Goal: Task Accomplishment & Management: Manage account settings

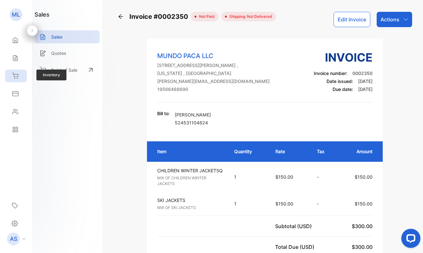
click at [14, 74] on icon at bounding box center [15, 75] width 6 height 5
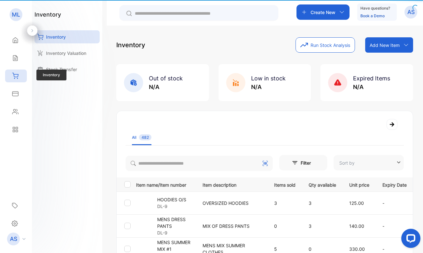
type input "**********"
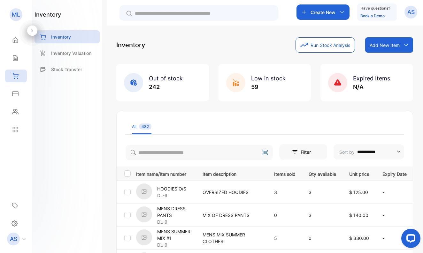
click at [378, 43] on p "Add New Item" at bounding box center [384, 45] width 30 height 7
click at [385, 58] on div "Add item manually" at bounding box center [390, 59] width 46 height 13
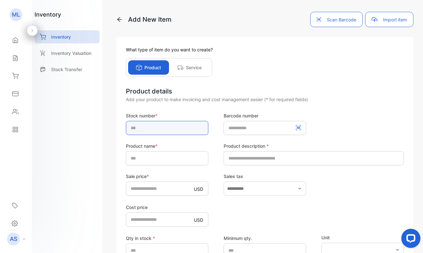
click at [151, 128] on input "text" at bounding box center [167, 128] width 82 height 14
type input "*****"
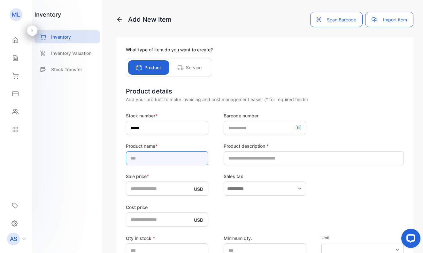
click at [173, 161] on input "text" at bounding box center [167, 158] width 82 height 14
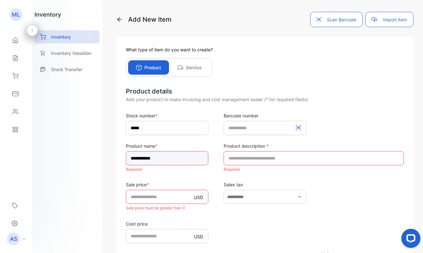
type input "**********"
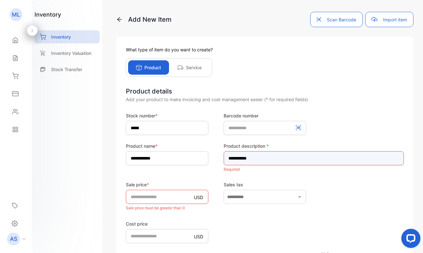
type input "**********"
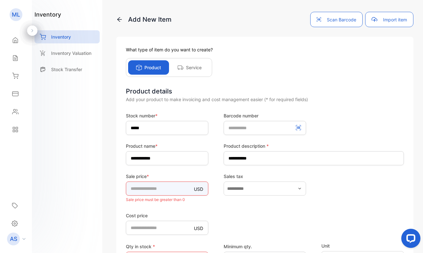
click at [155, 194] on input "*" at bounding box center [167, 189] width 82 height 14
type input "**"
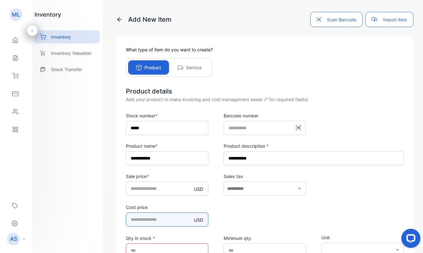
type price-inputcostofitem "**"
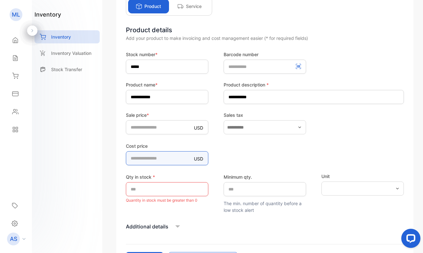
scroll to position [65, 0]
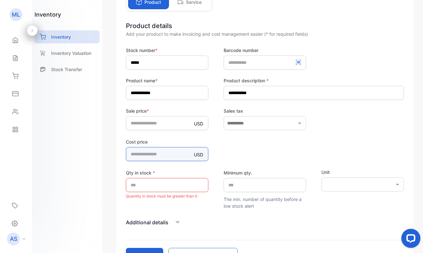
type price-inputcostofitem "*****"
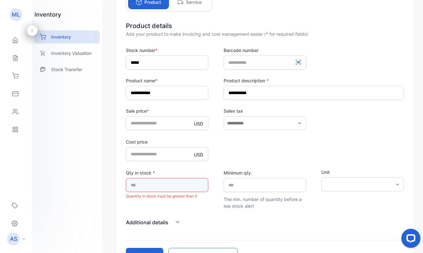
click at [148, 183] on input "*" at bounding box center [167, 185] width 82 height 14
type input "*"
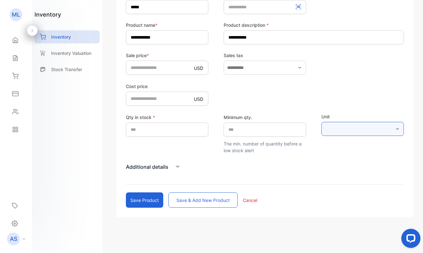
scroll to position [121, 0]
click at [185, 200] on button "Save & add new product" at bounding box center [202, 200] width 69 height 15
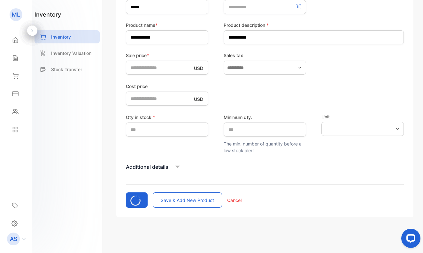
type input "*"
type price-inputcostofitem "*"
type input "*"
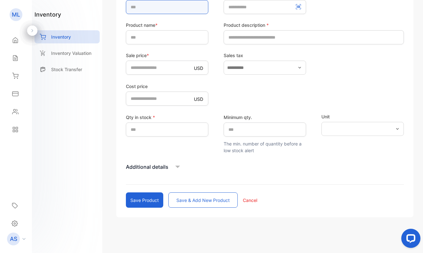
click at [152, 9] on input "text" at bounding box center [167, 7] width 82 height 14
type input "*****"
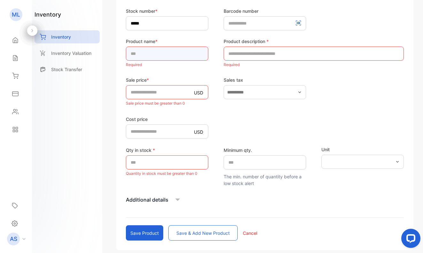
scroll to position [103, 0]
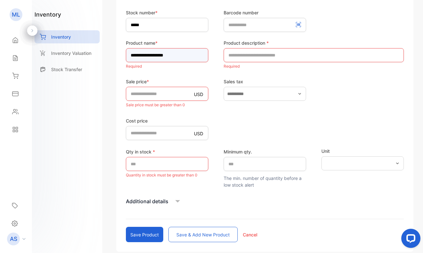
type input "**********"
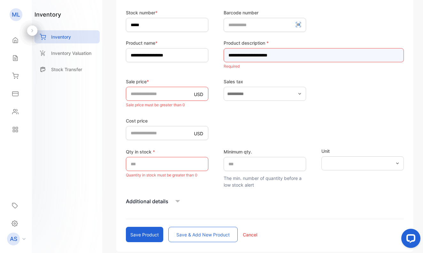
type input "**********"
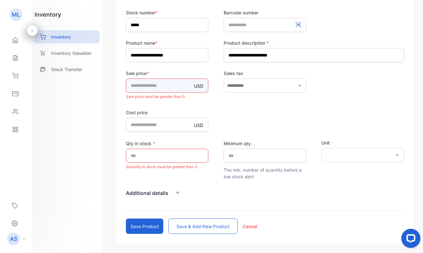
type input "***"
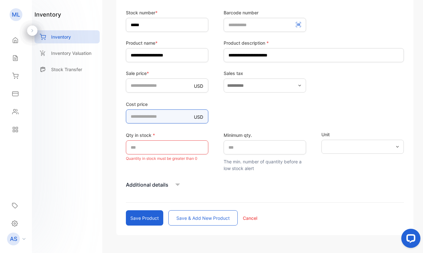
type price-inputcostofitem "**"
type price-inputcostofitem "*****"
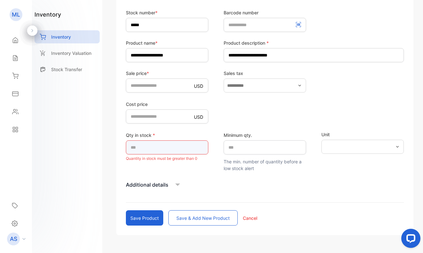
click at [178, 147] on input "*" at bounding box center [167, 147] width 82 height 14
type input "*"
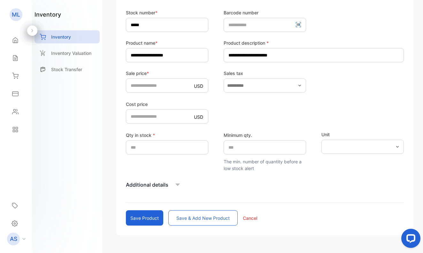
click at [196, 217] on button "Save & add new product" at bounding box center [202, 217] width 69 height 15
type input "*"
type price-inputcostofitem "*"
type input "*"
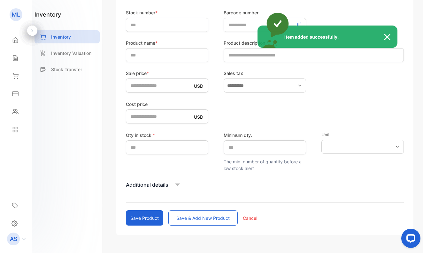
click at [141, 24] on div "Item added successfully." at bounding box center [211, 126] width 423 height 253
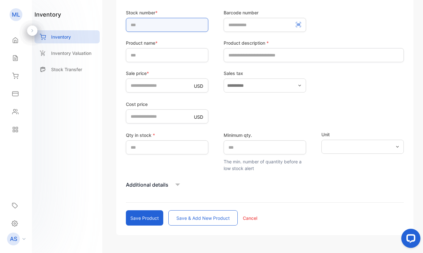
click at [142, 26] on input "text" at bounding box center [167, 25] width 82 height 14
type input "*****"
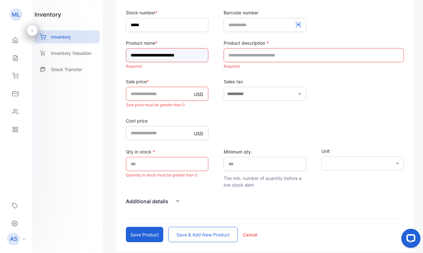
type input "**********"
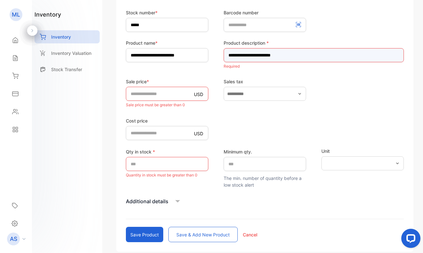
type input "**********"
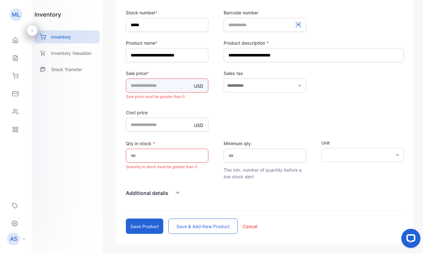
click at [142, 93] on div "Sale price * USD * Sale price must be greater than 0" at bounding box center [167, 85] width 82 height 31
type input "***"
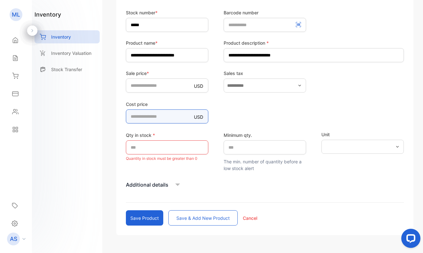
type price-inputcostofitem "***"
type price-inputcostofitem "******"
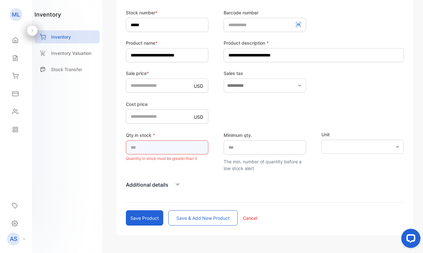
click at [170, 144] on input "*" at bounding box center [167, 147] width 82 height 14
type input "*"
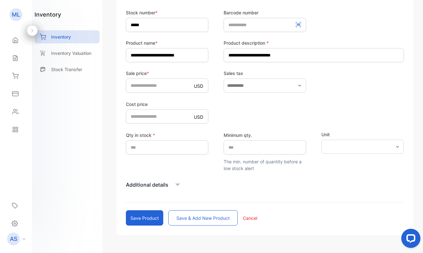
click at [179, 217] on button "Save & add new product" at bounding box center [202, 217] width 69 height 15
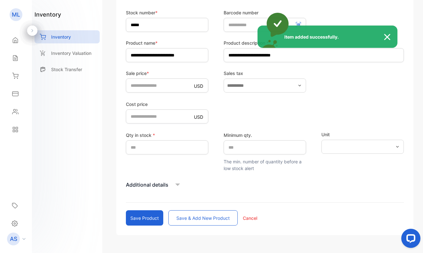
type input "*"
type price-inputcostofitem "*"
type input "*"
click at [150, 23] on div "Item added successfully." at bounding box center [211, 126] width 423 height 253
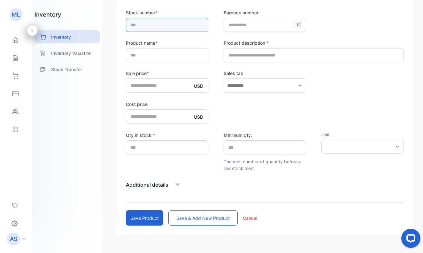
click at [149, 27] on input "text" at bounding box center [167, 25] width 82 height 14
type input "*****"
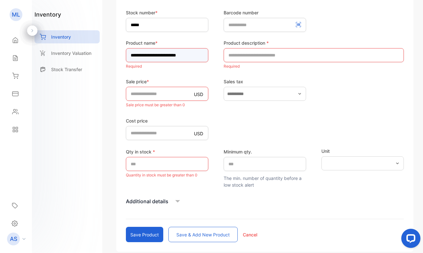
type input "**********"
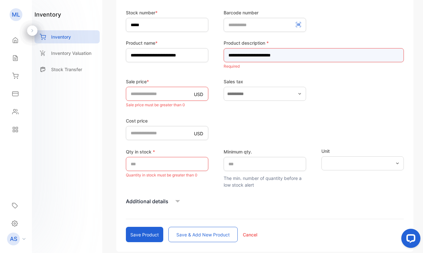
type input "**********"
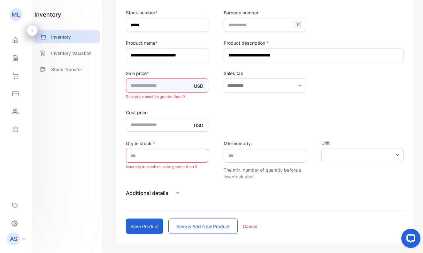
type input "***"
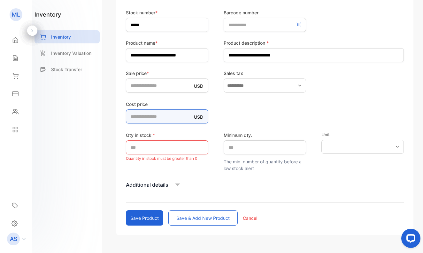
type price-inputcostofitem "***"
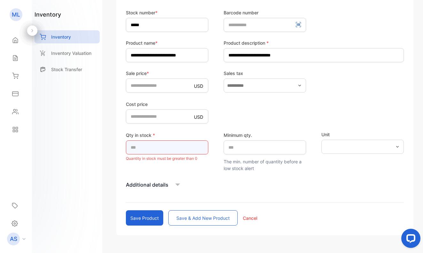
type input "*"
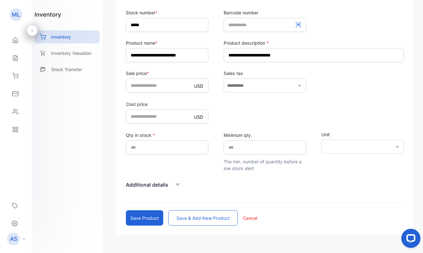
click at [200, 217] on button "Save & add new product" at bounding box center [202, 217] width 69 height 15
type input "*"
type price-inputcostofitem "*"
type input "*"
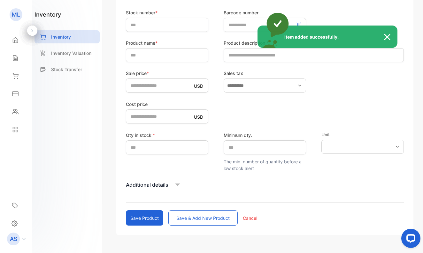
click at [146, 24] on div "Item added successfully." at bounding box center [211, 126] width 423 height 253
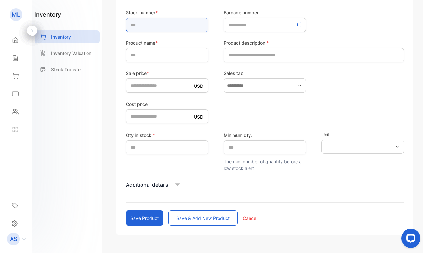
click at [146, 24] on input "text" at bounding box center [167, 25] width 82 height 14
type input "*****"
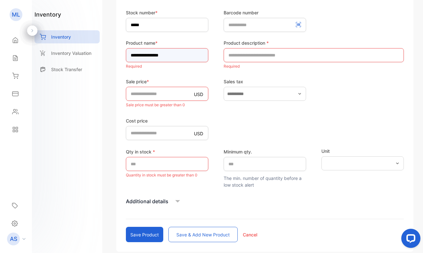
type input "**********"
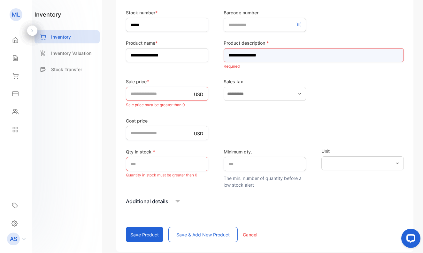
type input "**********"
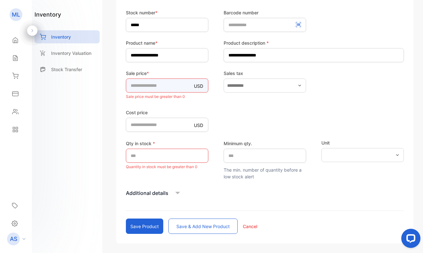
type input "***"
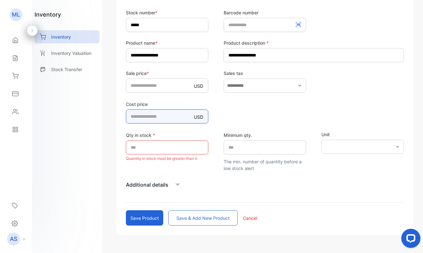
type price-inputcostofitem "***"
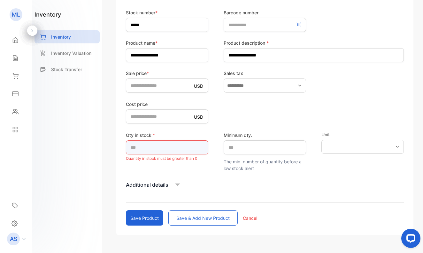
type input "*"
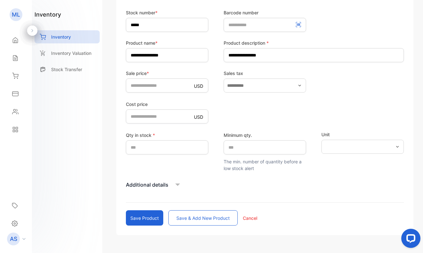
click at [204, 216] on button "Save & add new product" at bounding box center [202, 217] width 69 height 15
type input "*"
type price-inputcostofitem "*"
type input "*"
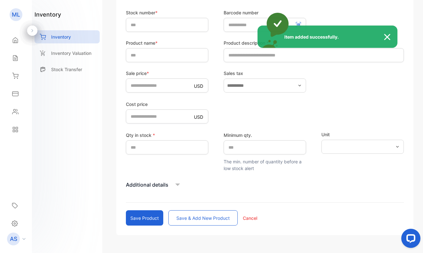
click at [141, 25] on div "Item added successfully." at bounding box center [211, 126] width 423 height 253
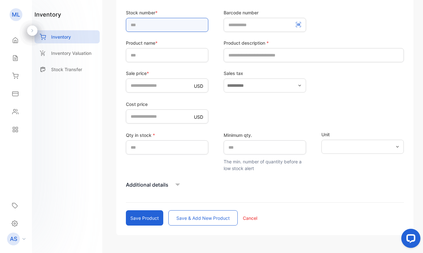
click at [142, 25] on input "text" at bounding box center [167, 25] width 82 height 14
type input "*****"
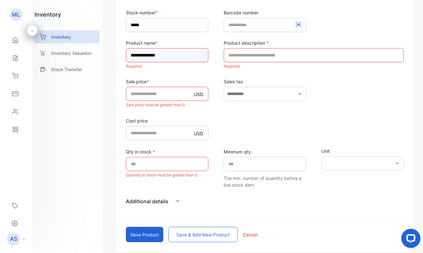
type input "**********"
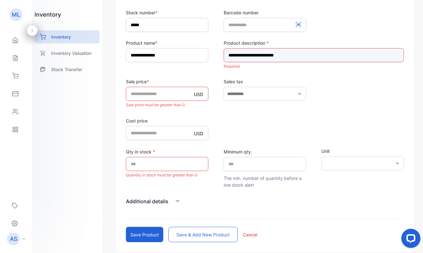
type input "**********"
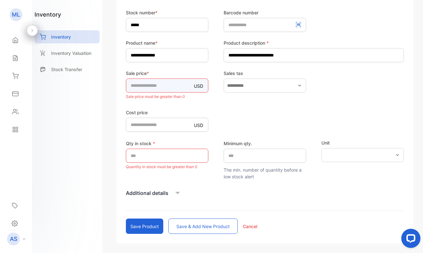
type input "**"
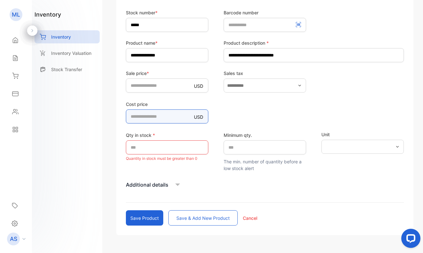
type price-inputcostofitem "**"
type price-inputcostofitem "****"
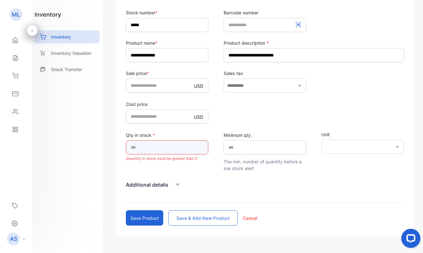
type input "*"
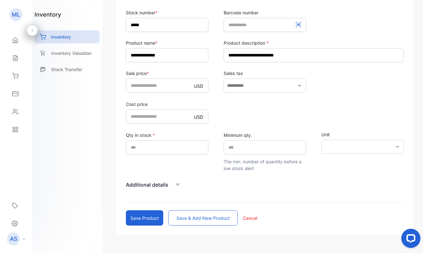
click at [176, 216] on button "Save & add new product" at bounding box center [202, 217] width 69 height 15
type input "*"
type price-inputcostofitem "*"
type input "*"
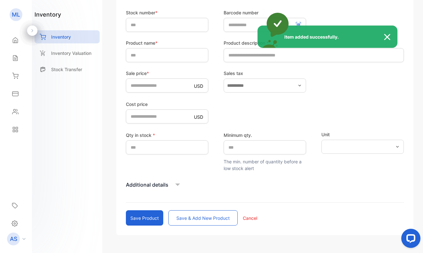
click at [135, 23] on div "Item added successfully." at bounding box center [211, 126] width 423 height 253
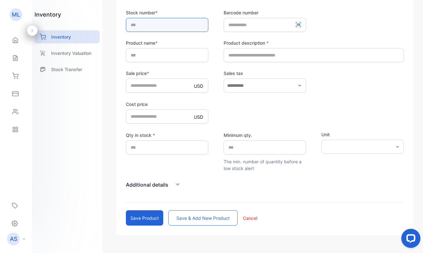
click at [139, 23] on input "text" at bounding box center [167, 25] width 82 height 14
type input "*****"
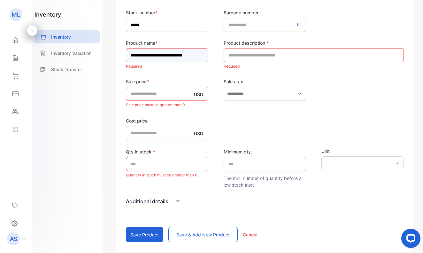
type input "**********"
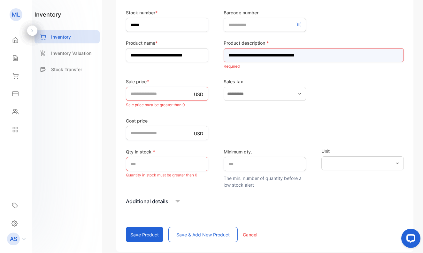
type input "**********"
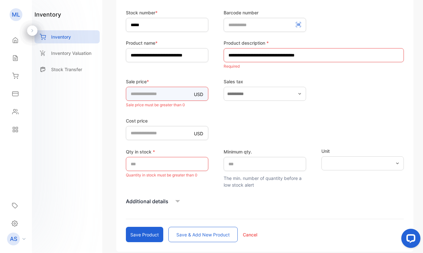
click at [156, 93] on div "Sale price * USD * Sale price must be greater than 0" at bounding box center [167, 93] width 82 height 31
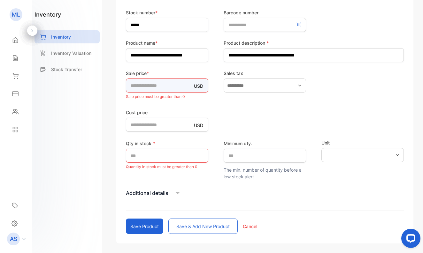
type input "***"
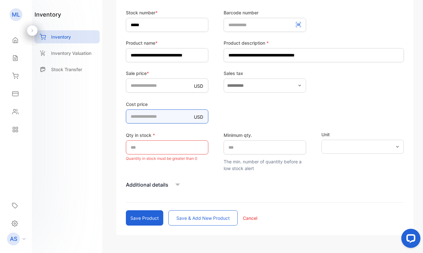
type price-inputcostofitem "**"
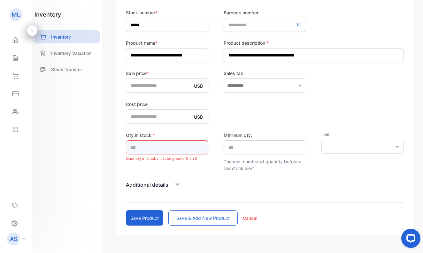
type input "*"
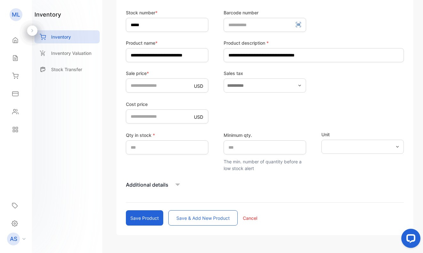
click at [185, 217] on button "Save & add new product" at bounding box center [202, 217] width 69 height 15
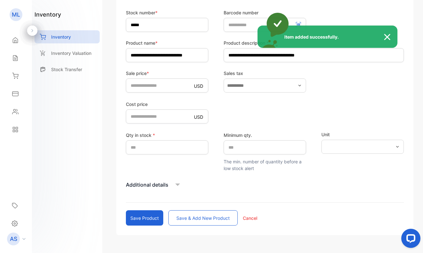
type input "*"
type price-inputcostofitem "*"
type input "*"
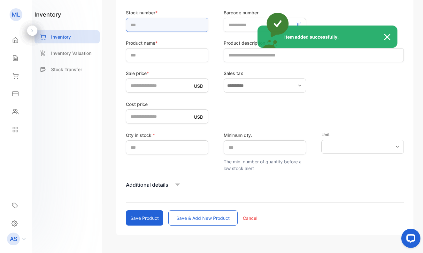
click at [135, 25] on input "text" at bounding box center [167, 25] width 82 height 14
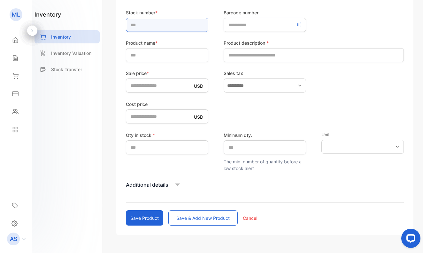
click at [136, 25] on input "text" at bounding box center [167, 25] width 82 height 14
type input "*****"
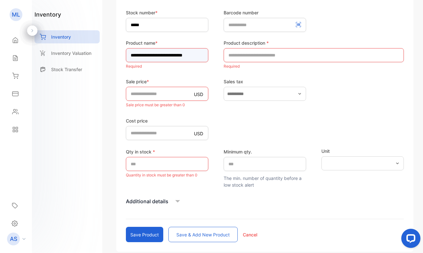
type input "**********"
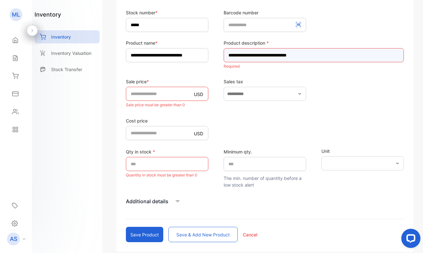
type input "**********"
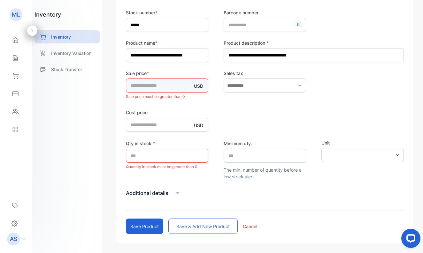
type input "***"
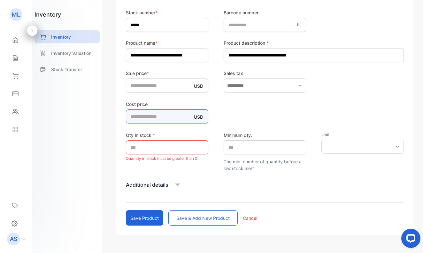
type price-inputcostofitem "**"
type price-inputcostofitem "*****"
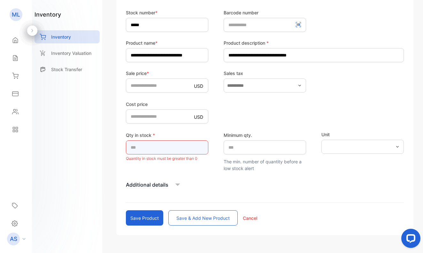
type input "*"
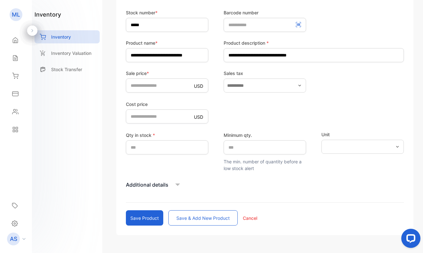
click at [187, 217] on button "Save & add new product" at bounding box center [202, 217] width 69 height 15
type input "*"
type price-inputcostofitem "*"
type input "*"
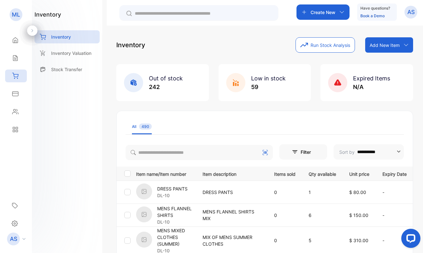
click at [388, 44] on p "Add New Item" at bounding box center [384, 45] width 30 height 7
click at [385, 56] on div "Add item manually" at bounding box center [390, 59] width 46 height 13
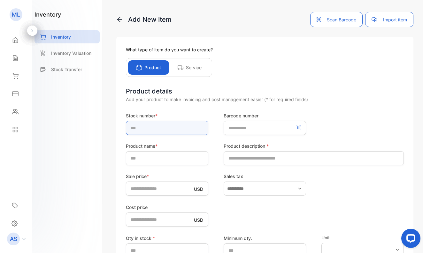
click at [165, 131] on input "text" at bounding box center [167, 128] width 82 height 14
type input "*****"
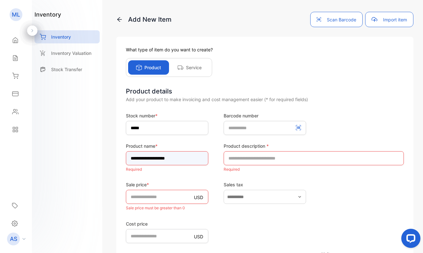
type input "**********"
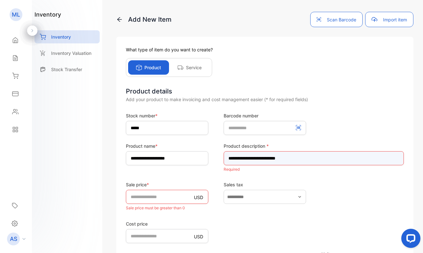
type input "**********"
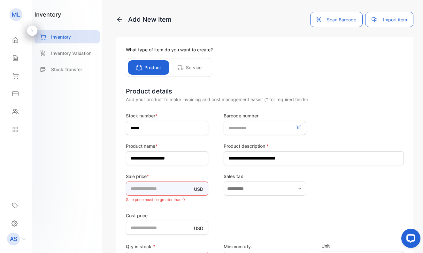
type input "**"
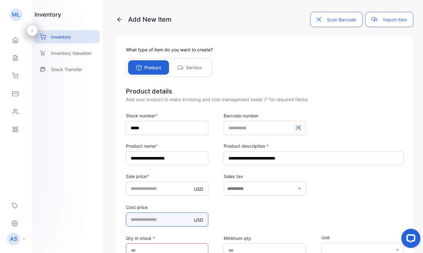
type price-inputcostofitem "**"
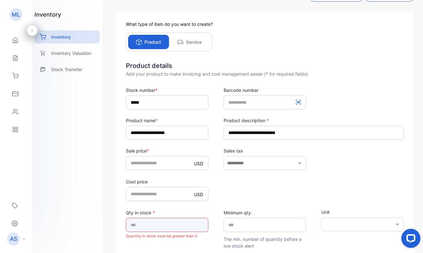
scroll to position [26, 0]
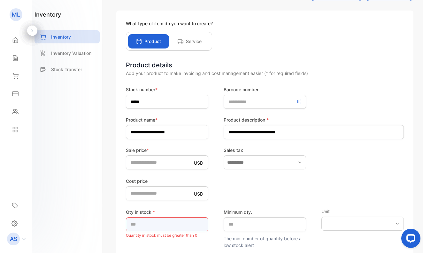
type input "*"
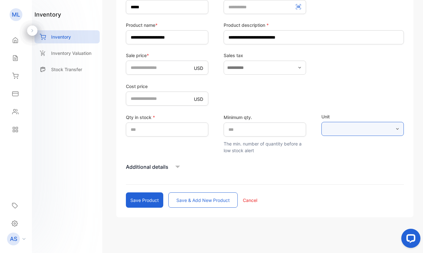
scroll to position [121, 0]
click at [184, 200] on button "Save & add new product" at bounding box center [202, 200] width 69 height 15
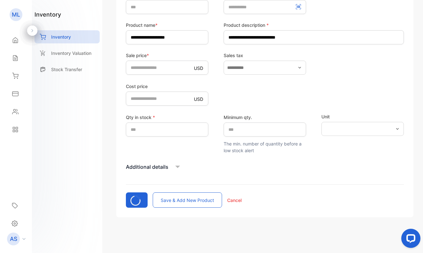
type input "*"
type price-inputcostofitem "*"
type input "*"
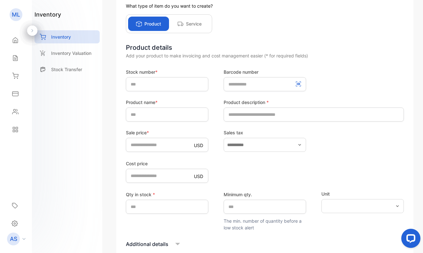
scroll to position [36, 0]
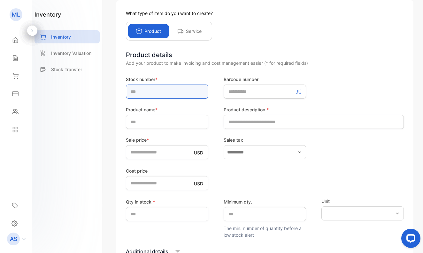
click at [158, 89] on input "text" at bounding box center [167, 92] width 82 height 14
type input "*****"
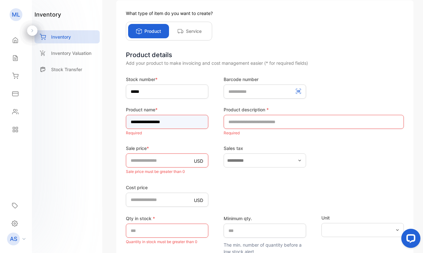
type input "**********"
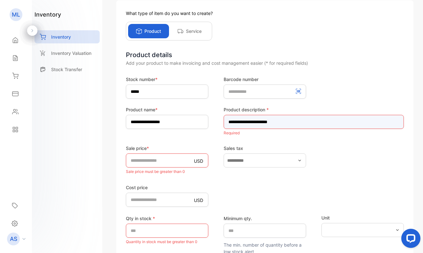
type input "**********"
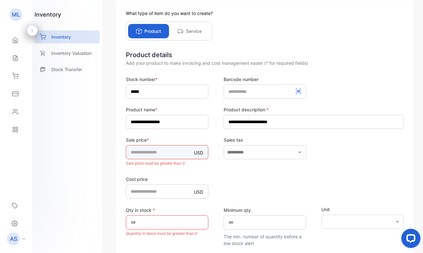
type input "**"
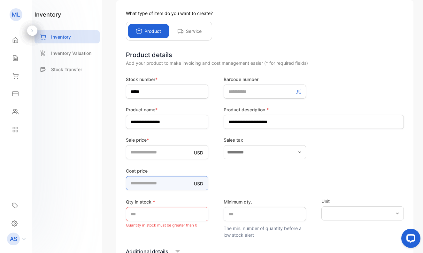
type price-inputcostofitem "**"
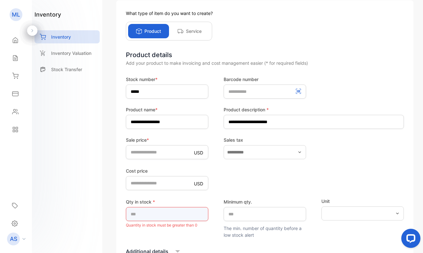
type input "*"
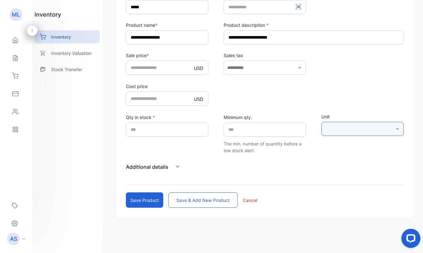
scroll to position [121, 0]
click at [184, 198] on button "Save & add new product" at bounding box center [202, 200] width 69 height 15
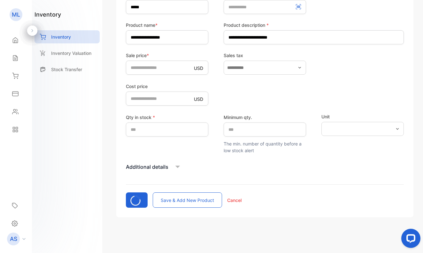
type input "*"
type price-inputcostofitem "*"
type input "*"
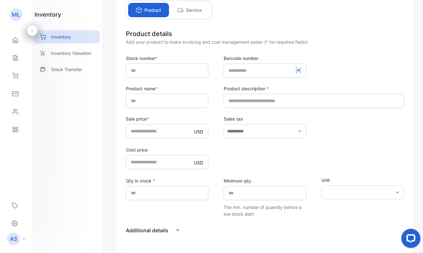
scroll to position [43, 0]
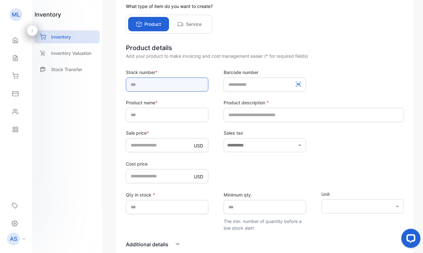
click at [150, 85] on input "text" at bounding box center [167, 85] width 82 height 14
type input "*****"
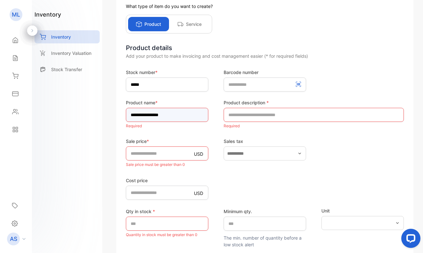
type input "**********"
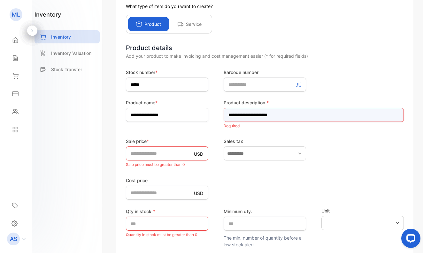
type input "**********"
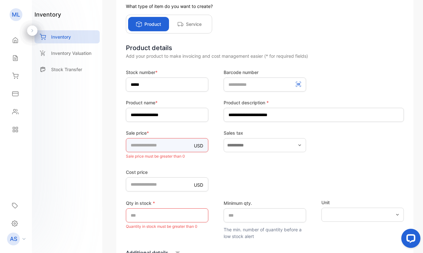
type input "***"
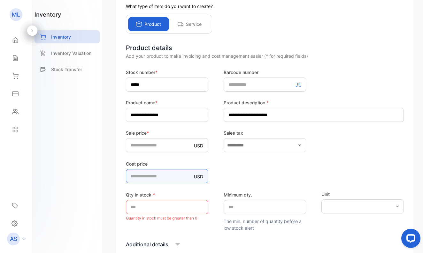
type price-inputcostofitem "***"
type price-inputcostofitem "******"
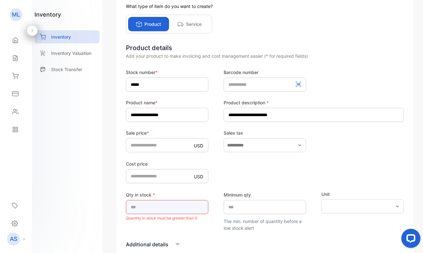
type input "*"
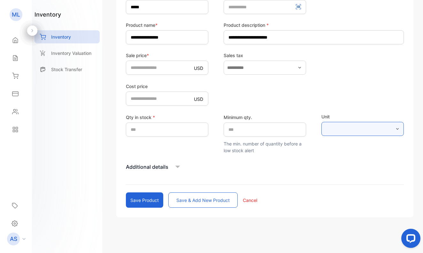
scroll to position [121, 0]
click at [183, 199] on button "Save & add new product" at bounding box center [202, 200] width 69 height 15
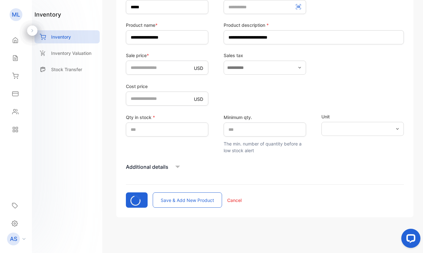
type input "*"
type price-inputcostofitem "*"
type input "*"
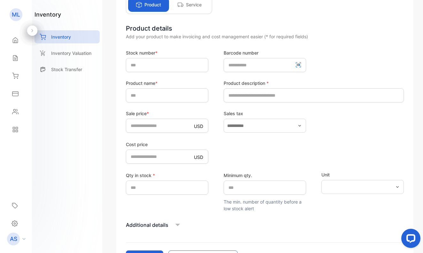
scroll to position [59, 0]
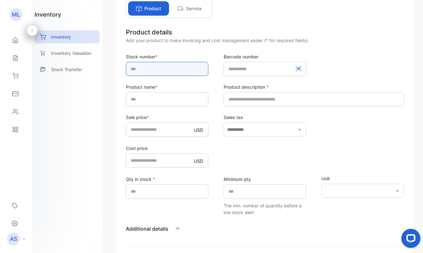
click at [146, 69] on input "text" at bounding box center [167, 69] width 82 height 14
type input "*****"
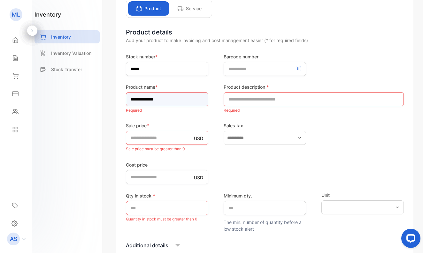
type input "**********"
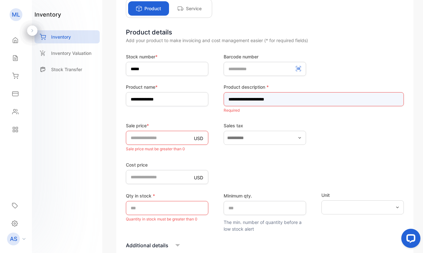
type input "**********"
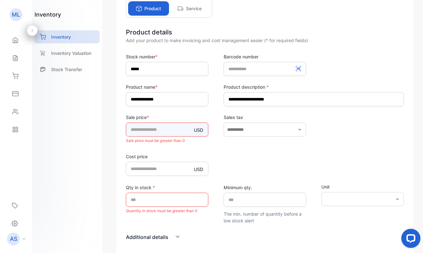
type input "**"
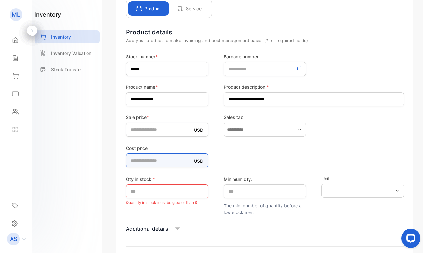
type price-inputcostofitem "**"
type price-inputcostofitem "*****"
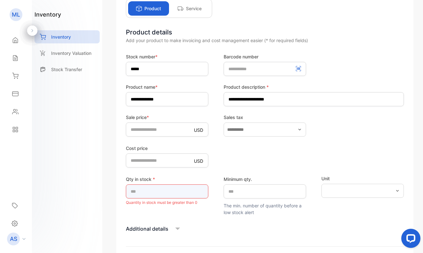
type input "*"
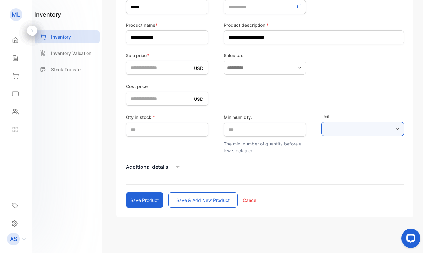
scroll to position [121, 0]
click at [186, 200] on button "Save & add new product" at bounding box center [202, 200] width 69 height 15
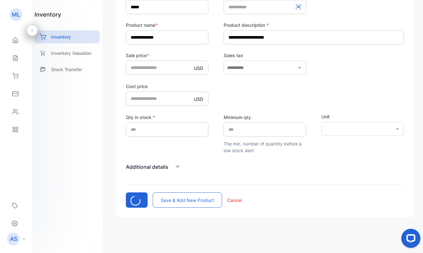
type input "*"
type price-inputcostofitem "*"
type input "*"
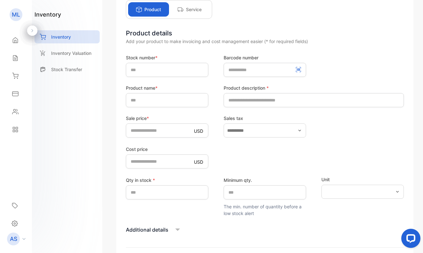
scroll to position [47, 0]
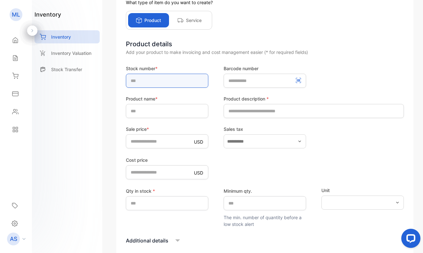
click at [143, 81] on input "text" at bounding box center [167, 81] width 82 height 14
type input "*"
type input "*****"
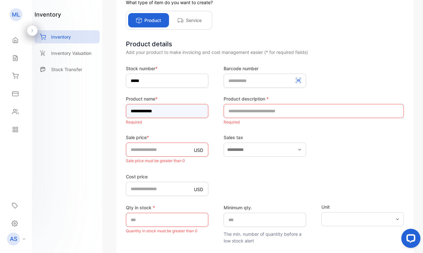
type input "**********"
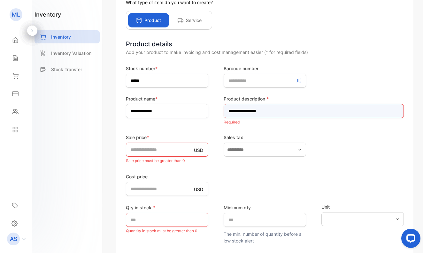
type input "**********"
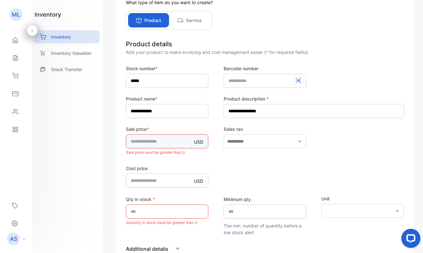
type input "***"
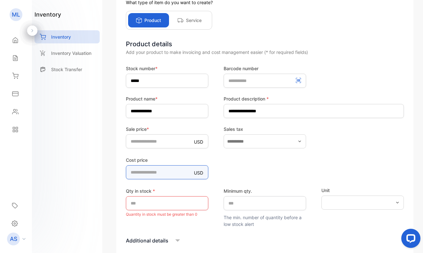
type price-inputcostofitem "*"
type price-inputcostofitem "**"
type price-inputcostofitem "*****"
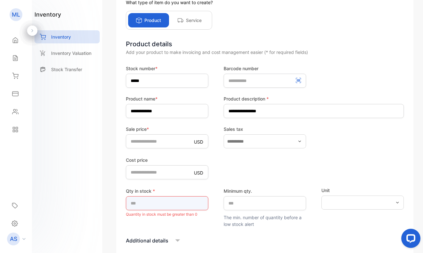
type input "*"
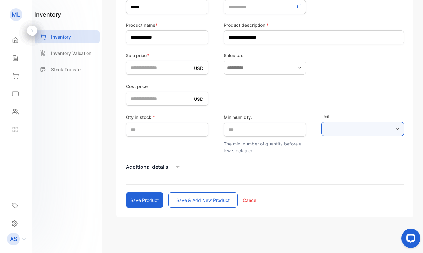
scroll to position [121, 0]
click at [186, 199] on button "Save & add new product" at bounding box center [202, 200] width 69 height 15
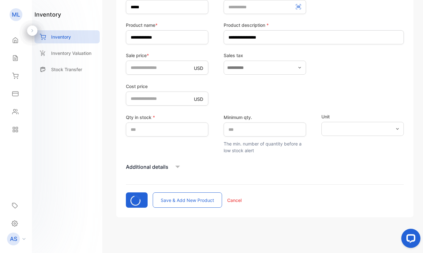
type input "*"
type price-inputcostofitem "*"
type input "*"
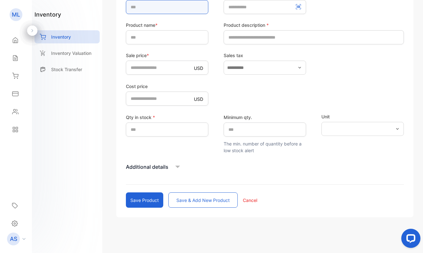
click at [140, 9] on input "text" at bounding box center [167, 7] width 82 height 14
type input "*****"
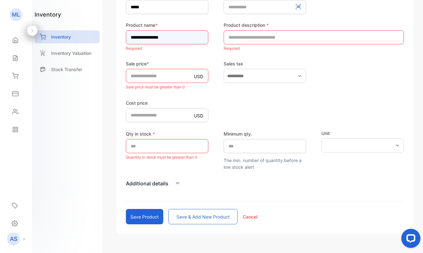
type input "**********"
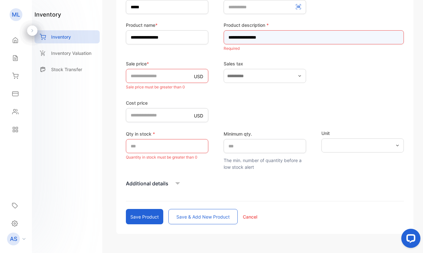
type input "**********"
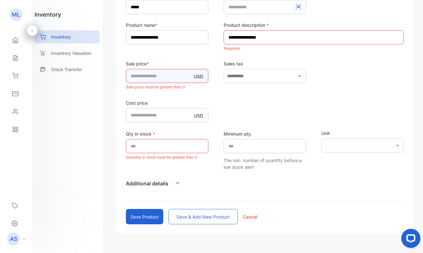
click at [141, 73] on input "*" at bounding box center [167, 76] width 82 height 14
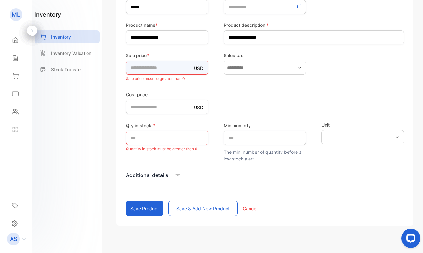
type input "***"
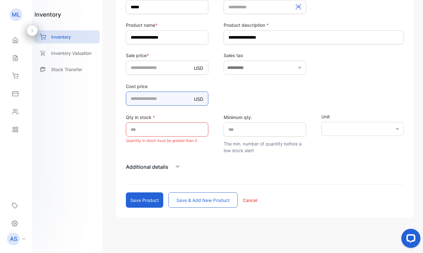
type price-inputcostofitem "**"
type price-inputcostofitem "*****"
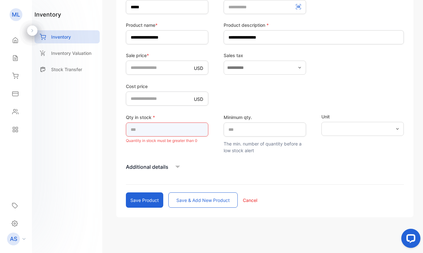
type input "*"
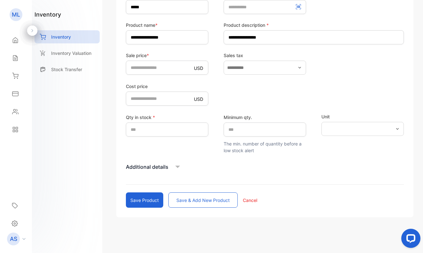
click at [194, 200] on button "Save & add new product" at bounding box center [202, 200] width 69 height 15
type input "*"
type price-inputcostofitem "*"
type input "*"
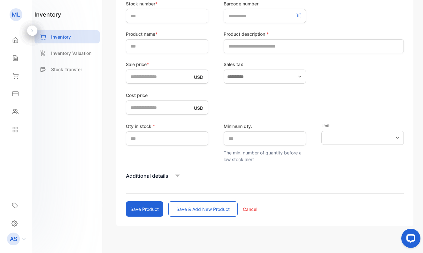
scroll to position [98, 0]
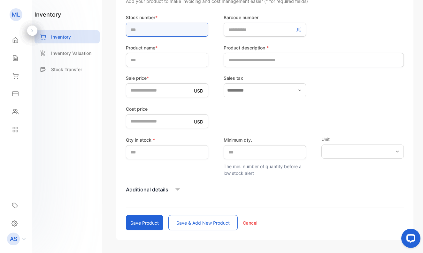
click at [164, 33] on input "text" at bounding box center [167, 30] width 82 height 14
type input "*****"
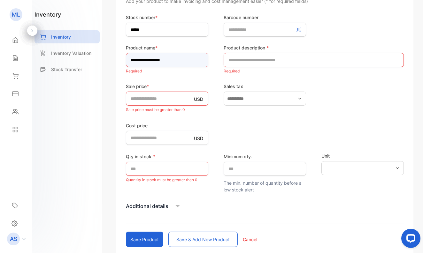
type input "**********"
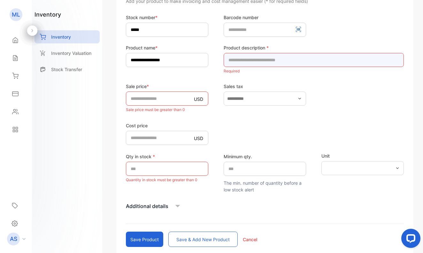
click at [337, 65] on input "text" at bounding box center [313, 60] width 180 height 14
type input "**********"
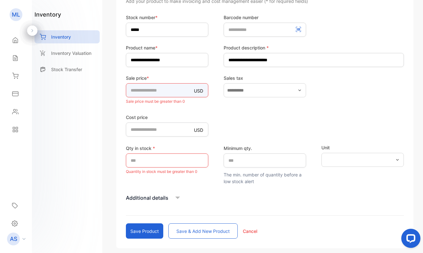
type input "***"
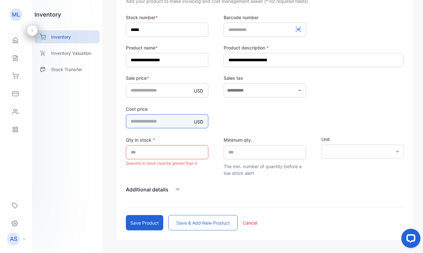
type price-inputcostofitem "***"
type price-inputcostofitem "******"
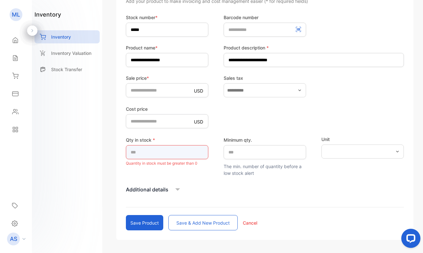
type input "*"
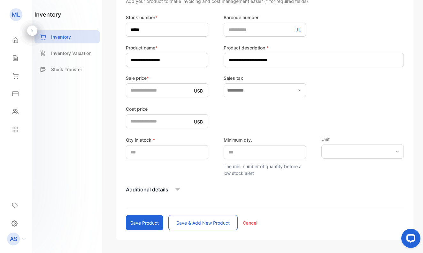
click at [199, 221] on button "Save & add new product" at bounding box center [202, 222] width 69 height 15
type input "*"
type price-inputcostofitem "*"
type input "*"
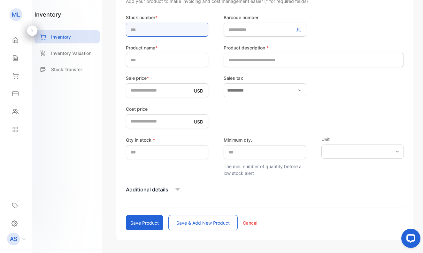
click at [167, 30] on input "text" at bounding box center [167, 30] width 82 height 14
type input "*****"
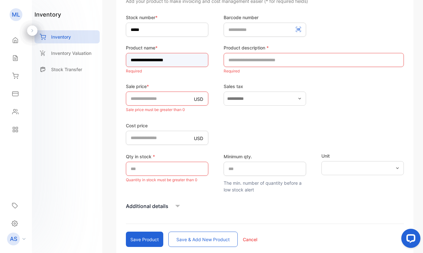
type input "**********"
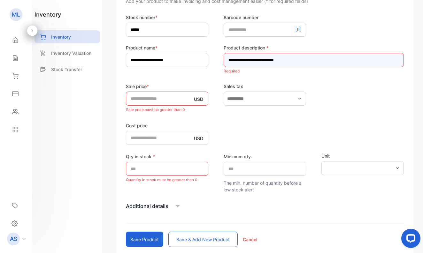
type input "**********"
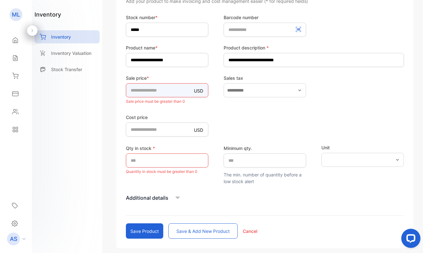
type input "**"
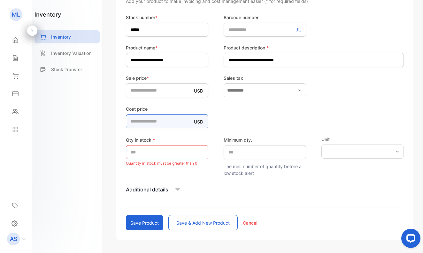
type price-inputcostofitem "**"
type price-inputcostofitem "*****"
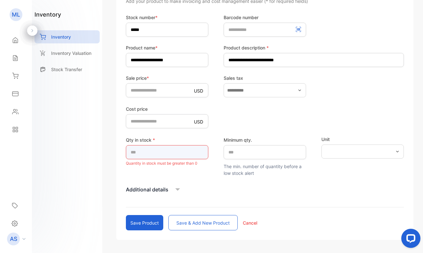
type input "*"
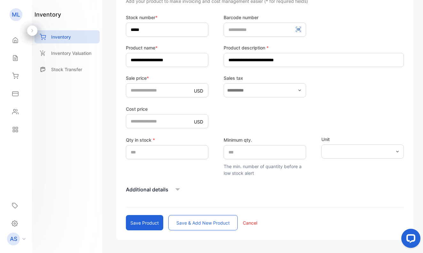
click at [193, 222] on button "Save & add new product" at bounding box center [202, 222] width 69 height 15
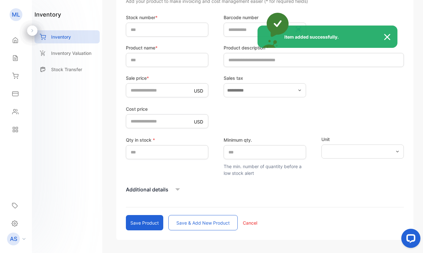
click at [142, 27] on div "Item added successfully." at bounding box center [211, 126] width 423 height 253
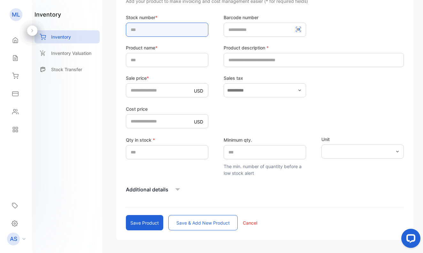
click at [142, 29] on input "text" at bounding box center [167, 30] width 82 height 14
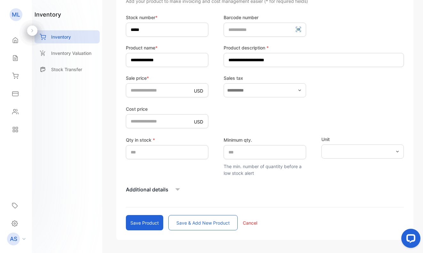
click at [200, 223] on button "Save & add new product" at bounding box center [202, 222] width 69 height 15
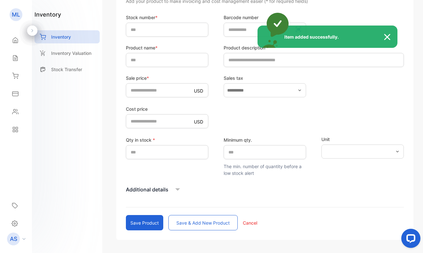
click at [150, 29] on div "Item added successfully." at bounding box center [211, 126] width 423 height 253
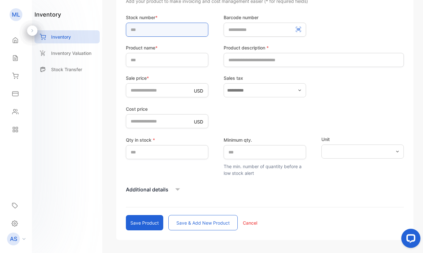
click at [149, 29] on input "text" at bounding box center [167, 30] width 82 height 14
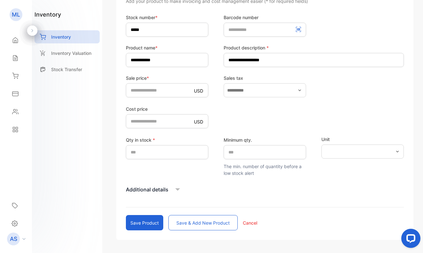
click at [202, 223] on button "Save & add new product" at bounding box center [202, 222] width 69 height 15
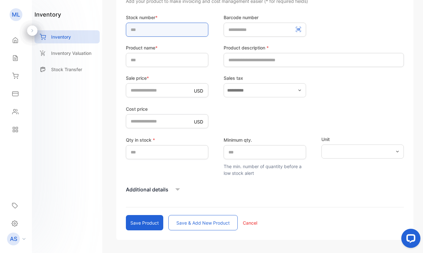
click at [186, 31] on input "text" at bounding box center [167, 30] width 82 height 14
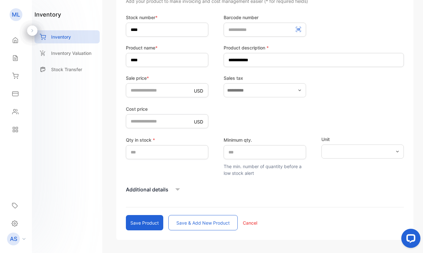
click at [178, 225] on button "Save & add new product" at bounding box center [202, 222] width 69 height 15
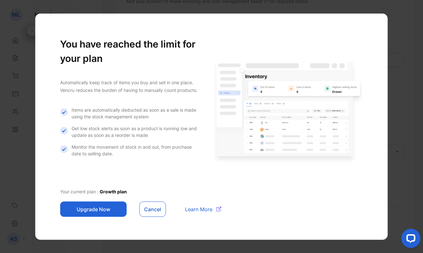
click at [153, 209] on button "Cancel" at bounding box center [152, 208] width 27 height 15
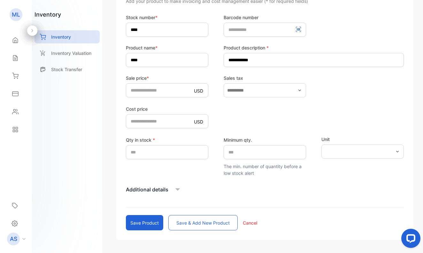
click at [176, 222] on button "Save & add new product" at bounding box center [202, 222] width 69 height 15
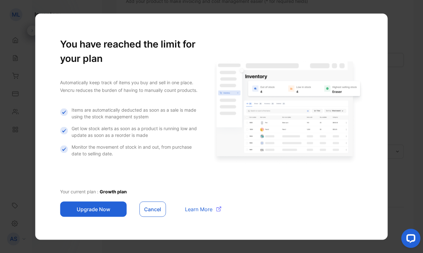
click at [84, 208] on button "Upgrade Now" at bounding box center [93, 208] width 66 height 15
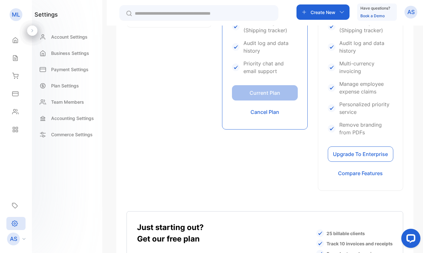
scroll to position [397, 0]
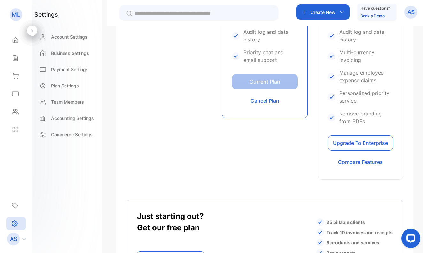
click at [350, 142] on button "Upgrade To Enterprise" at bounding box center [360, 142] width 65 height 15
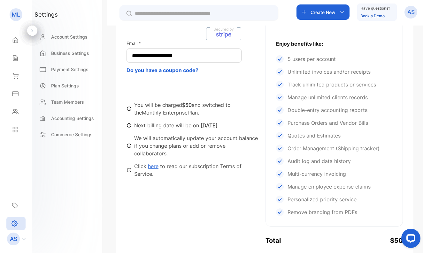
scroll to position [164, 0]
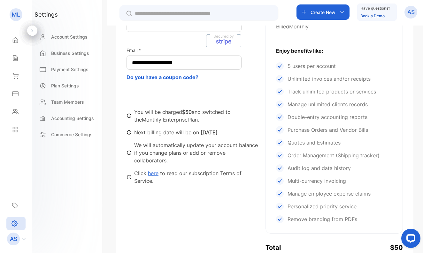
click at [178, 77] on button "Do you have a coupon code?" at bounding box center [162, 77] width 72 height 8
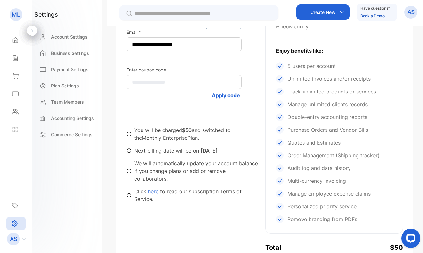
click at [220, 96] on button "Apply code" at bounding box center [226, 96] width 28 height 8
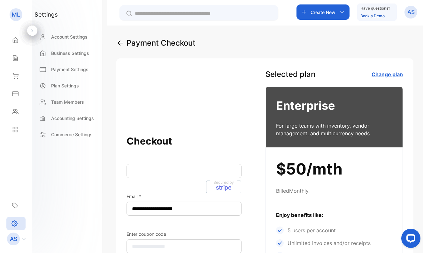
scroll to position [2, 0]
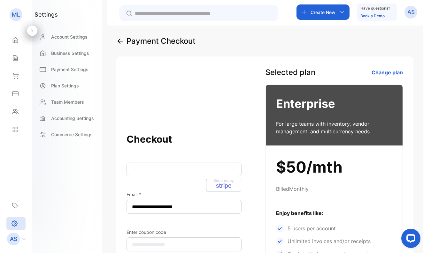
click at [121, 40] on icon at bounding box center [120, 41] width 8 height 8
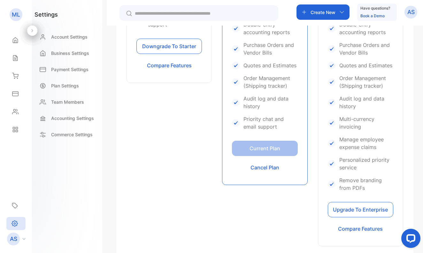
scroll to position [338, 0]
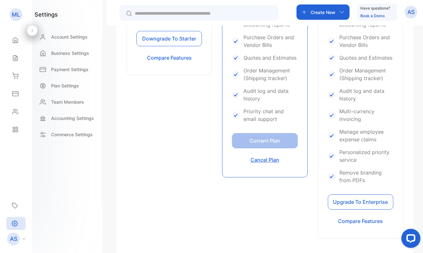
click at [256, 161] on button "Cancel Plan" at bounding box center [264, 159] width 65 height 15
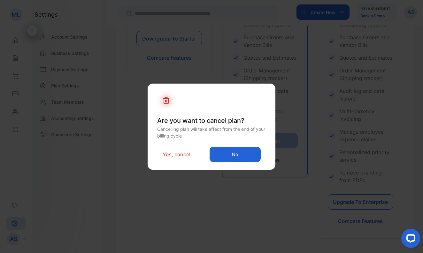
click at [236, 156] on button "No" at bounding box center [234, 154] width 51 height 15
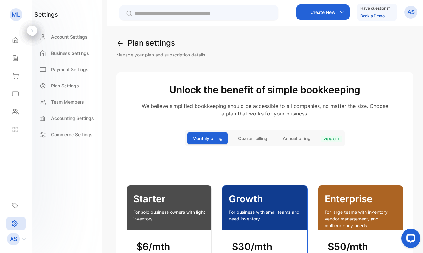
scroll to position [0, 0]
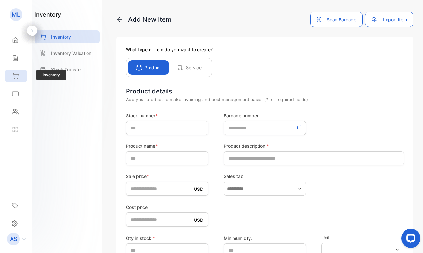
click at [16, 77] on icon at bounding box center [15, 75] width 6 height 5
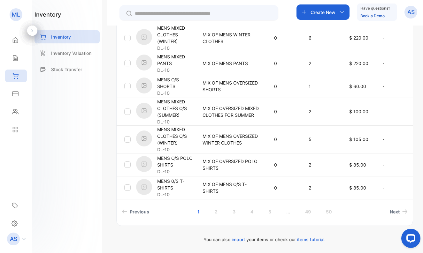
scroll to position [231, 0]
click at [326, 210] on link "50" at bounding box center [328, 212] width 21 height 12
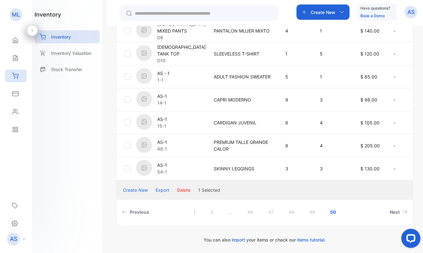
click at [128, 148] on div at bounding box center [127, 145] width 6 height 6
click at [128, 102] on div at bounding box center [127, 99] width 6 height 6
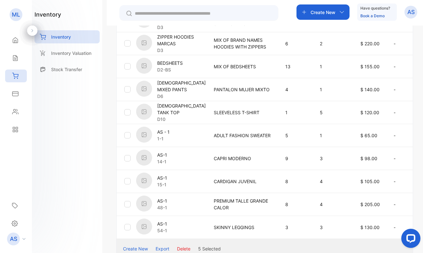
scroll to position [172, 0]
click at [128, 69] on div at bounding box center [127, 66] width 6 height 6
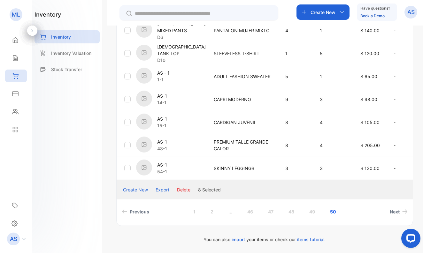
scroll to position [231, 0]
click at [184, 188] on button "Delete" at bounding box center [183, 189] width 13 height 7
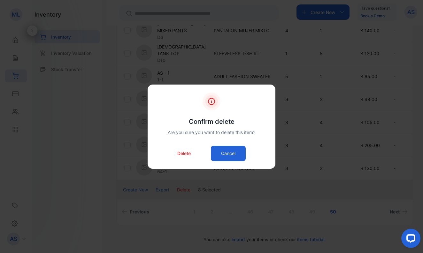
click at [181, 154] on p "Delete" at bounding box center [183, 153] width 13 height 7
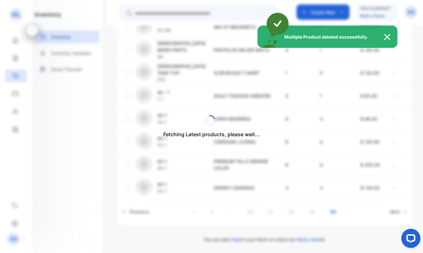
scroll to position [27, 0]
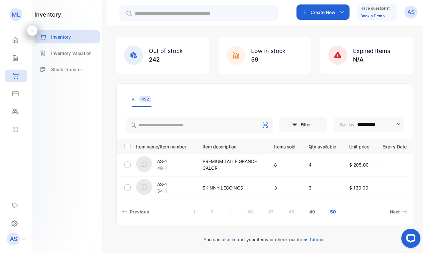
click at [312, 209] on link "49" at bounding box center [311, 212] width 21 height 12
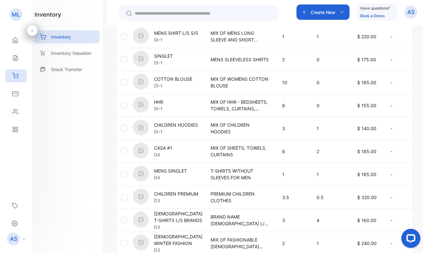
scroll to position [154, 0]
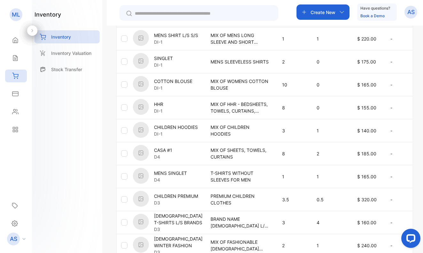
click at [124, 107] on div at bounding box center [124, 107] width 6 height 6
click at [123, 131] on div at bounding box center [124, 130] width 6 height 6
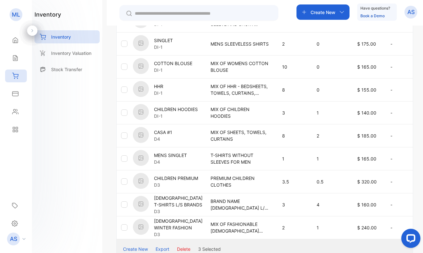
scroll to position [176, 0]
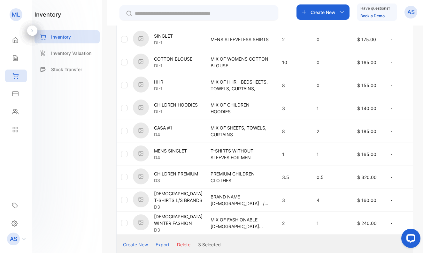
click at [123, 131] on div at bounding box center [124, 131] width 6 height 6
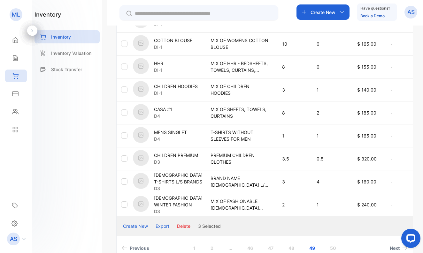
scroll to position [195, 0]
click at [123, 64] on div at bounding box center [124, 66] width 6 height 6
click at [124, 111] on div at bounding box center [124, 112] width 6 height 6
click at [124, 134] on div at bounding box center [124, 135] width 6 height 6
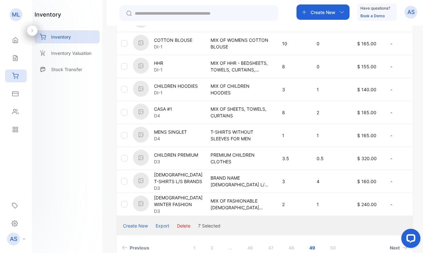
click at [124, 157] on div at bounding box center [124, 158] width 6 height 6
click at [184, 229] on button "Delete" at bounding box center [183, 226] width 13 height 7
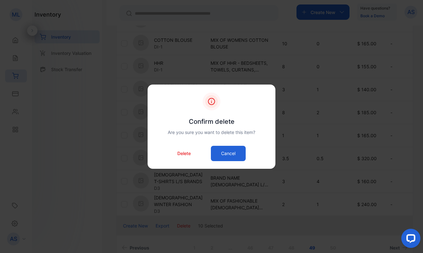
click at [183, 152] on p "Delete" at bounding box center [183, 153] width 13 height 7
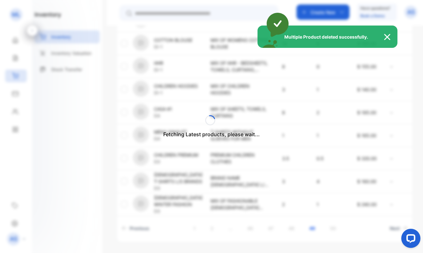
scroll to position [27, 0]
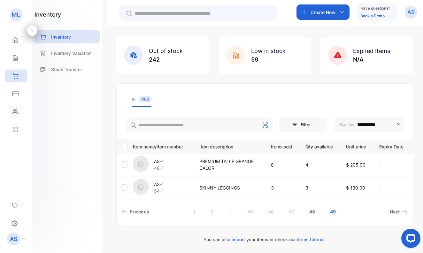
click at [312, 210] on link "48" at bounding box center [311, 212] width 21 height 12
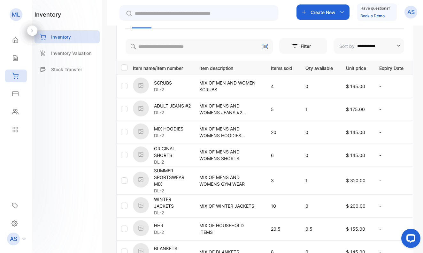
scroll to position [111, 0]
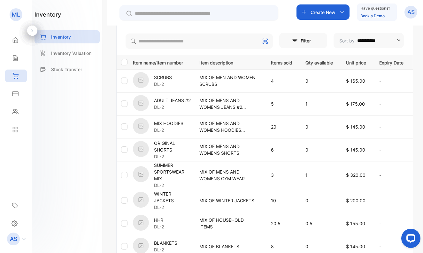
click at [123, 80] on div at bounding box center [124, 81] width 6 height 6
click at [124, 79] on div at bounding box center [124, 81] width 6 height 6
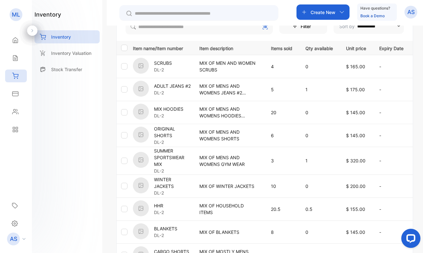
scroll to position [130, 0]
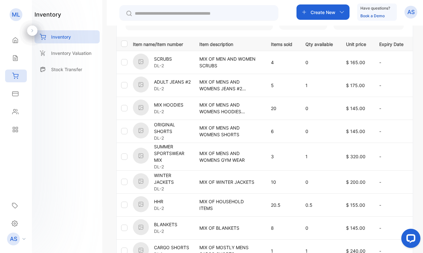
click at [124, 84] on div at bounding box center [124, 85] width 6 height 6
click at [123, 61] on div at bounding box center [124, 62] width 6 height 6
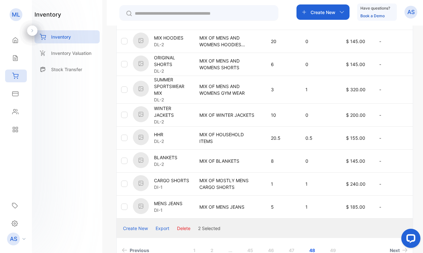
scroll to position [197, 0]
click at [123, 114] on div at bounding box center [124, 115] width 6 height 6
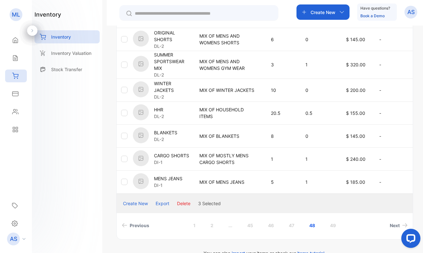
scroll to position [227, 0]
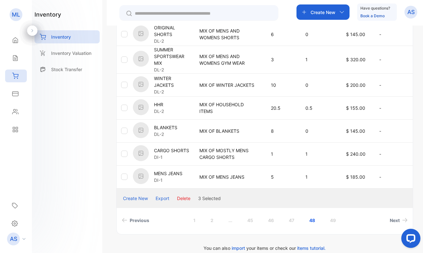
click at [123, 132] on div at bounding box center [124, 131] width 6 height 6
click at [124, 131] on div at bounding box center [124, 131] width 6 height 6
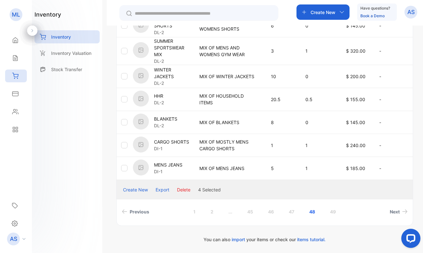
scroll to position [236, 0]
click at [185, 189] on button "Delete" at bounding box center [183, 189] width 13 height 7
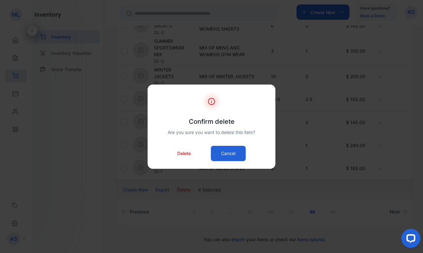
click at [181, 152] on p "Delete" at bounding box center [183, 153] width 13 height 7
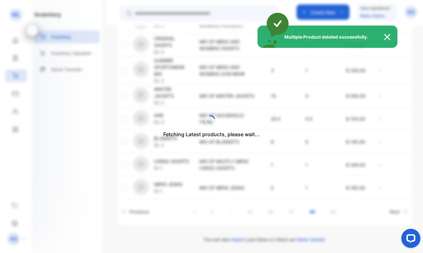
click at [185, 188] on div "Multiple Product deleted successfully." at bounding box center [211, 126] width 423 height 253
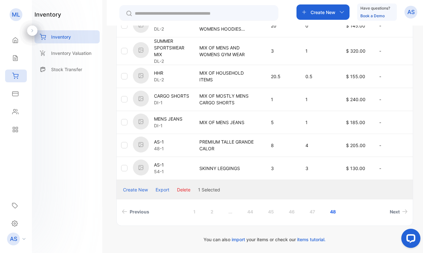
scroll to position [190, 0]
click at [183, 189] on button "Delete" at bounding box center [183, 189] width 13 height 7
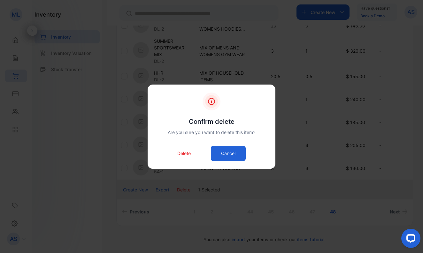
click at [182, 153] on p "Delete" at bounding box center [183, 153] width 13 height 7
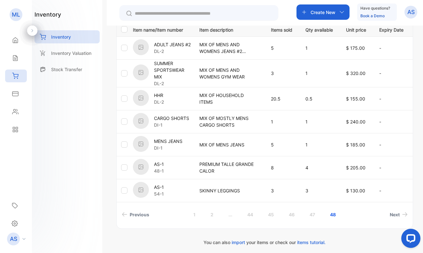
scroll to position [135, 0]
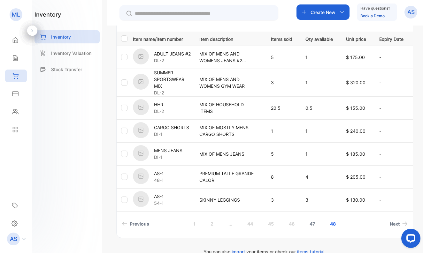
click at [312, 223] on link "47" at bounding box center [312, 224] width 21 height 12
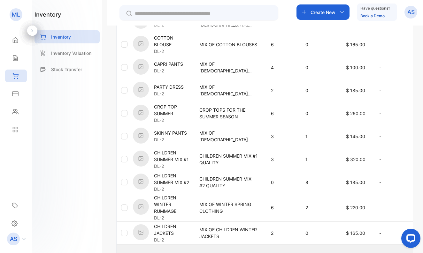
scroll to position [166, 0]
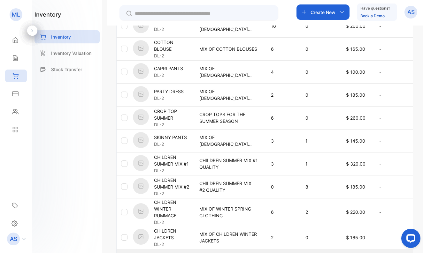
click at [123, 116] on div at bounding box center [124, 118] width 6 height 6
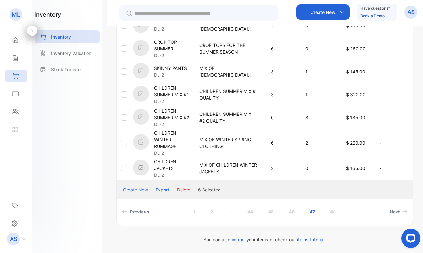
scroll to position [236, 0]
click at [184, 189] on button "Delete" at bounding box center [183, 189] width 13 height 7
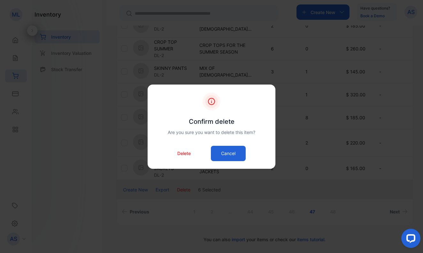
click at [182, 153] on p "Delete" at bounding box center [183, 153] width 13 height 7
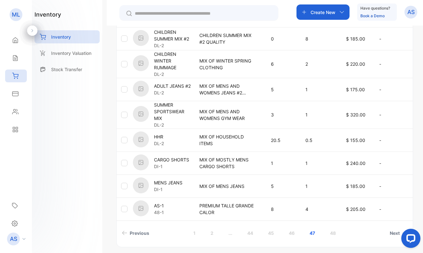
scroll to position [210, 0]
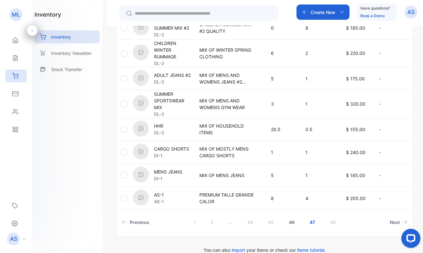
click at [292, 222] on link "46" at bounding box center [291, 222] width 21 height 12
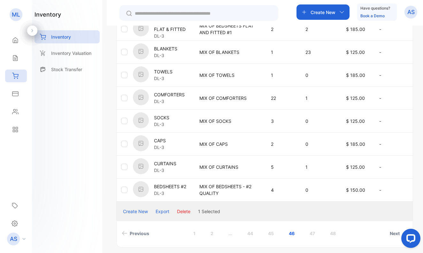
click at [124, 144] on div at bounding box center [124, 144] width 6 height 6
click at [124, 143] on div at bounding box center [124, 144] width 6 height 6
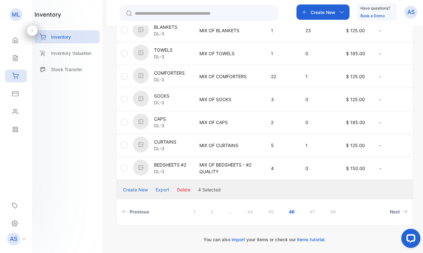
scroll to position [231, 0]
click at [182, 190] on button "Delete" at bounding box center [183, 189] width 13 height 7
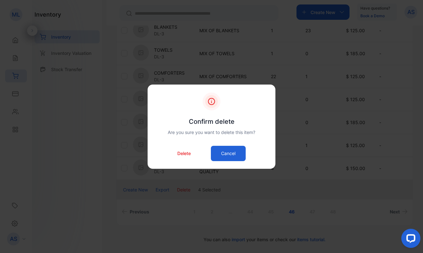
click at [185, 153] on p "Delete" at bounding box center [183, 153] width 13 height 7
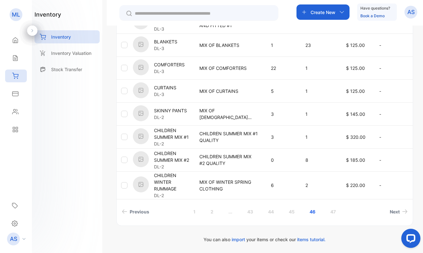
scroll to position [216, 0]
click at [291, 210] on link "45" at bounding box center [291, 212] width 21 height 12
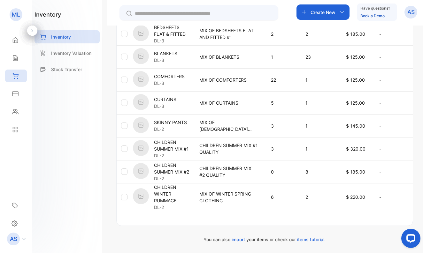
scroll to position [204, 0]
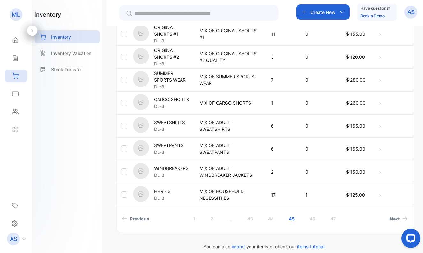
click at [123, 172] on div at bounding box center [124, 172] width 6 height 6
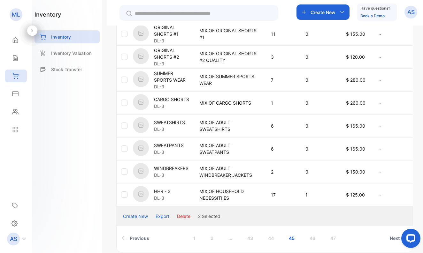
click at [122, 124] on div at bounding box center [124, 126] width 6 height 6
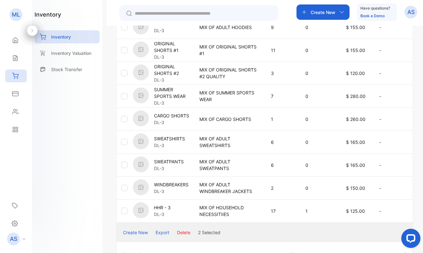
scroll to position [188, 0]
click at [124, 142] on div at bounding box center [124, 142] width 6 height 6
click at [124, 117] on div at bounding box center [124, 119] width 6 height 6
click at [123, 94] on div at bounding box center [124, 96] width 6 height 6
click at [124, 94] on div at bounding box center [124, 96] width 6 height 6
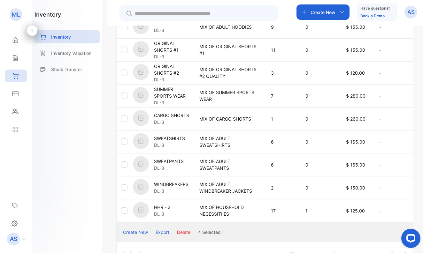
click at [124, 96] on div at bounding box center [124, 96] width 6 height 6
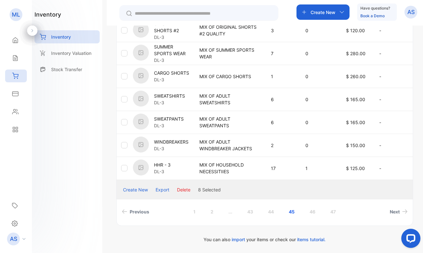
scroll to position [231, 0]
click at [183, 189] on button "Delete" at bounding box center [183, 189] width 13 height 7
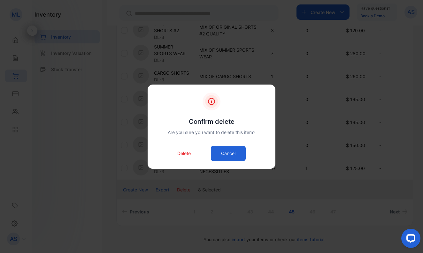
click at [181, 152] on p "Delete" at bounding box center [183, 153] width 13 height 7
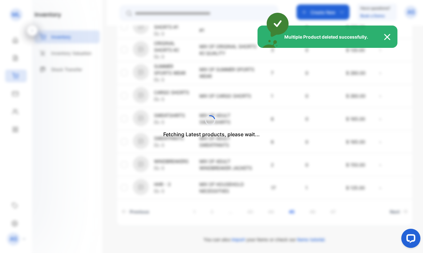
scroll to position [211, 0]
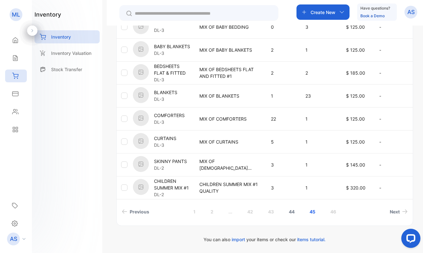
click at [291, 211] on link "44" at bounding box center [291, 212] width 21 height 12
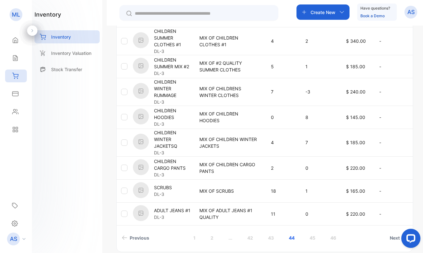
click at [124, 214] on div at bounding box center [124, 214] width 6 height 6
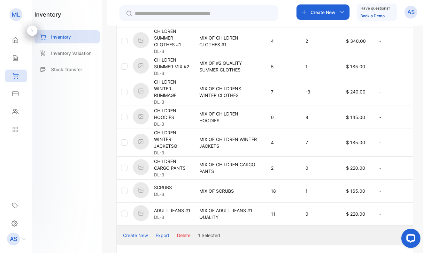
click at [124, 168] on div at bounding box center [124, 168] width 6 height 6
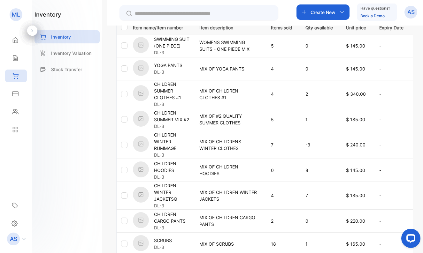
scroll to position [140, 0]
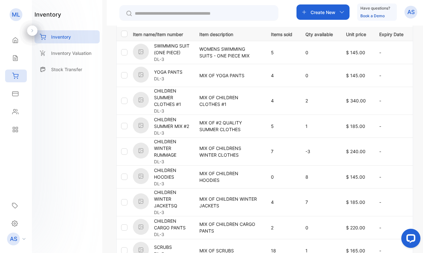
click at [124, 52] on div at bounding box center [124, 52] width 6 height 6
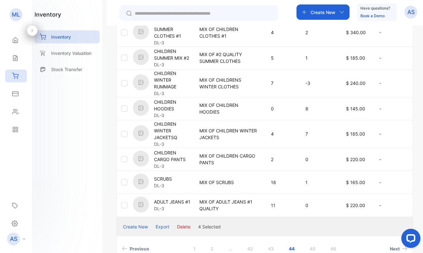
scroll to position [212, 0]
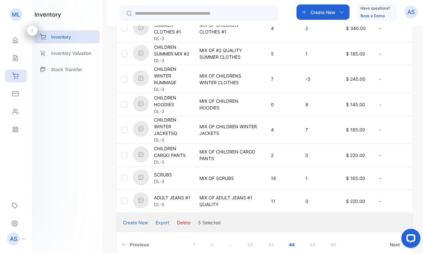
click at [183, 222] on button "Delete" at bounding box center [183, 222] width 13 height 7
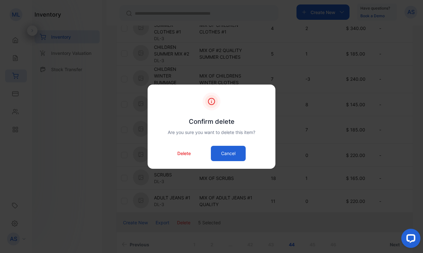
click at [184, 153] on p "Delete" at bounding box center [183, 153] width 13 height 7
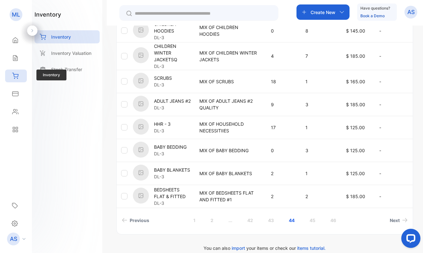
click at [16, 75] on icon at bounding box center [15, 76] width 6 height 6
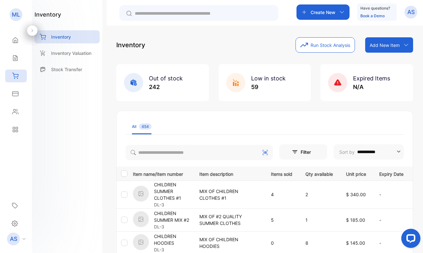
scroll to position [0, 0]
click at [380, 43] on p "Add New Item" at bounding box center [384, 45] width 30 height 7
click at [381, 58] on div "Add item manually" at bounding box center [390, 59] width 46 height 13
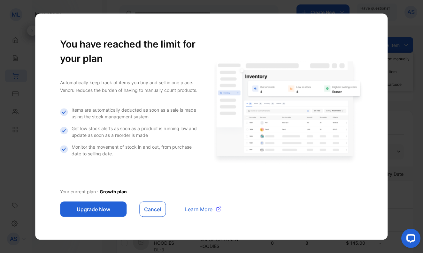
click at [144, 209] on button "Cancel" at bounding box center [152, 208] width 27 height 15
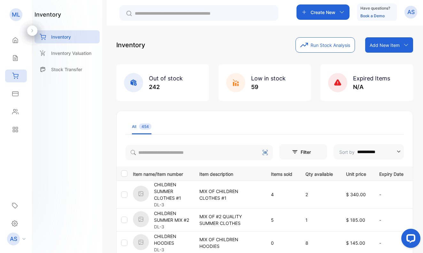
click at [379, 44] on p "Add New Item" at bounding box center [384, 45] width 30 height 7
click at [382, 57] on div "Add item manually" at bounding box center [390, 59] width 46 height 13
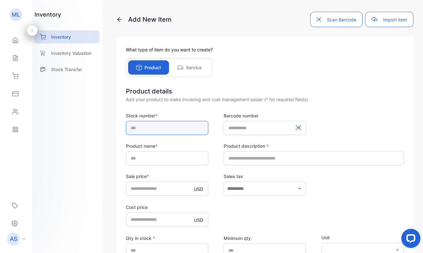
click at [158, 129] on input "text" at bounding box center [167, 128] width 82 height 14
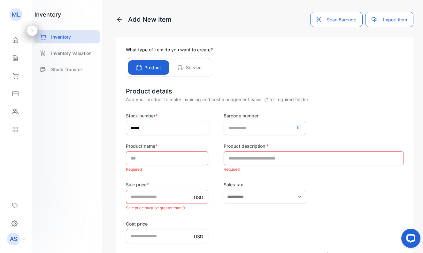
click at [119, 19] on icon at bounding box center [119, 19] width 4 height 4
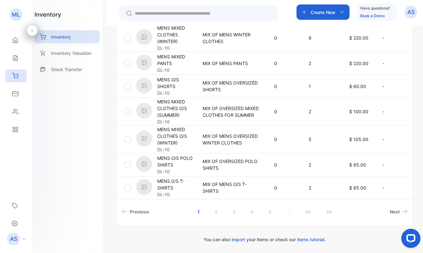
scroll to position [231, 0]
click at [216, 211] on link "2" at bounding box center [216, 212] width 18 height 12
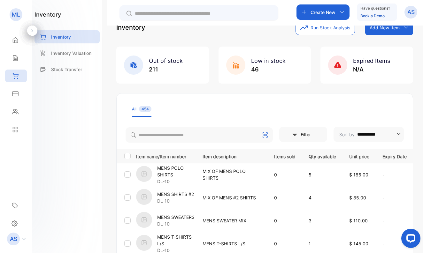
scroll to position [1, 0]
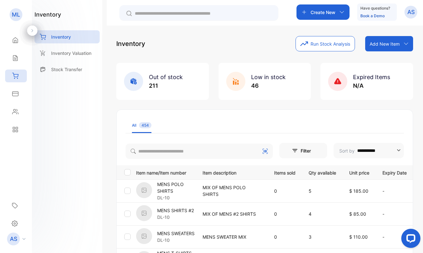
click at [381, 41] on p "Add New Item" at bounding box center [384, 44] width 30 height 7
click at [379, 56] on div "Add item manually" at bounding box center [390, 57] width 46 height 13
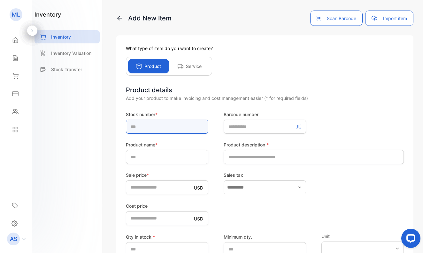
click at [163, 128] on input "text" at bounding box center [167, 127] width 82 height 14
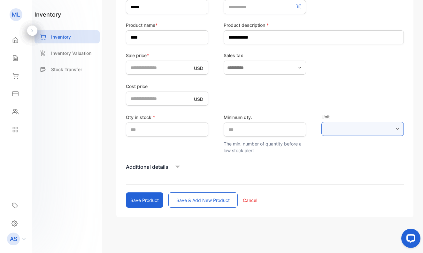
scroll to position [121, 0]
click at [187, 200] on button "Save & add new product" at bounding box center [202, 200] width 69 height 15
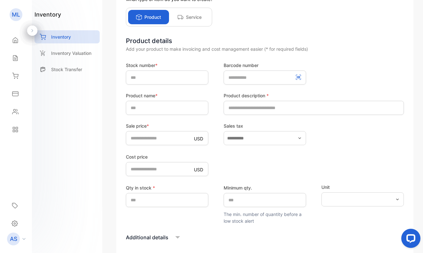
scroll to position [43, 0]
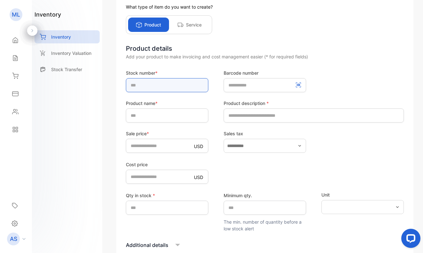
click at [141, 84] on input "text" at bounding box center [167, 85] width 82 height 14
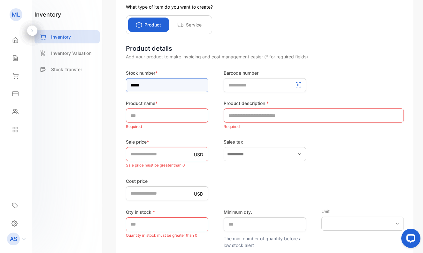
click at [150, 84] on input "*****" at bounding box center [167, 85] width 82 height 14
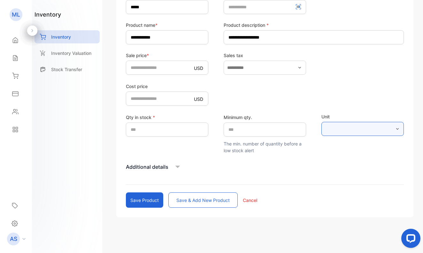
scroll to position [121, 0]
click at [187, 201] on button "Save & add new product" at bounding box center [202, 200] width 69 height 15
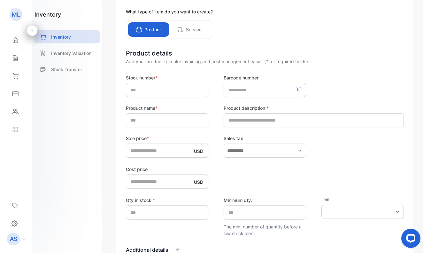
scroll to position [30, 0]
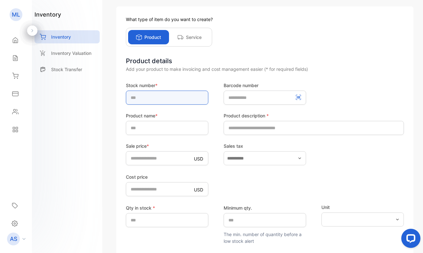
click at [149, 99] on input "text" at bounding box center [167, 98] width 82 height 14
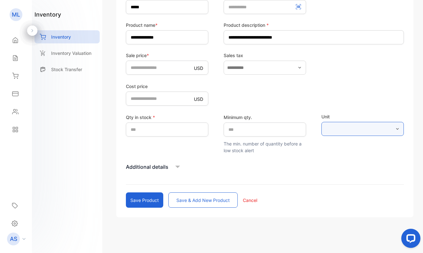
scroll to position [121, 0]
click at [197, 199] on button "Save & add new product" at bounding box center [202, 200] width 69 height 15
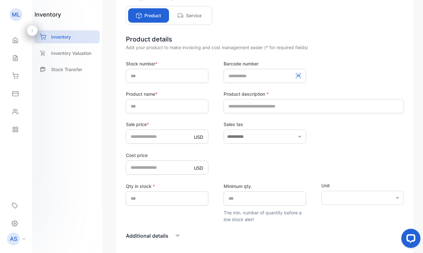
scroll to position [36, 0]
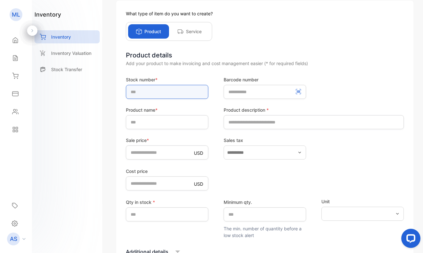
click at [141, 94] on input "text" at bounding box center [167, 92] width 82 height 14
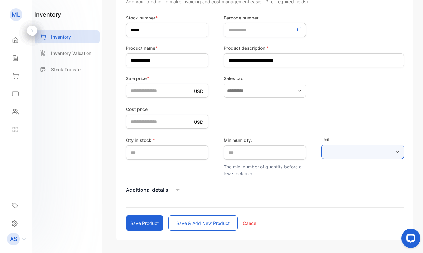
scroll to position [117, 0]
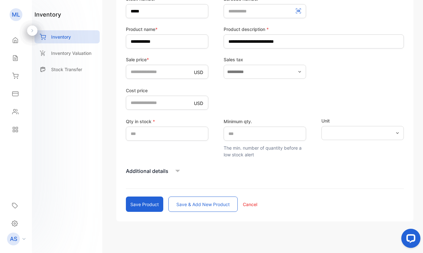
click at [203, 204] on button "Save & add new product" at bounding box center [202, 204] width 69 height 15
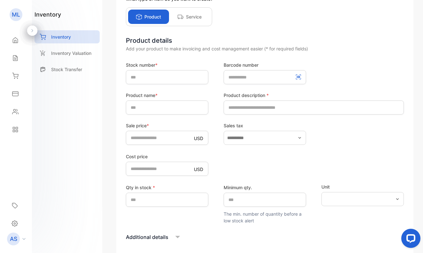
scroll to position [35, 0]
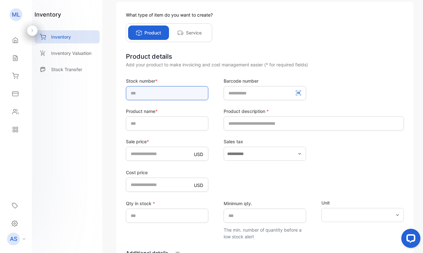
click at [139, 92] on input "text" at bounding box center [167, 93] width 82 height 14
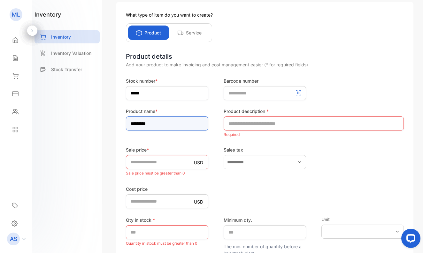
click at [157, 123] on input "********" at bounding box center [167, 124] width 82 height 14
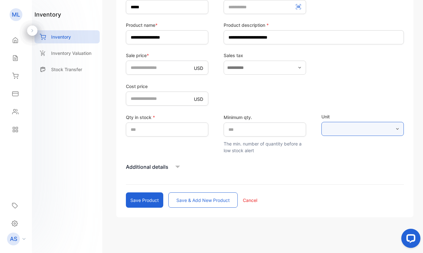
scroll to position [121, 0]
click at [182, 199] on button "Save & add new product" at bounding box center [202, 200] width 69 height 15
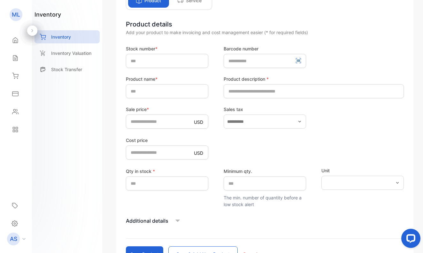
scroll to position [65, 0]
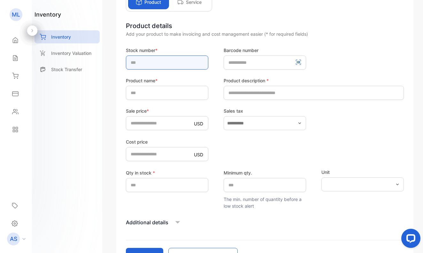
click at [145, 62] on input "text" at bounding box center [167, 63] width 82 height 14
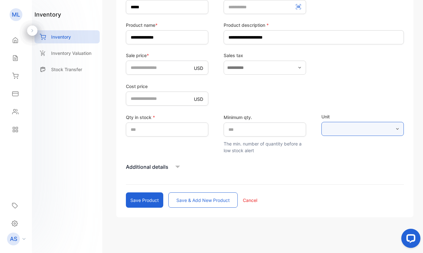
scroll to position [121, 0]
click at [194, 199] on button "Save & add new product" at bounding box center [202, 200] width 69 height 15
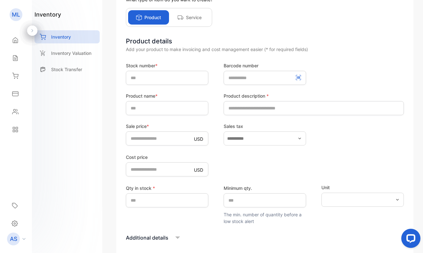
scroll to position [48, 0]
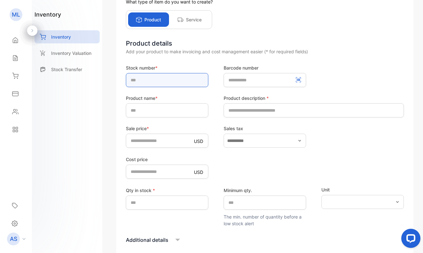
click at [149, 82] on input "text" at bounding box center [167, 80] width 82 height 14
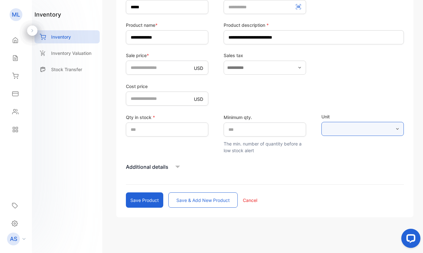
scroll to position [121, 0]
click at [182, 200] on button "Save & add new product" at bounding box center [202, 200] width 69 height 15
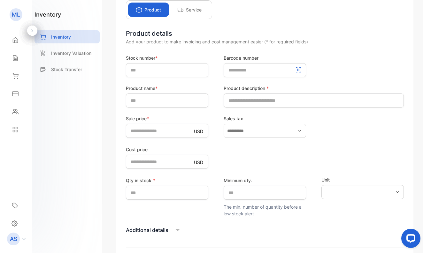
scroll to position [40, 0]
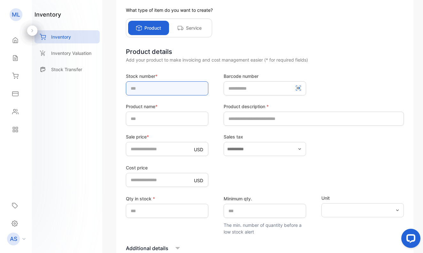
click at [141, 89] on input "text" at bounding box center [167, 88] width 82 height 14
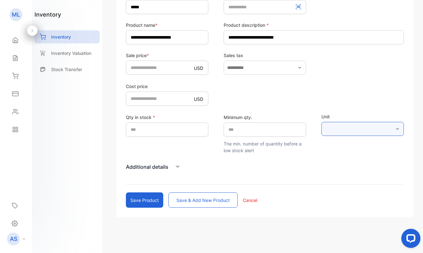
scroll to position [121, 0]
click at [190, 201] on button "Save & add new product" at bounding box center [202, 200] width 69 height 15
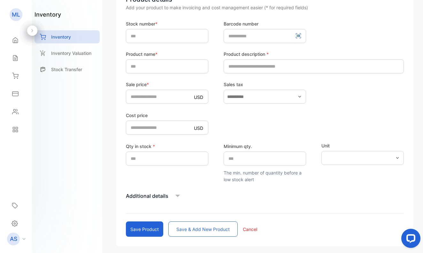
scroll to position [81, 0]
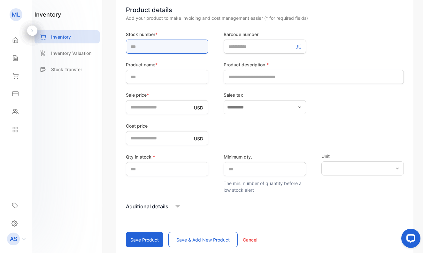
click at [145, 49] on input "text" at bounding box center [167, 47] width 82 height 14
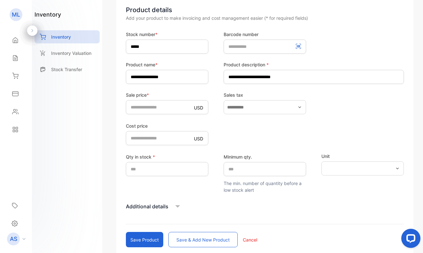
click at [203, 239] on button "Save & add new product" at bounding box center [202, 239] width 69 height 15
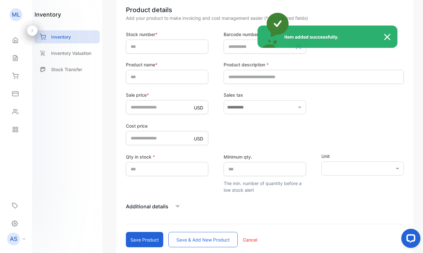
click at [144, 44] on div "Item added successfully." at bounding box center [211, 126] width 423 height 253
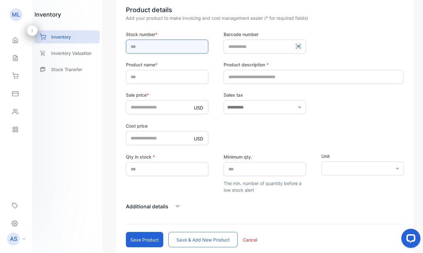
click at [144, 46] on input "text" at bounding box center [167, 47] width 82 height 14
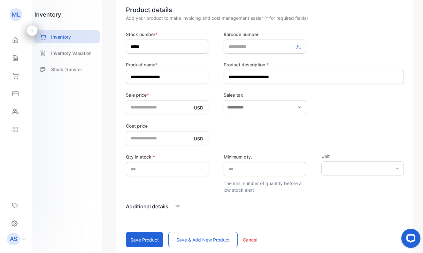
click at [195, 238] on button "Save & add new product" at bounding box center [202, 239] width 69 height 15
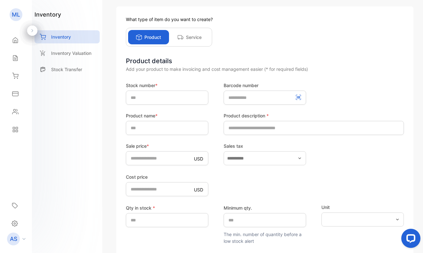
scroll to position [32, 0]
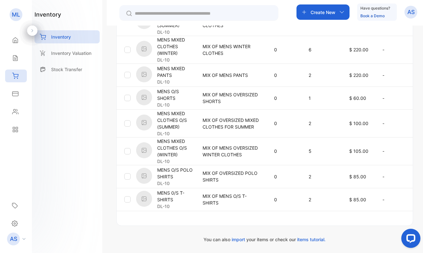
scroll to position [219, 0]
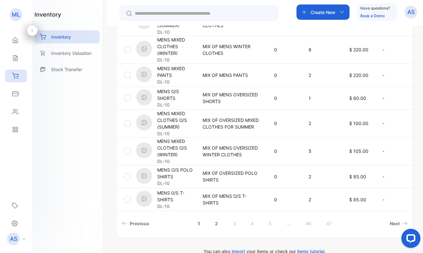
click at [215, 222] on link "2" at bounding box center [216, 224] width 18 height 12
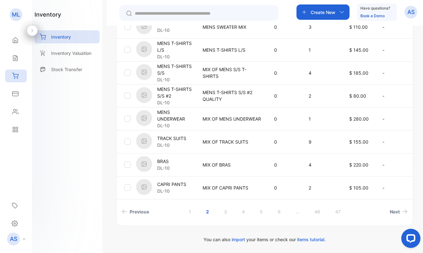
scroll to position [211, 0]
click at [224, 212] on link "3" at bounding box center [225, 212] width 18 height 12
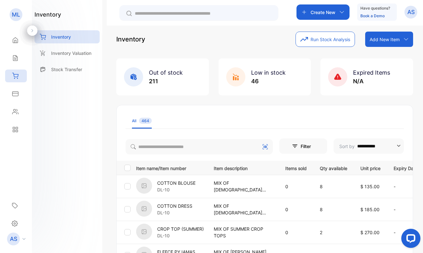
scroll to position [0, 0]
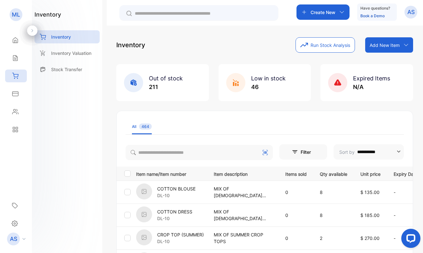
click at [382, 44] on p "Add New Item" at bounding box center [384, 45] width 30 height 7
click at [382, 58] on div "Add item manually" at bounding box center [390, 59] width 46 height 13
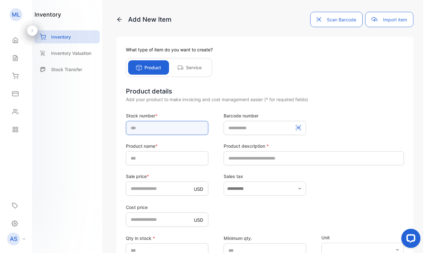
click at [184, 129] on input "text" at bounding box center [167, 128] width 82 height 14
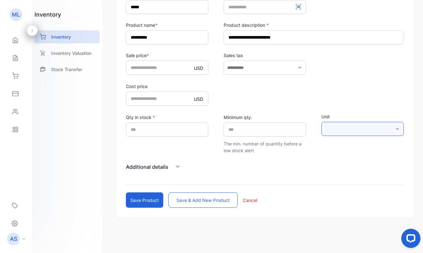
scroll to position [121, 0]
click at [186, 200] on button "Save & add new product" at bounding box center [202, 200] width 69 height 15
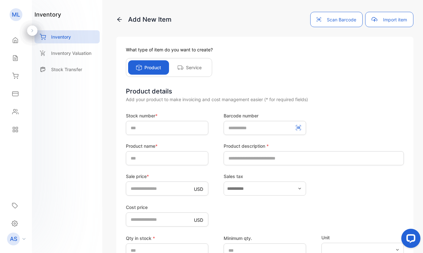
scroll to position [0, 0]
click at [175, 128] on input "text" at bounding box center [167, 128] width 82 height 14
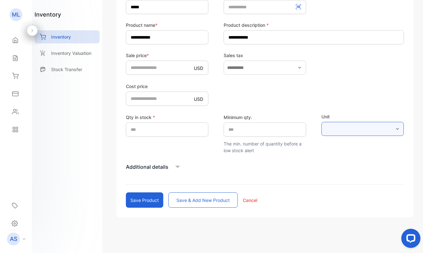
scroll to position [121, 0]
click at [187, 199] on button "Save & add new product" at bounding box center [202, 200] width 69 height 15
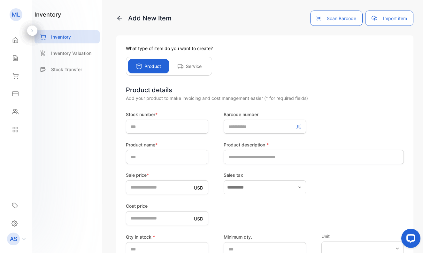
scroll to position [0, 0]
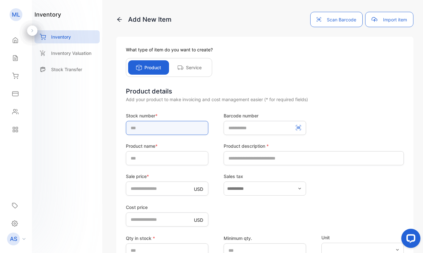
click at [137, 129] on input "text" at bounding box center [167, 128] width 82 height 14
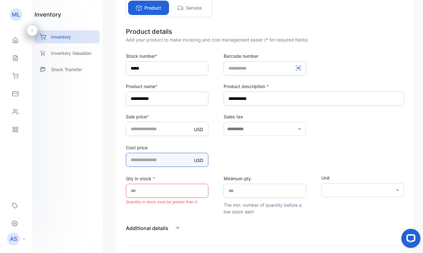
scroll to position [61, 0]
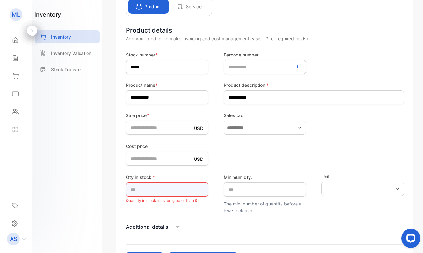
click at [163, 190] on input "*" at bounding box center [167, 190] width 82 height 14
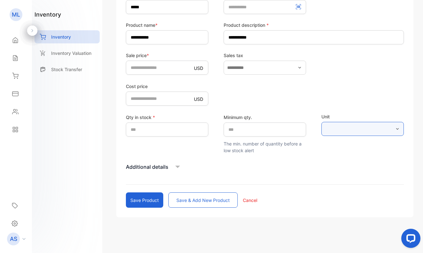
scroll to position [121, 0]
click at [173, 198] on button "Save & add new product" at bounding box center [202, 200] width 69 height 15
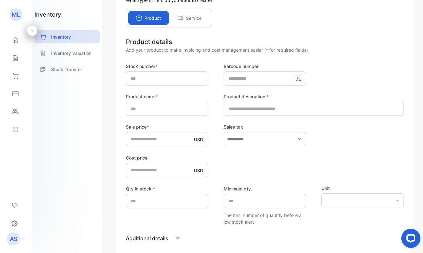
scroll to position [39, 0]
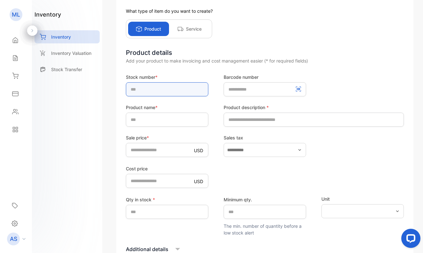
click at [169, 91] on input "text" at bounding box center [167, 89] width 82 height 14
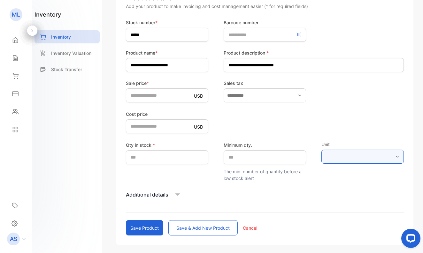
scroll to position [98, 0]
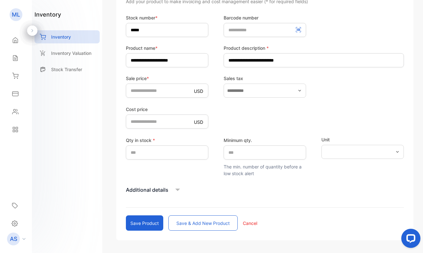
click at [192, 222] on button "Save & add new product" at bounding box center [202, 223] width 69 height 15
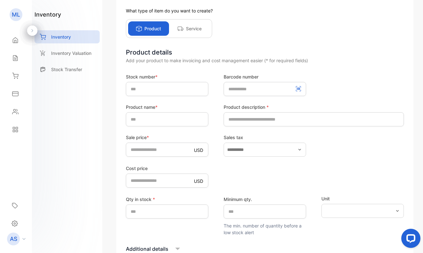
scroll to position [31, 0]
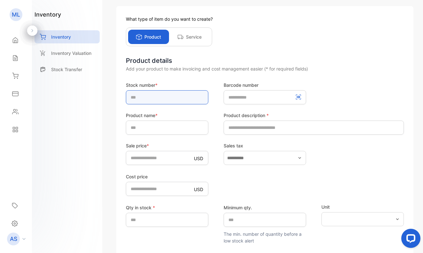
click at [165, 101] on input "text" at bounding box center [167, 97] width 82 height 14
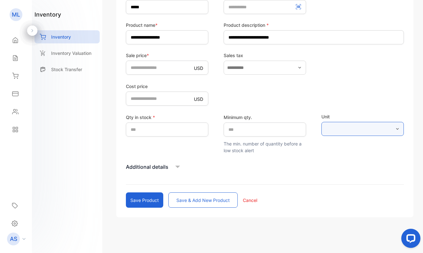
scroll to position [121, 0]
click at [195, 199] on button "Save & add new product" at bounding box center [202, 200] width 69 height 15
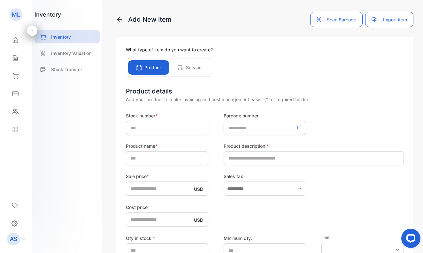
scroll to position [0, 0]
click at [141, 129] on input "text" at bounding box center [167, 128] width 82 height 14
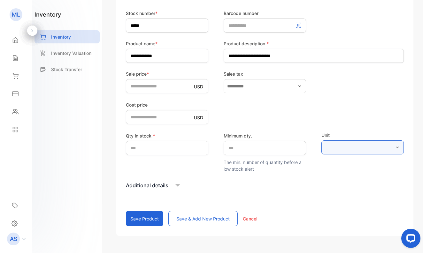
scroll to position [118, 0]
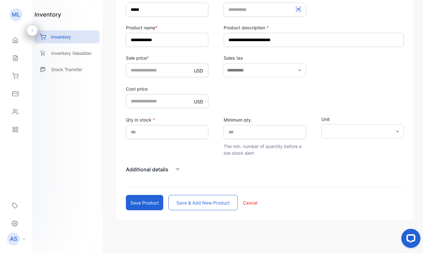
click at [208, 203] on button "Save & add new product" at bounding box center [202, 202] width 69 height 15
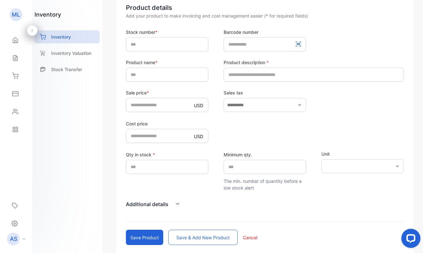
scroll to position [80, 0]
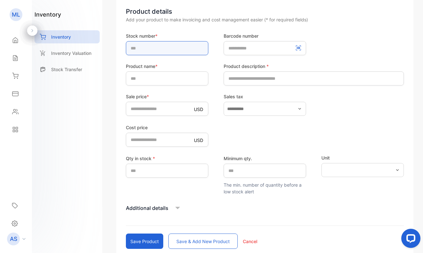
click at [173, 47] on input "text" at bounding box center [167, 48] width 82 height 14
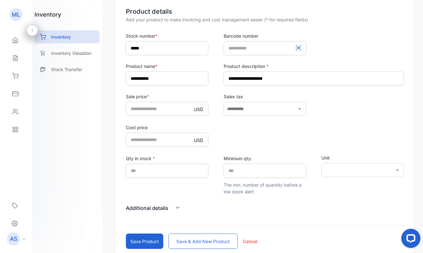
click at [188, 242] on button "Save & add new product" at bounding box center [202, 241] width 69 height 15
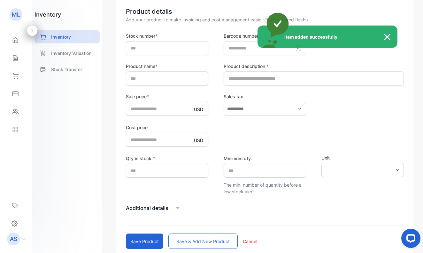
click at [136, 49] on div "Item added successfully." at bounding box center [211, 126] width 423 height 253
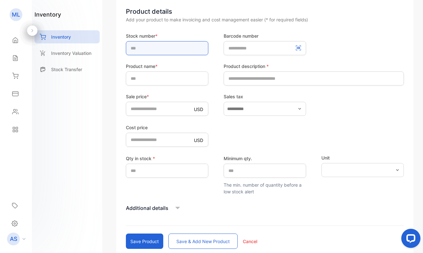
click at [137, 48] on input "text" at bounding box center [167, 48] width 82 height 14
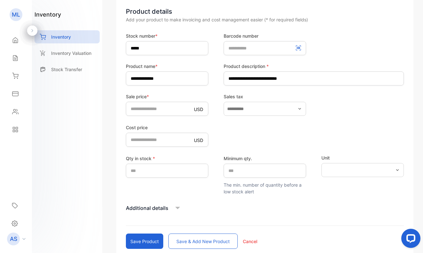
click at [196, 240] on button "Save & add new product" at bounding box center [202, 241] width 69 height 15
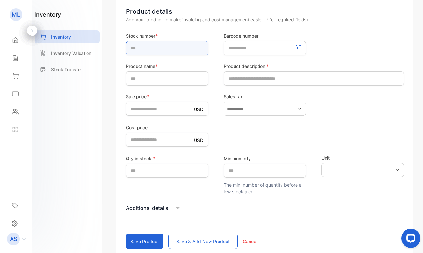
click at [181, 46] on input "text" at bounding box center [167, 48] width 82 height 14
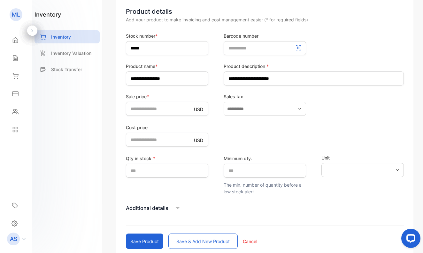
click at [203, 239] on button "Save & add new product" at bounding box center [202, 241] width 69 height 15
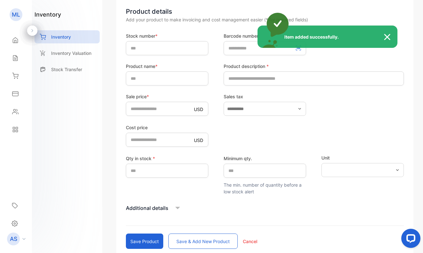
click at [142, 46] on div "Item added successfully." at bounding box center [211, 126] width 423 height 253
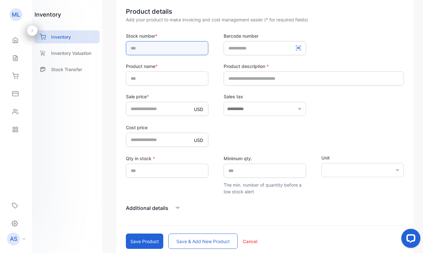
click at [142, 46] on input "text" at bounding box center [167, 48] width 82 height 14
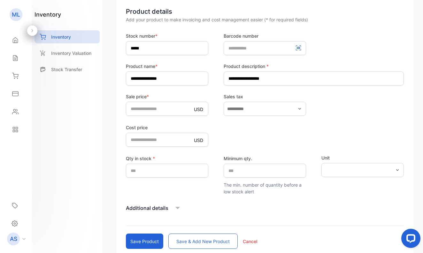
click at [194, 240] on button "Save & add new product" at bounding box center [202, 241] width 69 height 15
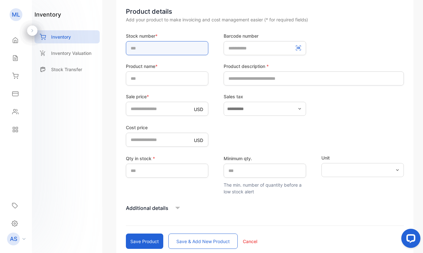
click at [165, 48] on input "text" at bounding box center [167, 48] width 82 height 14
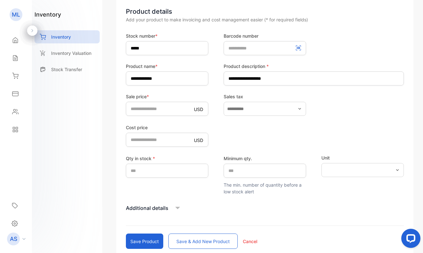
click at [212, 240] on button "Save & add new product" at bounding box center [202, 241] width 69 height 15
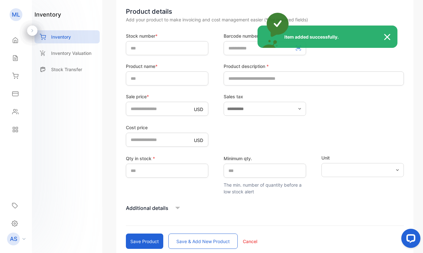
click at [146, 48] on div "Item added successfully." at bounding box center [211, 126] width 423 height 253
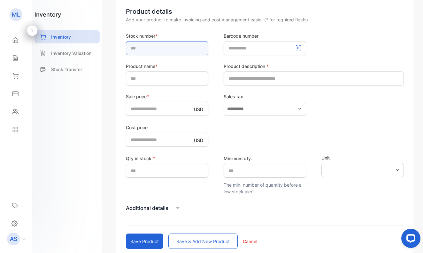
click at [146, 48] on input "text" at bounding box center [167, 48] width 82 height 14
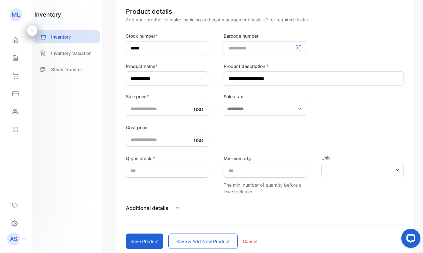
click at [192, 239] on button "Save & add new product" at bounding box center [202, 241] width 69 height 15
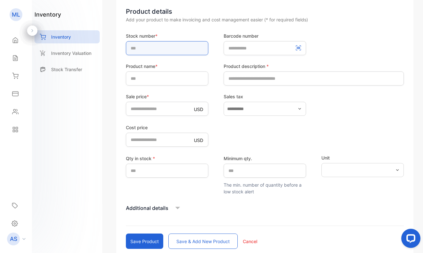
click at [142, 48] on input "text" at bounding box center [167, 48] width 82 height 14
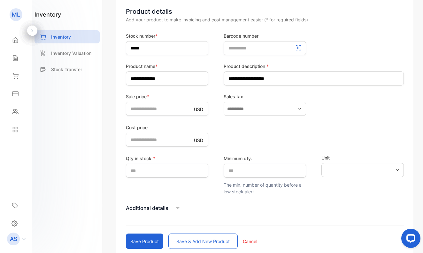
click at [188, 241] on button "Save & add new product" at bounding box center [202, 241] width 69 height 15
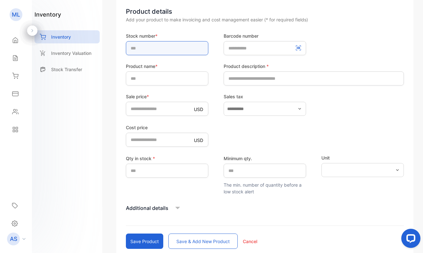
click at [187, 47] on input "text" at bounding box center [167, 48] width 82 height 14
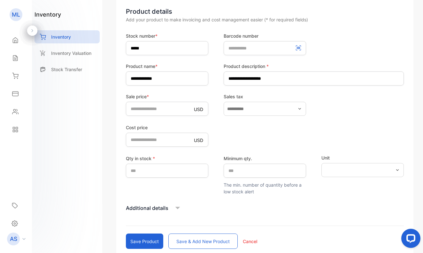
click at [200, 241] on button "Save & add new product" at bounding box center [202, 241] width 69 height 15
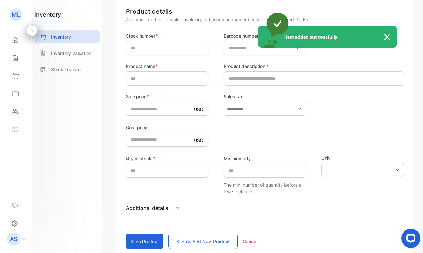
click at [146, 48] on div "Item added successfully." at bounding box center [211, 126] width 423 height 253
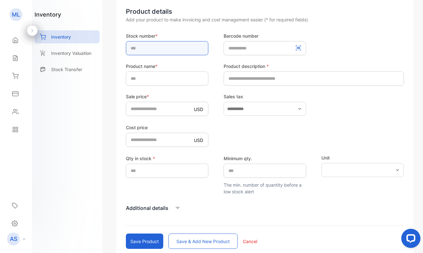
click at [147, 48] on input "text" at bounding box center [167, 48] width 82 height 14
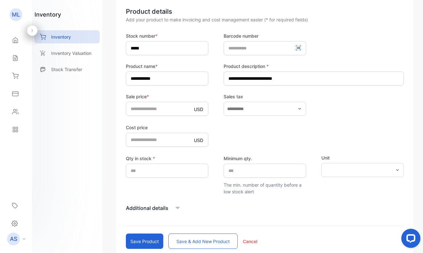
click at [194, 241] on button "Save & add new product" at bounding box center [202, 241] width 69 height 15
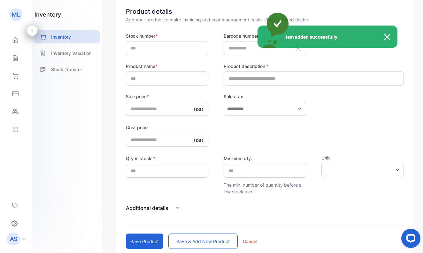
click at [141, 47] on div "Item added successfully." at bounding box center [211, 126] width 423 height 253
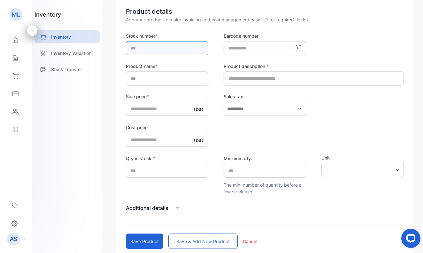
click at [141, 47] on input "text" at bounding box center [167, 48] width 82 height 14
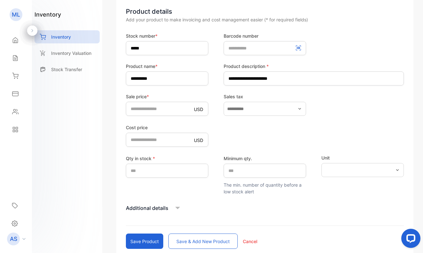
click at [200, 240] on button "Save & add new product" at bounding box center [202, 241] width 69 height 15
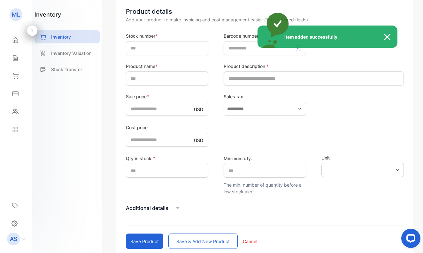
click at [152, 50] on div "Item added successfully." at bounding box center [211, 126] width 423 height 253
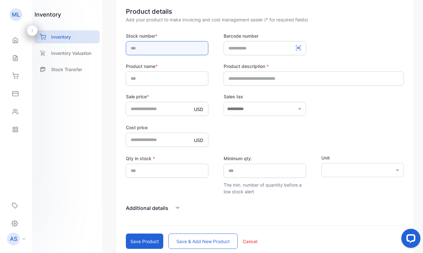
click at [154, 48] on input "text" at bounding box center [167, 48] width 82 height 14
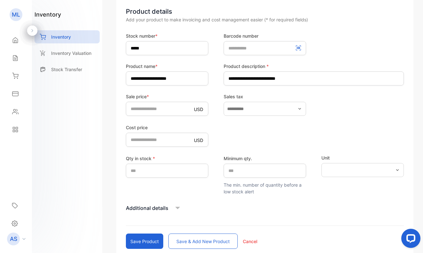
click at [213, 241] on button "Save & add new product" at bounding box center [202, 241] width 69 height 15
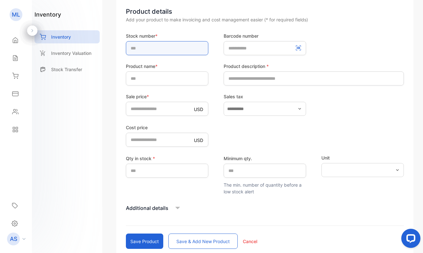
click at [183, 50] on input "text" at bounding box center [167, 48] width 82 height 14
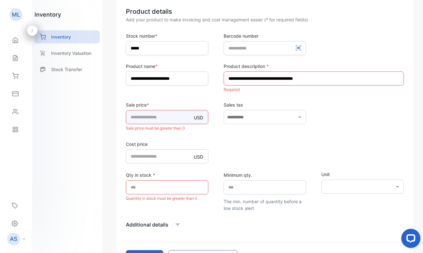
click at [168, 118] on div "Sale price * USD * Sale price must be greater than 0" at bounding box center [167, 117] width 82 height 31
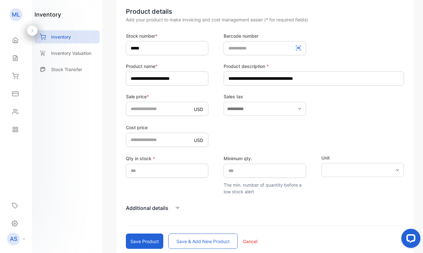
click at [193, 239] on button "Save & add new product" at bounding box center [202, 241] width 69 height 15
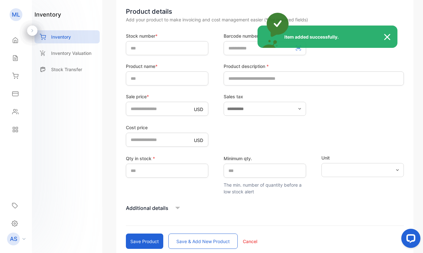
click at [145, 48] on div "Item added successfully." at bounding box center [211, 126] width 423 height 253
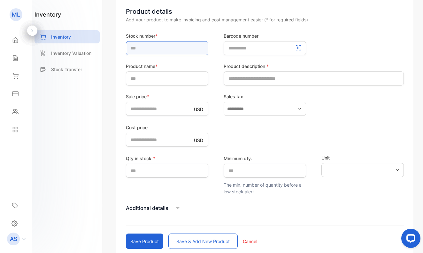
click at [146, 47] on input "text" at bounding box center [167, 48] width 82 height 14
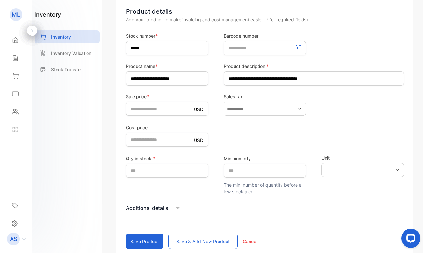
click at [197, 242] on button "Save & add new product" at bounding box center [202, 241] width 69 height 15
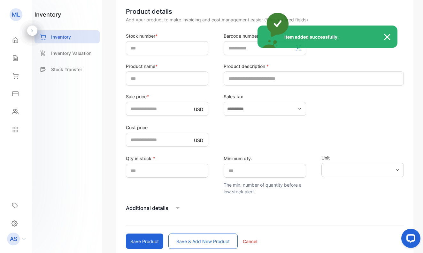
click at [143, 49] on div "Item added successfully." at bounding box center [211, 126] width 423 height 253
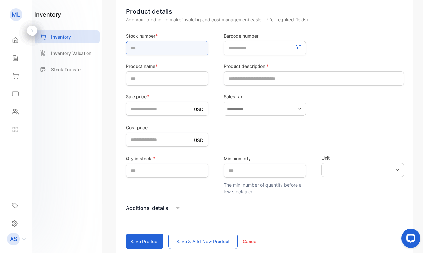
click at [144, 48] on input "text" at bounding box center [167, 48] width 82 height 14
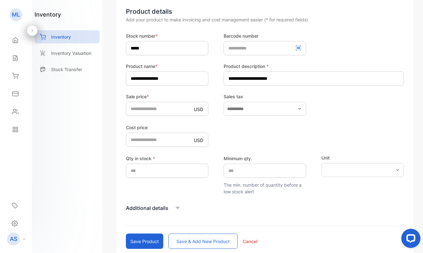
click at [198, 240] on button "Save & add new product" at bounding box center [202, 241] width 69 height 15
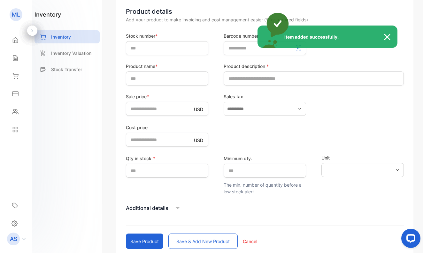
click at [138, 48] on div "Item added successfully." at bounding box center [211, 126] width 423 height 253
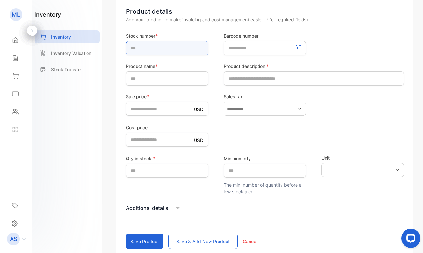
click at [139, 47] on input "text" at bounding box center [167, 48] width 82 height 14
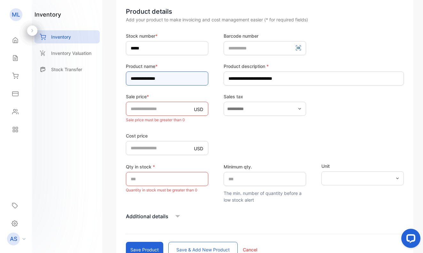
click at [184, 78] on input "**********" at bounding box center [167, 79] width 82 height 14
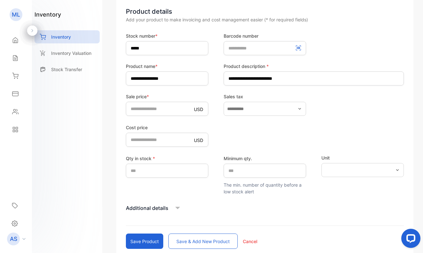
click at [185, 240] on button "Save & add new product" at bounding box center [202, 241] width 69 height 15
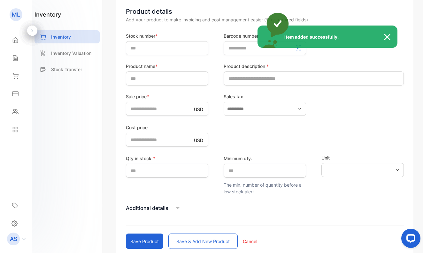
click at [149, 49] on div "Item added successfully." at bounding box center [211, 126] width 423 height 253
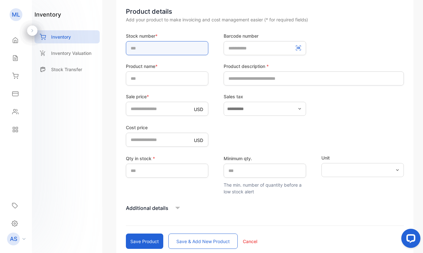
click at [150, 48] on input "text" at bounding box center [167, 48] width 82 height 14
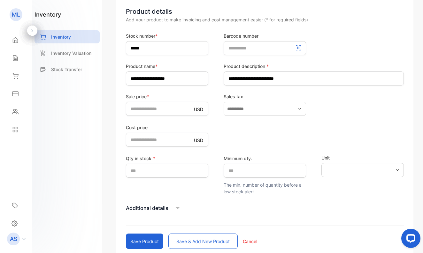
click at [190, 240] on button "Save & add new product" at bounding box center [202, 241] width 69 height 15
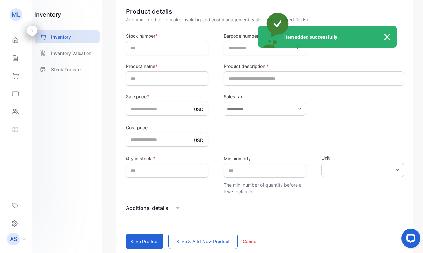
click at [148, 50] on div "Item added successfully." at bounding box center [211, 126] width 423 height 253
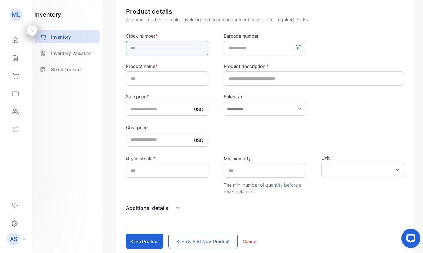
click at [155, 47] on input "text" at bounding box center [167, 48] width 82 height 14
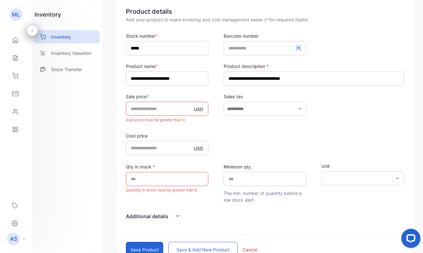
click at [3, 179] on aside "[PERSON_NAME] PACA LLC Home Home Sales Sales Inventory Inventory Expenses Expen…" at bounding box center [16, 126] width 32 height 253
click at [155, 109] on input "*" at bounding box center [167, 109] width 82 height 14
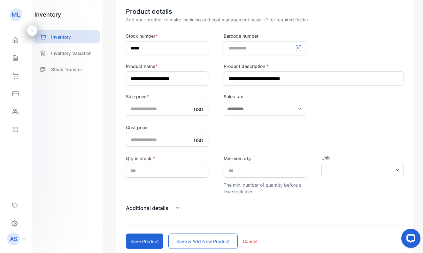
click at [203, 238] on button "Save & add new product" at bounding box center [202, 241] width 69 height 15
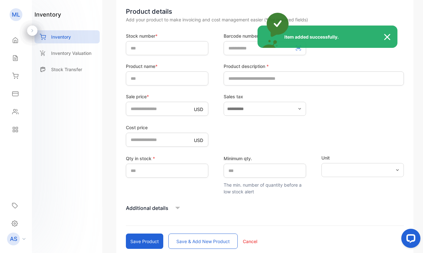
click at [142, 48] on div "Item added successfully." at bounding box center [211, 126] width 423 height 253
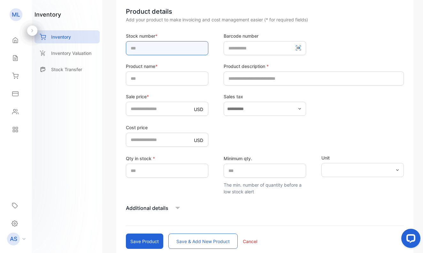
click at [149, 47] on input "text" at bounding box center [167, 48] width 82 height 14
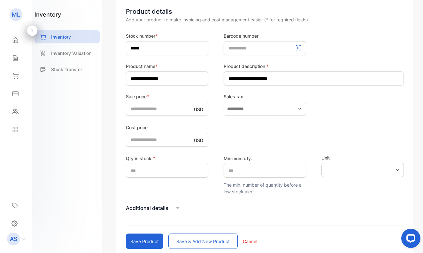
click at [193, 240] on button "Save & add new product" at bounding box center [202, 241] width 69 height 15
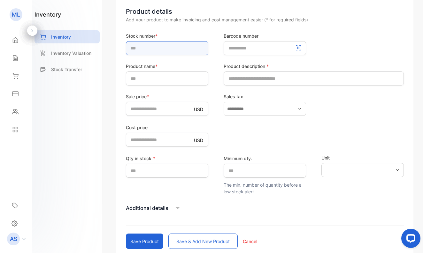
click at [160, 49] on input "text" at bounding box center [167, 48] width 82 height 14
click at [161, 47] on input "text" at bounding box center [167, 48] width 82 height 14
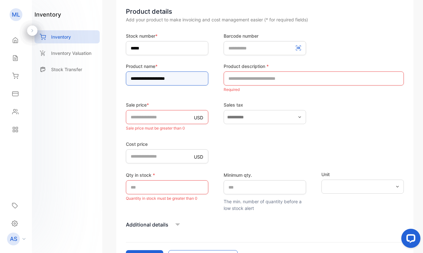
click at [186, 78] on input "**********" at bounding box center [167, 79] width 82 height 14
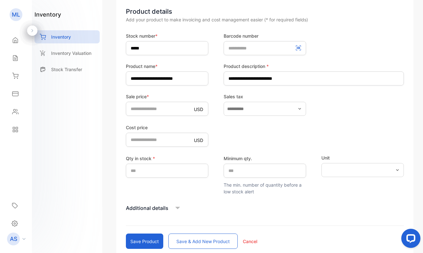
click at [197, 241] on button "Save & add new product" at bounding box center [202, 241] width 69 height 15
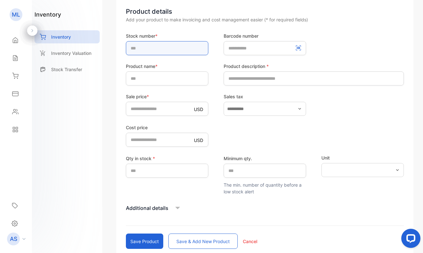
click at [165, 46] on input "text" at bounding box center [167, 48] width 82 height 14
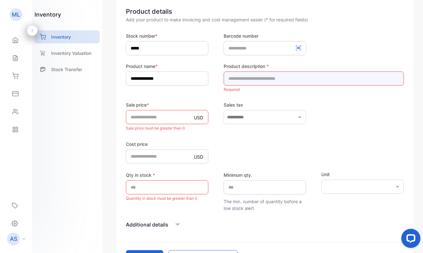
click at [240, 77] on input "text" at bounding box center [313, 79] width 180 height 14
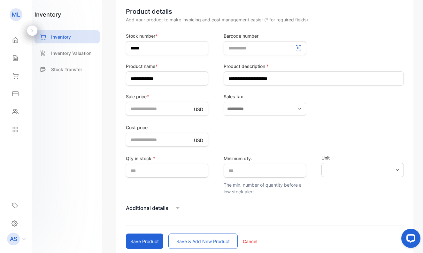
click at [190, 240] on button "Save & add new product" at bounding box center [202, 241] width 69 height 15
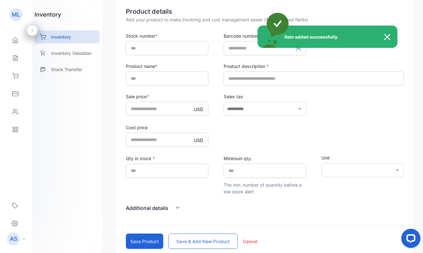
click at [145, 47] on div "Item added successfully." at bounding box center [211, 126] width 423 height 253
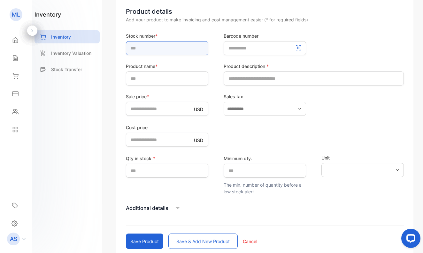
click at [147, 47] on input "text" at bounding box center [167, 48] width 82 height 14
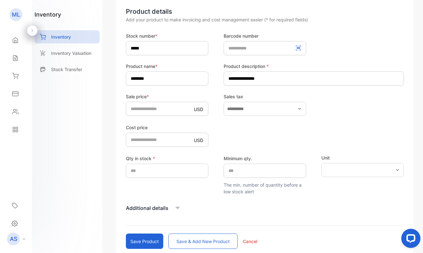
click at [196, 241] on button "Save & add new product" at bounding box center [202, 241] width 69 height 15
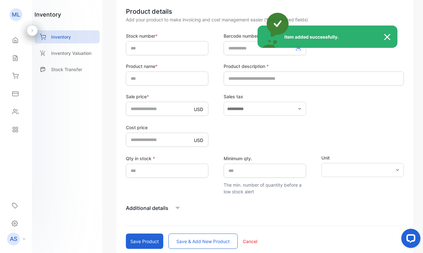
click at [158, 46] on div "Item added successfully." at bounding box center [211, 126] width 423 height 253
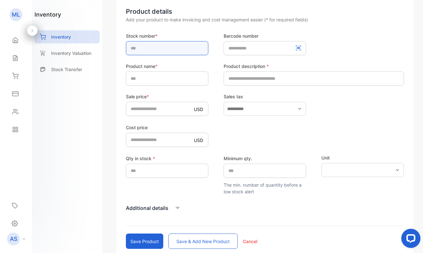
click at [160, 46] on input "text" at bounding box center [167, 48] width 82 height 14
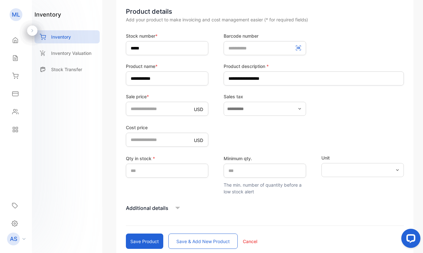
click at [180, 240] on button "Save & add new product" at bounding box center [202, 241] width 69 height 15
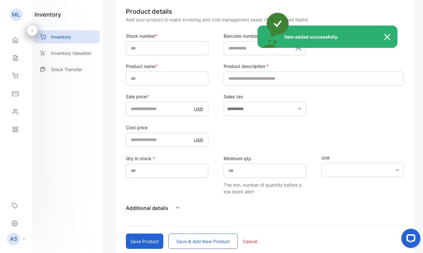
click at [150, 46] on div "Item added successfully." at bounding box center [211, 126] width 423 height 253
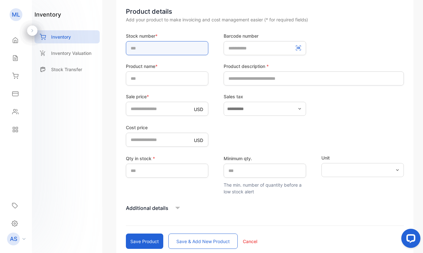
click at [150, 48] on input "text" at bounding box center [167, 48] width 82 height 14
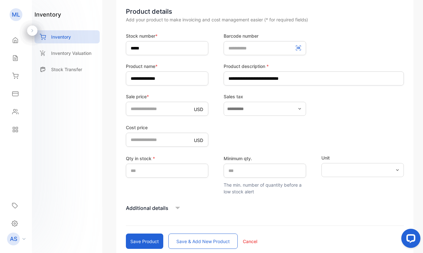
click at [202, 239] on button "Save & add new product" at bounding box center [202, 241] width 69 height 15
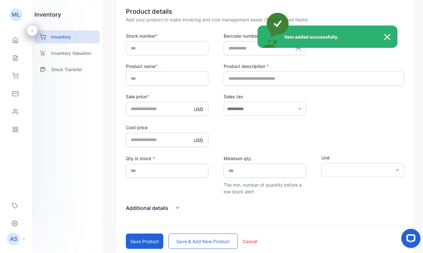
click at [152, 47] on div "Item added successfully." at bounding box center [211, 126] width 423 height 253
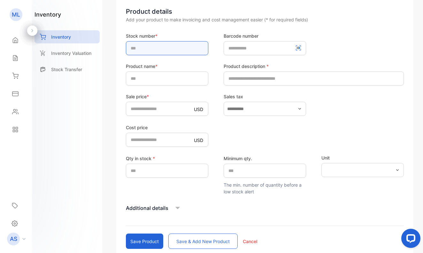
click at [152, 48] on input "text" at bounding box center [167, 48] width 82 height 14
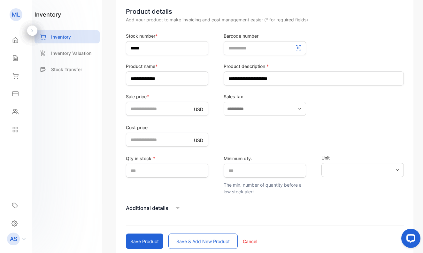
click at [202, 240] on button "Save & add new product" at bounding box center [202, 241] width 69 height 15
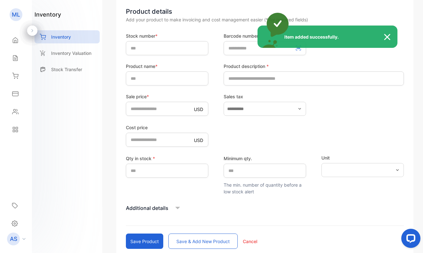
click at [163, 49] on div "Item added successfully." at bounding box center [211, 126] width 423 height 253
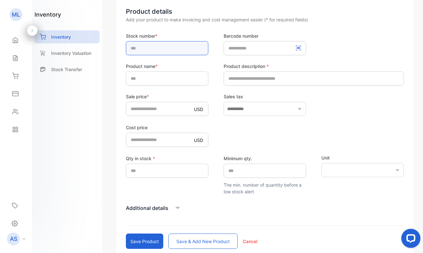
click at [163, 49] on input "text" at bounding box center [167, 48] width 82 height 14
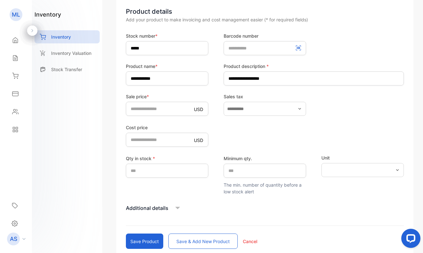
click at [181, 240] on button "Save & add new product" at bounding box center [202, 241] width 69 height 15
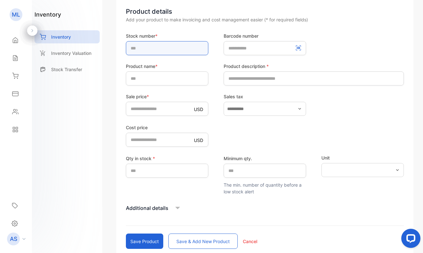
click at [174, 46] on input "text" at bounding box center [167, 48] width 82 height 14
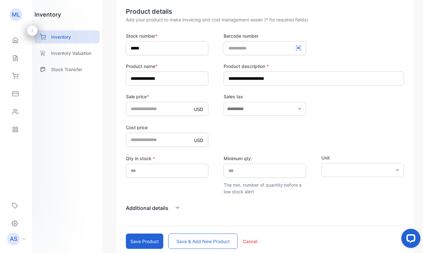
click at [200, 240] on button "Save & add new product" at bounding box center [202, 241] width 69 height 15
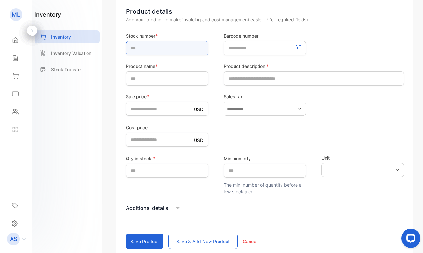
click at [182, 46] on input "text" at bounding box center [167, 48] width 82 height 14
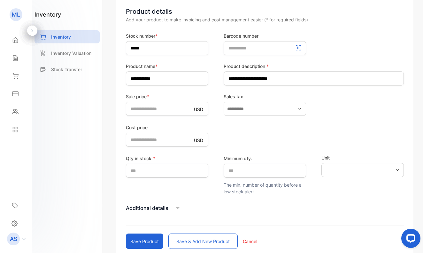
click at [186, 241] on button "Save & add new product" at bounding box center [202, 241] width 69 height 15
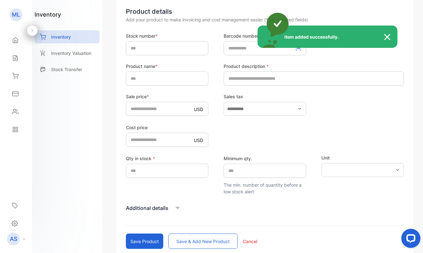
click at [149, 47] on div "Item added successfully." at bounding box center [211, 126] width 423 height 253
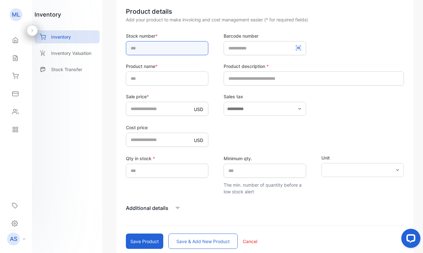
click at [149, 49] on input "text" at bounding box center [167, 48] width 82 height 14
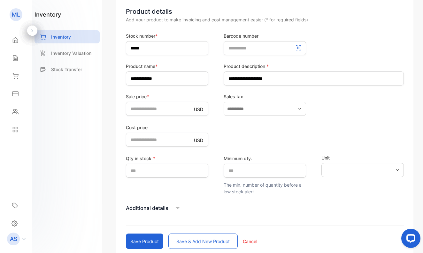
click at [190, 241] on button "Save & add new product" at bounding box center [202, 241] width 69 height 15
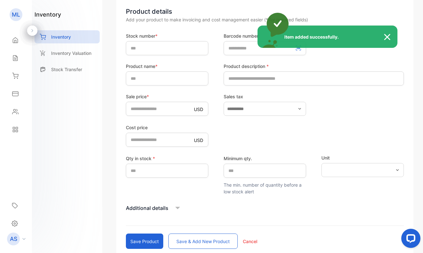
click at [147, 48] on div "Item added successfully." at bounding box center [211, 126] width 423 height 253
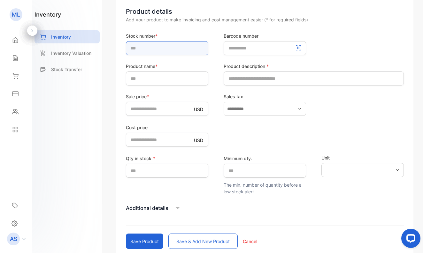
click at [147, 48] on input "text" at bounding box center [167, 48] width 82 height 14
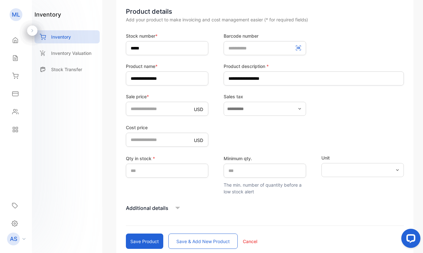
click at [189, 241] on button "Save & add new product" at bounding box center [202, 241] width 69 height 15
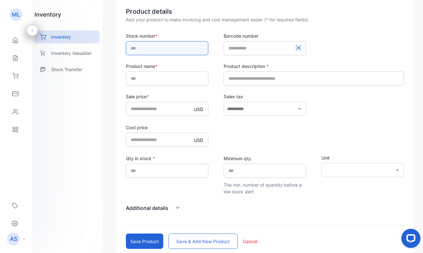
click at [166, 47] on input "text" at bounding box center [167, 48] width 82 height 14
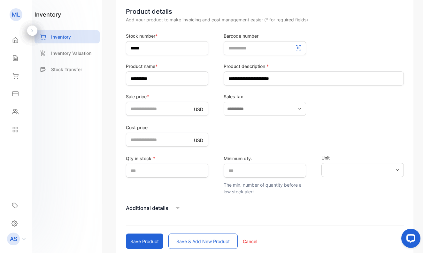
click at [198, 239] on button "Save & add new product" at bounding box center [202, 241] width 69 height 15
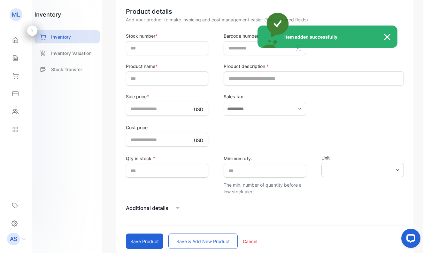
click at [151, 47] on div "Item added successfully." at bounding box center [211, 126] width 423 height 253
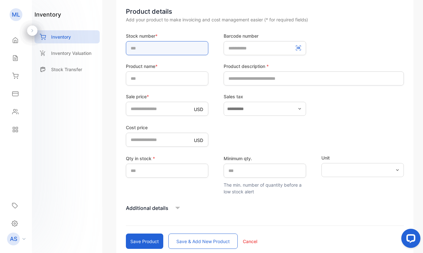
click at [151, 48] on input "text" at bounding box center [167, 48] width 82 height 14
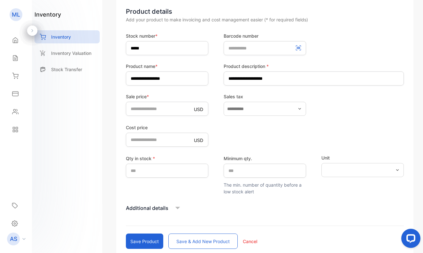
click at [208, 240] on button "Save & add new product" at bounding box center [202, 241] width 69 height 15
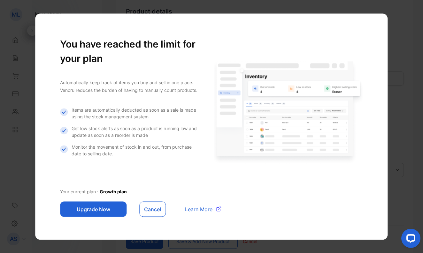
click at [153, 208] on button "Cancel" at bounding box center [152, 208] width 27 height 15
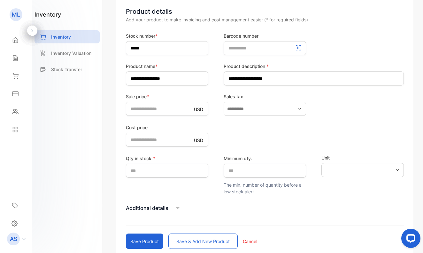
click at [182, 240] on button "Save & add new product" at bounding box center [202, 241] width 69 height 15
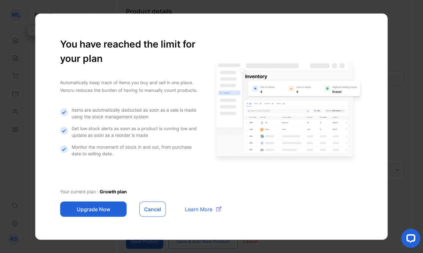
click at [154, 209] on button "Cancel" at bounding box center [152, 208] width 27 height 15
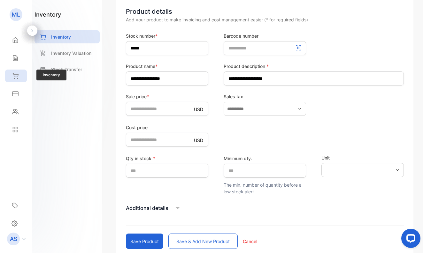
click at [16, 76] on icon at bounding box center [15, 76] width 6 height 6
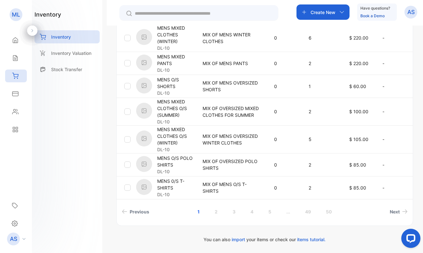
scroll to position [231, 0]
click at [330, 211] on link "50" at bounding box center [328, 212] width 21 height 12
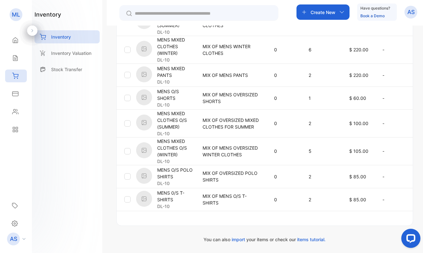
scroll to position [219, 0]
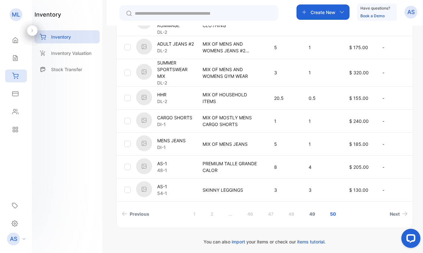
click at [311, 216] on link "49" at bounding box center [311, 214] width 21 height 12
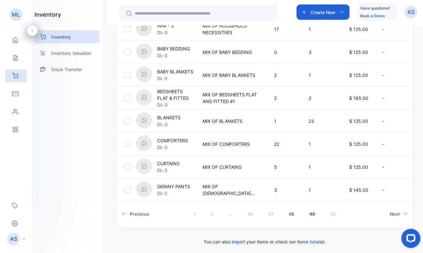
click at [290, 215] on link "48" at bounding box center [291, 214] width 21 height 12
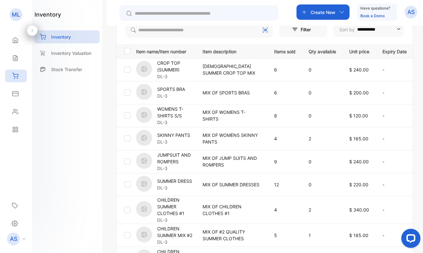
scroll to position [122, 0]
click at [129, 185] on div at bounding box center [127, 185] width 6 height 6
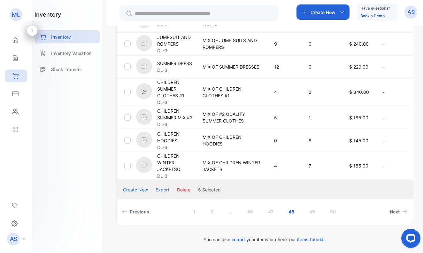
scroll to position [240, 0]
click at [182, 189] on button "Delete" at bounding box center [183, 189] width 13 height 7
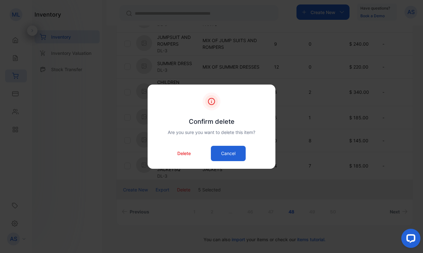
click at [187, 154] on p "Delete" at bounding box center [183, 153] width 13 height 7
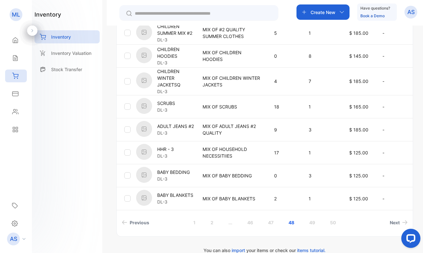
scroll to position [212, 0]
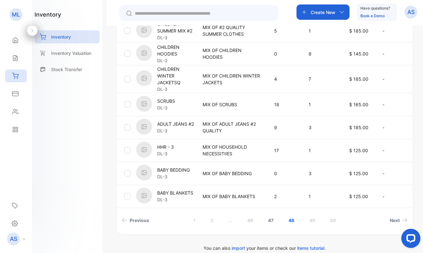
click at [270, 219] on link "47" at bounding box center [270, 221] width 21 height 12
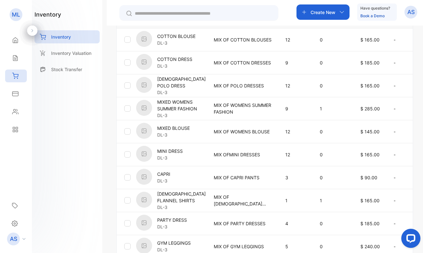
scroll to position [142, 0]
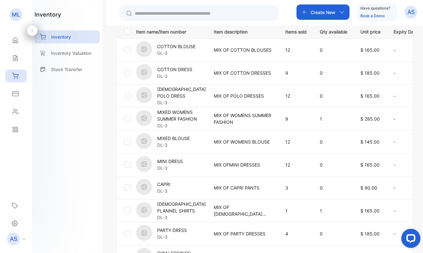
click at [130, 96] on div at bounding box center [127, 96] width 6 height 6
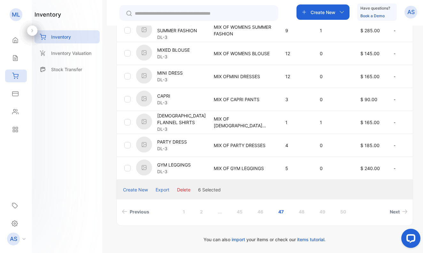
scroll to position [236, 0]
click at [186, 189] on button "Delete" at bounding box center [183, 189] width 13 height 7
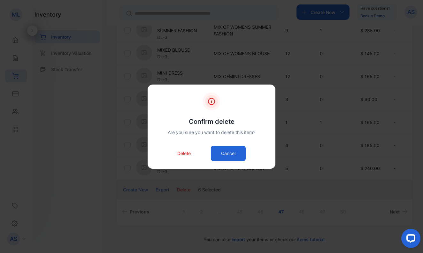
click at [184, 153] on p "Delete" at bounding box center [183, 153] width 13 height 7
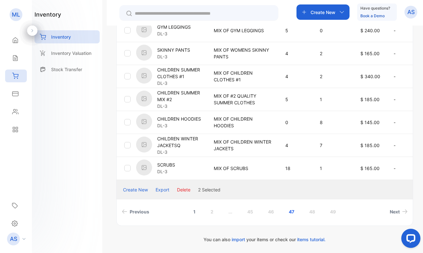
scroll to position [245, 0]
click at [185, 188] on button "Delete" at bounding box center [183, 189] width 13 height 7
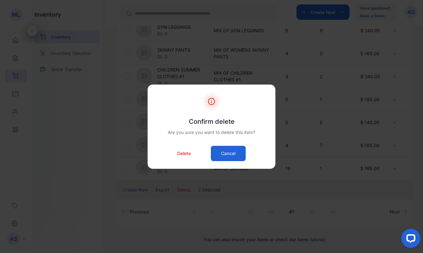
click at [184, 154] on p "Delete" at bounding box center [183, 153] width 13 height 7
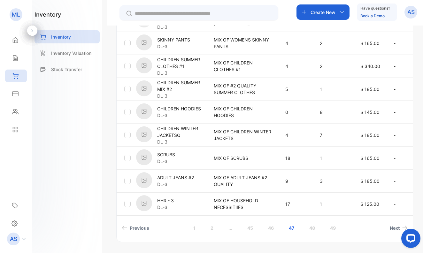
scroll to position [198, 0]
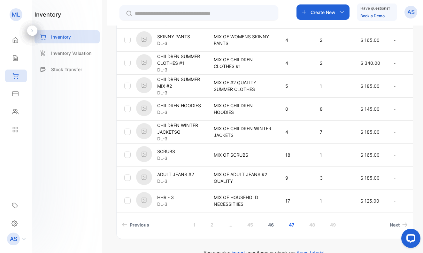
click at [270, 231] on link "46" at bounding box center [270, 225] width 21 height 12
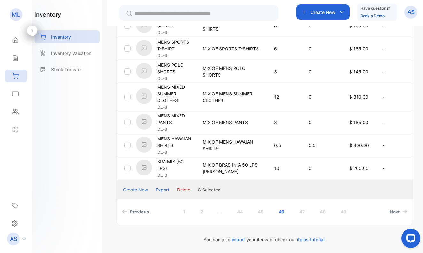
scroll to position [236, 0]
click at [182, 190] on button "Delete" at bounding box center [183, 189] width 13 height 7
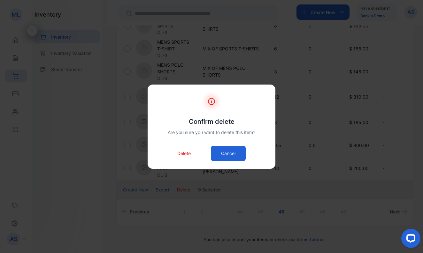
click at [179, 153] on p "Delete" at bounding box center [183, 153] width 13 height 7
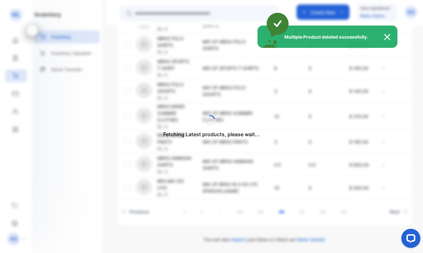
scroll to position [216, 0]
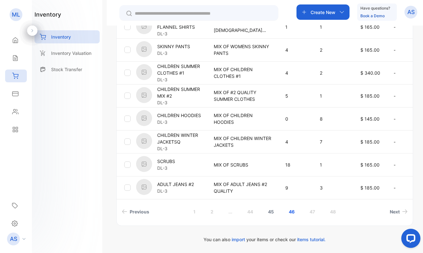
click at [270, 211] on link "45" at bounding box center [270, 212] width 21 height 12
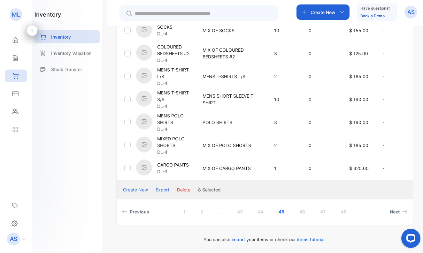
scroll to position [231, 0]
click at [183, 190] on button "Delete" at bounding box center [183, 189] width 13 height 7
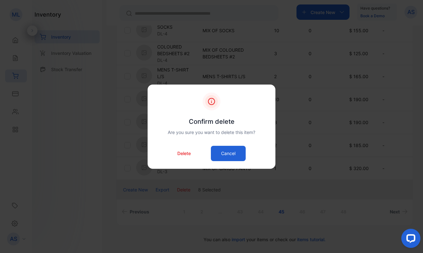
click at [181, 153] on p "Delete" at bounding box center [183, 153] width 13 height 7
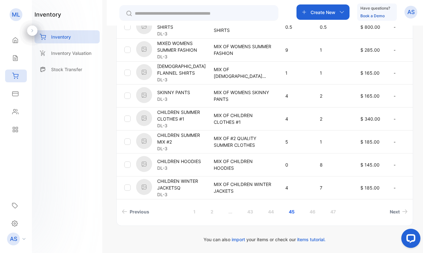
scroll to position [226, 0]
click at [270, 210] on link "44" at bounding box center [270, 212] width 21 height 12
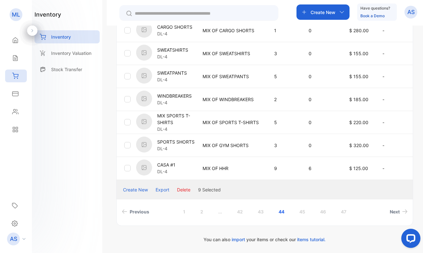
scroll to position [231, 0]
click at [183, 189] on button "Delete" at bounding box center [183, 189] width 13 height 7
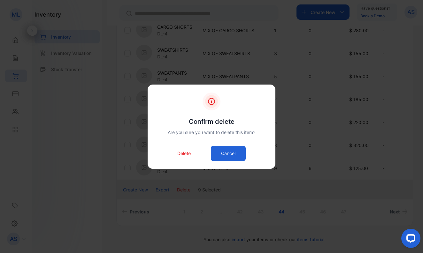
click at [181, 154] on p "Delete" at bounding box center [183, 153] width 13 height 7
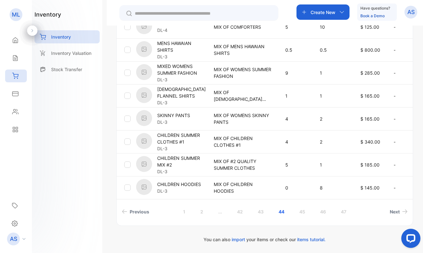
scroll to position [221, 0]
click at [259, 211] on link "43" at bounding box center [260, 212] width 21 height 12
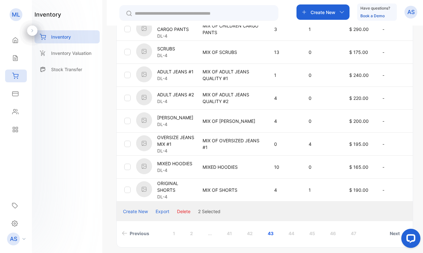
click at [127, 71] on td at bounding box center [125, 75] width 17 height 23
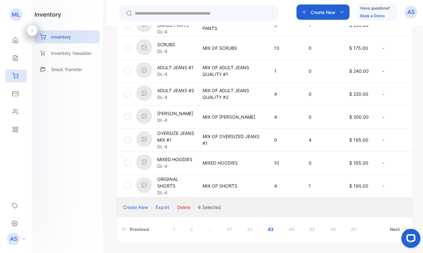
scroll to position [214, 0]
click at [184, 206] on button "Delete" at bounding box center [183, 207] width 13 height 7
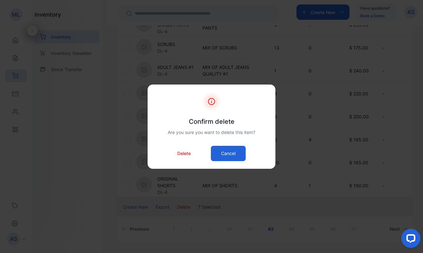
click at [179, 153] on p "Delete" at bounding box center [183, 153] width 13 height 7
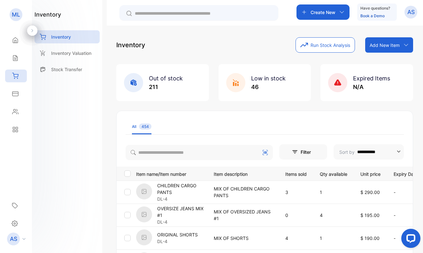
scroll to position [0, 0]
click at [376, 43] on p "Add New Item" at bounding box center [384, 45] width 30 height 7
click at [382, 57] on div "Add item manually" at bounding box center [390, 59] width 46 height 13
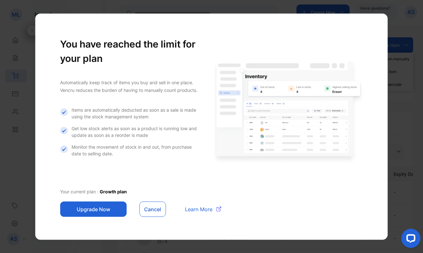
click at [151, 211] on button "Cancel" at bounding box center [152, 208] width 27 height 15
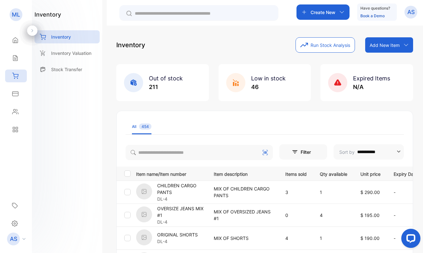
click at [380, 45] on p "Add New Item" at bounding box center [384, 45] width 30 height 7
click at [380, 58] on div "Add item manually" at bounding box center [390, 59] width 46 height 13
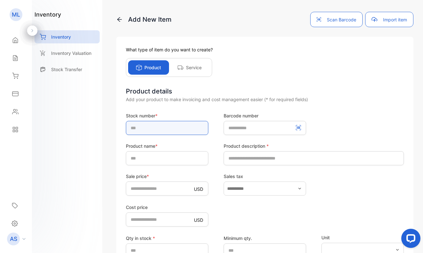
click at [177, 126] on input "text" at bounding box center [167, 128] width 82 height 14
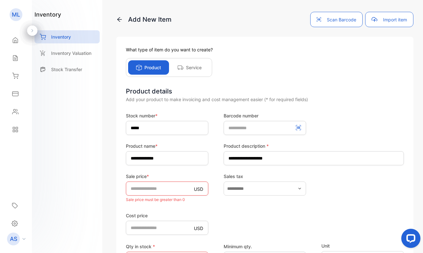
click at [1, 159] on aside "[PERSON_NAME] PACA LLC Home Home Sales Sales Inventory Inventory Expenses Expen…" at bounding box center [16, 126] width 32 height 253
click at [165, 189] on input "*" at bounding box center [167, 189] width 82 height 14
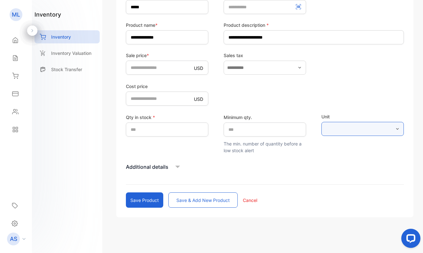
scroll to position [121, 0]
click at [188, 200] on button "Save & add new product" at bounding box center [202, 200] width 69 height 15
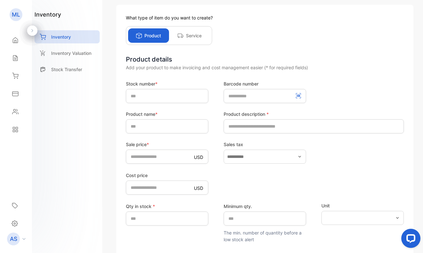
scroll to position [24, 0]
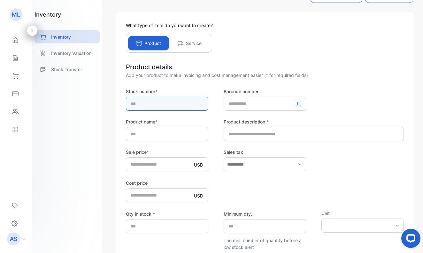
click at [137, 105] on input "text" at bounding box center [167, 104] width 82 height 14
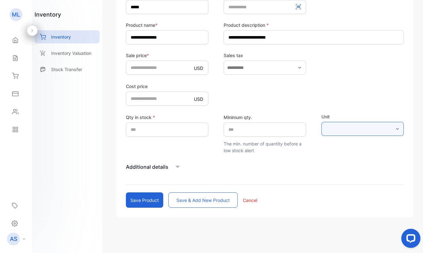
scroll to position [121, 0]
click at [195, 198] on button "Save & add new product" at bounding box center [202, 200] width 69 height 15
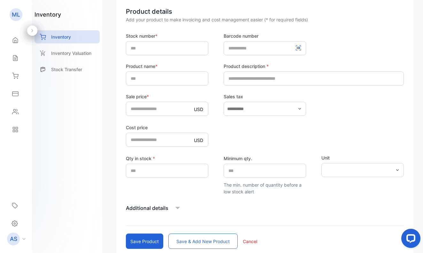
scroll to position [76, 0]
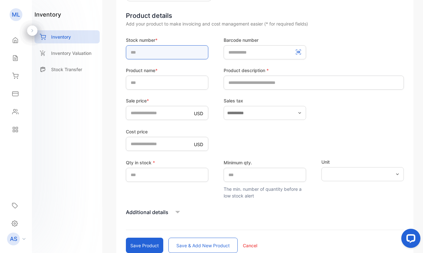
click at [149, 54] on input "text" at bounding box center [167, 52] width 82 height 14
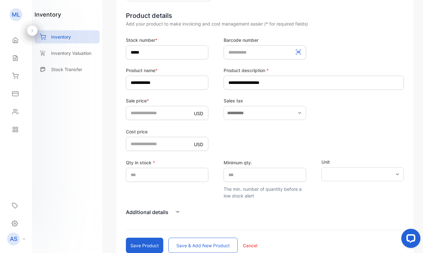
click at [191, 246] on button "Save & add new product" at bounding box center [202, 245] width 69 height 15
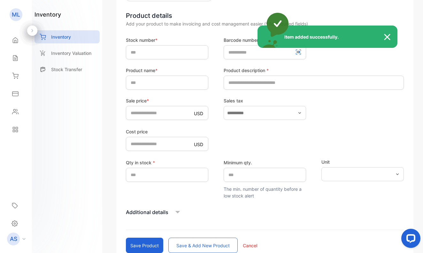
click at [144, 52] on div "Item added successfully." at bounding box center [211, 126] width 423 height 253
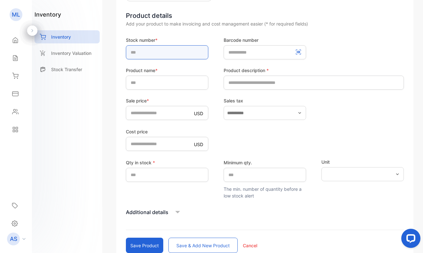
click at [144, 52] on input "text" at bounding box center [167, 52] width 82 height 14
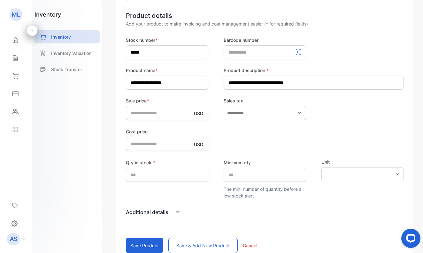
click at [197, 245] on button "Save & add new product" at bounding box center [202, 245] width 69 height 15
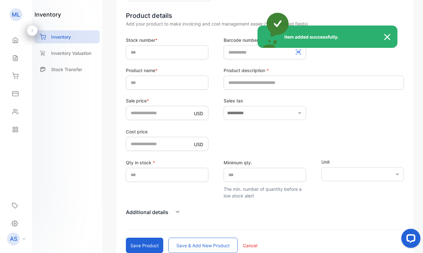
click at [146, 53] on div "Item added successfully." at bounding box center [211, 126] width 423 height 253
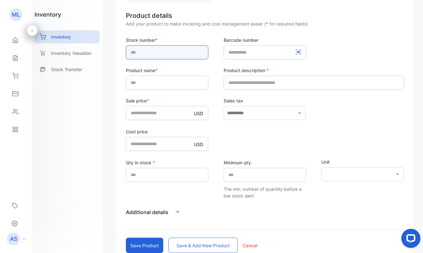
click at [156, 54] on input "text" at bounding box center [167, 52] width 82 height 14
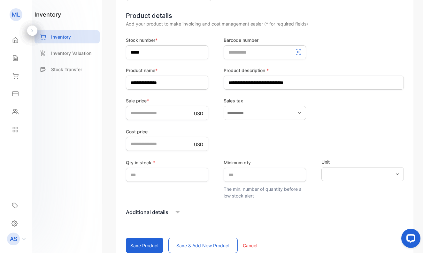
click at [208, 243] on button "Save & add new product" at bounding box center [202, 245] width 69 height 15
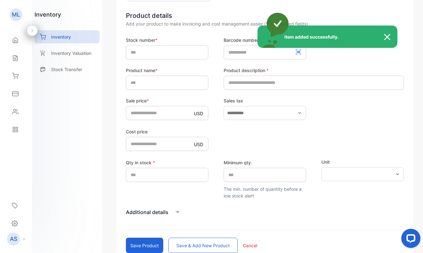
click at [151, 52] on div "Item added successfully." at bounding box center [211, 126] width 423 height 253
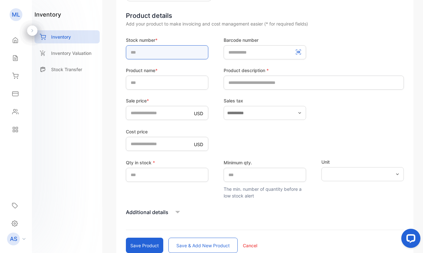
click at [151, 52] on input "text" at bounding box center [167, 52] width 82 height 14
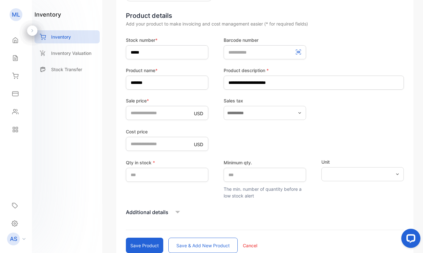
click at [190, 245] on button "Save & add new product" at bounding box center [202, 245] width 69 height 15
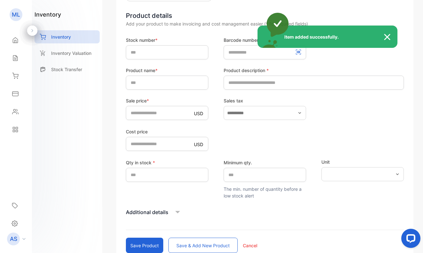
click at [150, 50] on div "Item added successfully." at bounding box center [211, 126] width 423 height 253
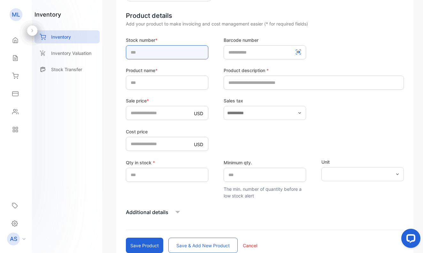
click at [153, 53] on input "text" at bounding box center [167, 52] width 82 height 14
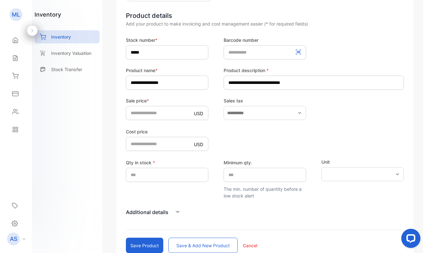
click at [202, 245] on button "Save & add new product" at bounding box center [202, 245] width 69 height 15
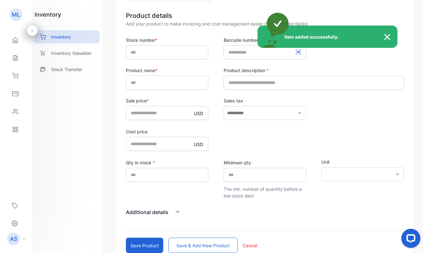
click at [141, 51] on div "Item added successfully." at bounding box center [211, 126] width 423 height 253
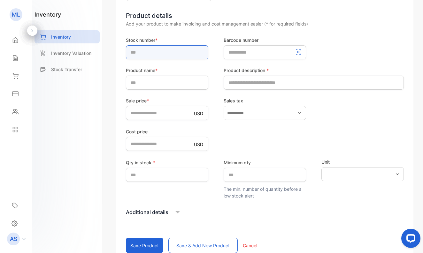
click at [141, 56] on input "text" at bounding box center [167, 52] width 82 height 14
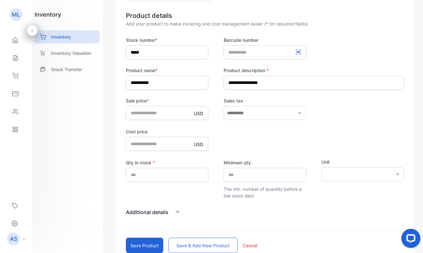
click at [188, 245] on button "Save & add new product" at bounding box center [202, 245] width 69 height 15
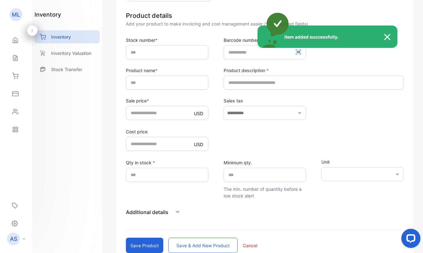
click at [138, 52] on div "Item added successfully." at bounding box center [211, 126] width 423 height 253
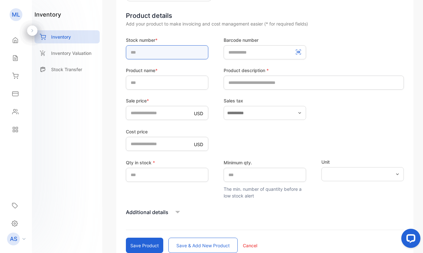
click at [140, 52] on input "text" at bounding box center [167, 52] width 82 height 14
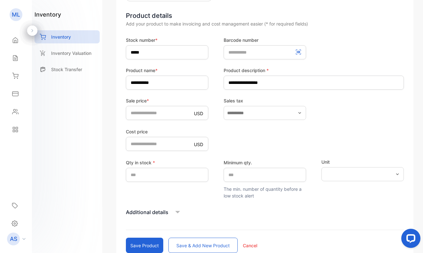
click at [192, 244] on button "Save & add new product" at bounding box center [202, 245] width 69 height 15
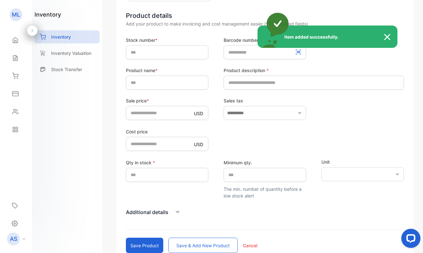
click at [142, 52] on div "Item added successfully." at bounding box center [211, 126] width 423 height 253
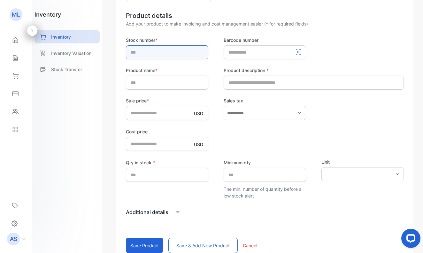
click at [142, 52] on input "text" at bounding box center [167, 52] width 82 height 14
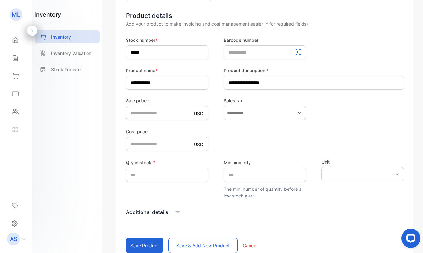
click at [187, 244] on button "Save & add new product" at bounding box center [202, 245] width 69 height 15
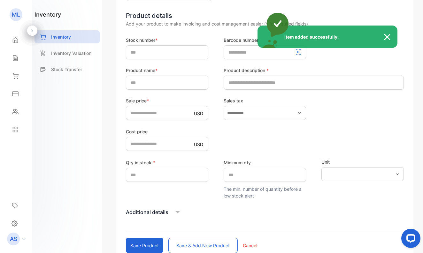
click at [145, 51] on div "Item added successfully." at bounding box center [211, 126] width 423 height 253
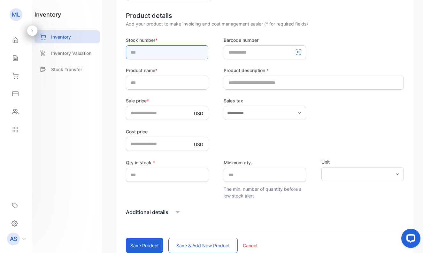
click at [146, 53] on input "text" at bounding box center [167, 52] width 82 height 14
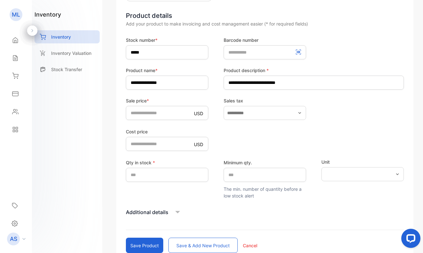
click at [204, 245] on button "Save & add new product" at bounding box center [202, 245] width 69 height 15
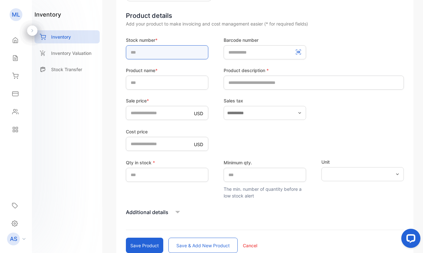
click at [155, 54] on input "text" at bounding box center [167, 52] width 82 height 14
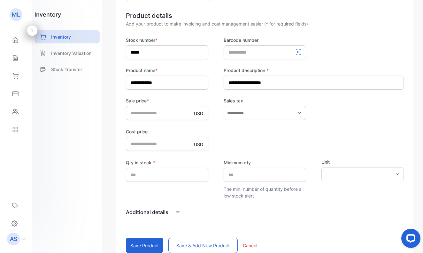
click at [187, 246] on button "Save & add new product" at bounding box center [202, 245] width 69 height 15
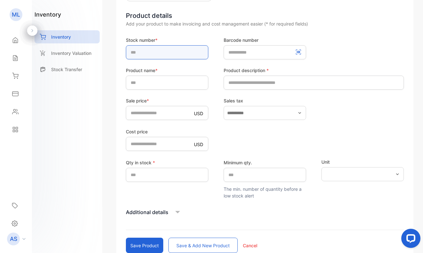
click at [168, 52] on input "text" at bounding box center [167, 52] width 82 height 14
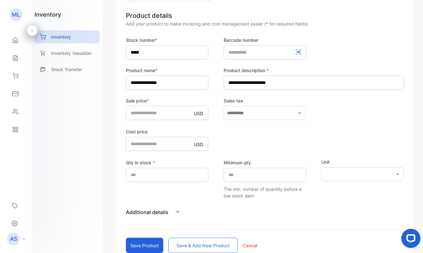
click at [186, 245] on button "Save & add new product" at bounding box center [202, 245] width 69 height 15
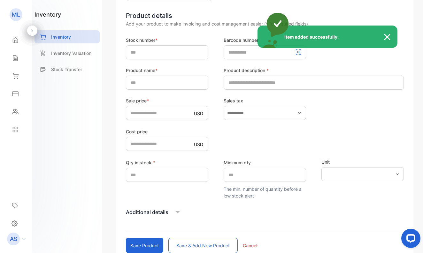
click at [146, 51] on div "Item added successfully." at bounding box center [211, 126] width 423 height 253
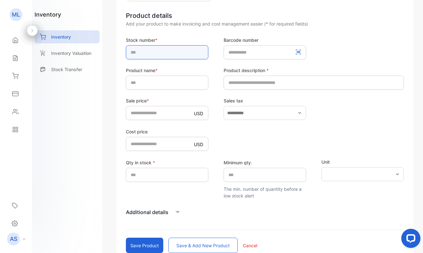
click at [147, 51] on input "text" at bounding box center [167, 52] width 82 height 14
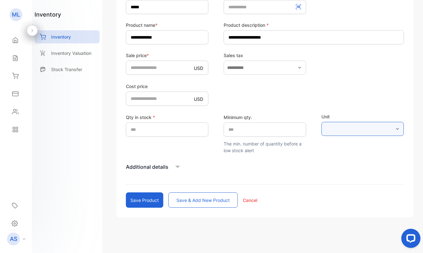
scroll to position [121, 0]
click at [183, 200] on button "Save & add new product" at bounding box center [202, 200] width 69 height 15
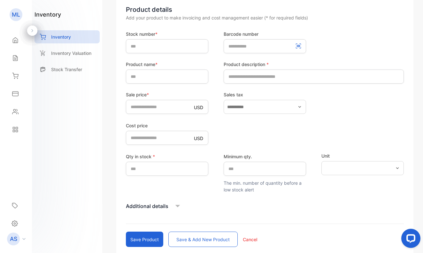
scroll to position [81, 0]
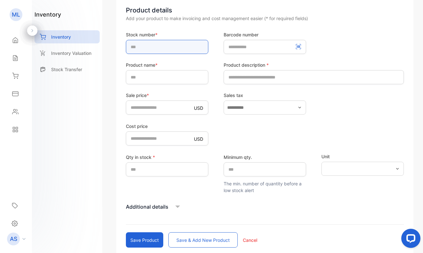
click at [150, 47] on input "text" at bounding box center [167, 47] width 82 height 14
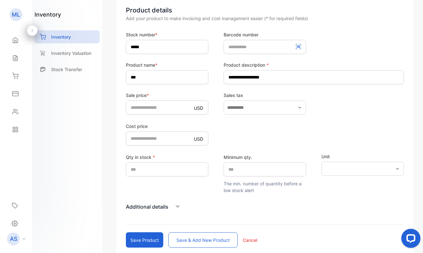
click at [184, 239] on button "Save & add new product" at bounding box center [202, 239] width 69 height 15
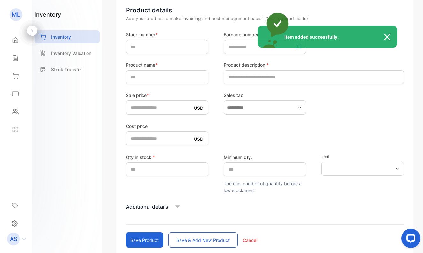
click at [137, 48] on div "Item added successfully." at bounding box center [211, 126] width 423 height 253
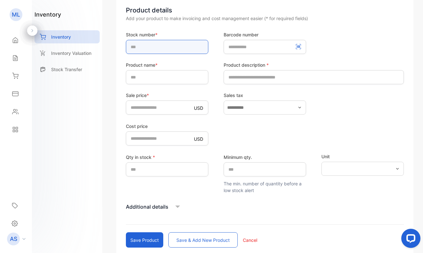
click at [138, 48] on input "text" at bounding box center [167, 47] width 82 height 14
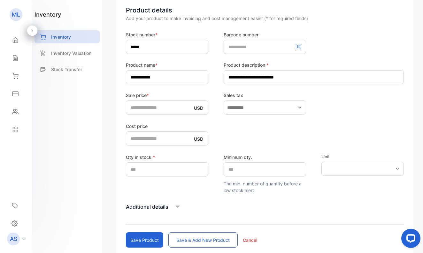
click at [199, 239] on button "Save & add new product" at bounding box center [202, 239] width 69 height 15
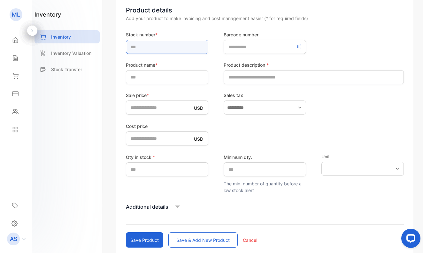
click at [156, 49] on input "text" at bounding box center [167, 47] width 82 height 14
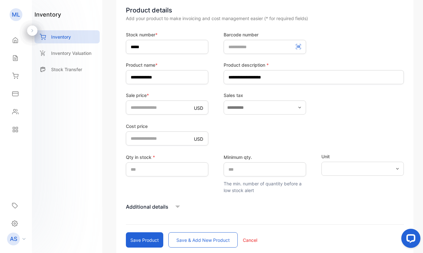
click at [189, 239] on button "Save & add new product" at bounding box center [202, 239] width 69 height 15
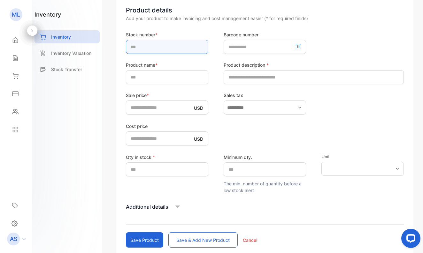
click at [157, 46] on input "text" at bounding box center [167, 47] width 82 height 14
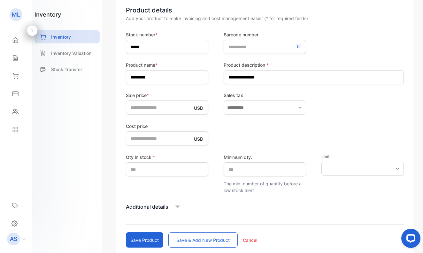
click at [200, 240] on button "Save & add new product" at bounding box center [202, 239] width 69 height 15
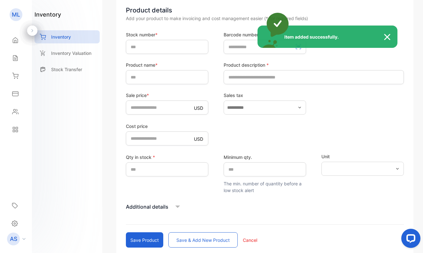
click at [143, 45] on div "Item added successfully." at bounding box center [211, 126] width 423 height 253
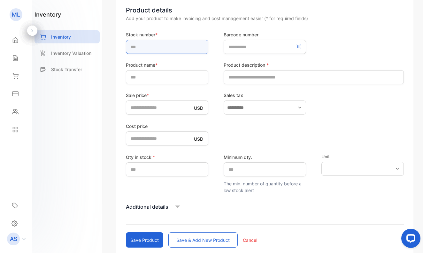
click at [144, 45] on input "text" at bounding box center [167, 47] width 82 height 14
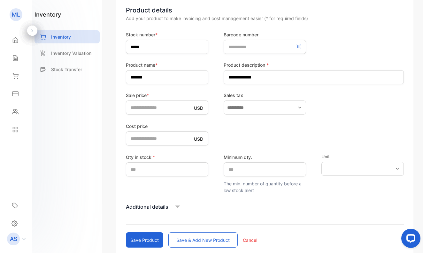
click at [188, 236] on button "Save & add new product" at bounding box center [202, 239] width 69 height 15
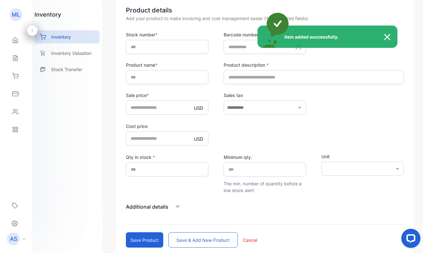
click at [154, 48] on div "Item added successfully." at bounding box center [211, 126] width 423 height 253
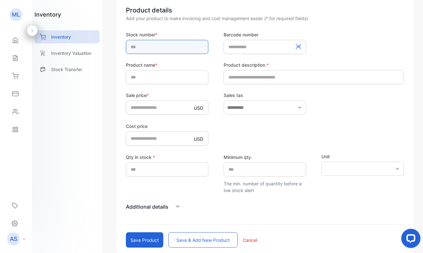
click at [154, 48] on input "text" at bounding box center [167, 47] width 82 height 14
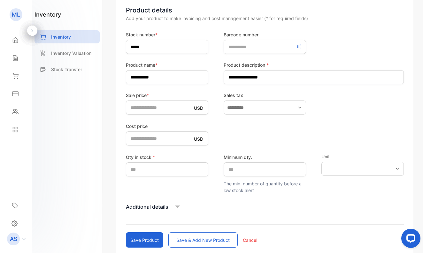
click at [210, 238] on button "Save & add new product" at bounding box center [202, 239] width 69 height 15
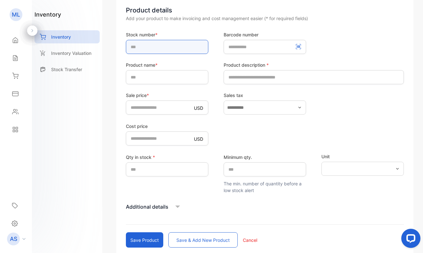
click at [165, 48] on input "text" at bounding box center [167, 47] width 82 height 14
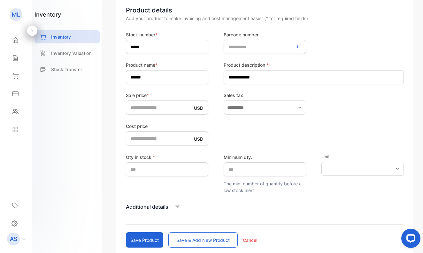
click at [142, 240] on button "Save product" at bounding box center [144, 239] width 37 height 15
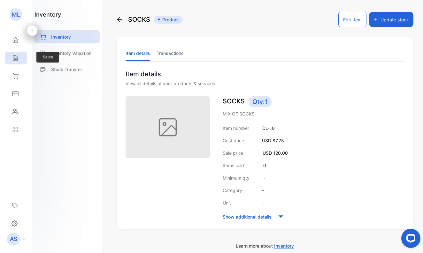
click at [15, 56] on icon at bounding box center [15, 58] width 4 height 5
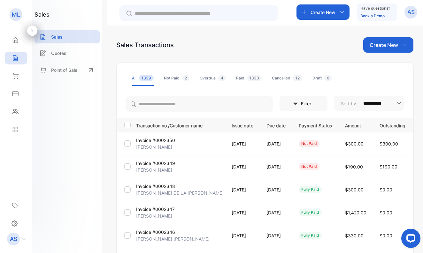
click at [157, 170] on p "[PERSON_NAME]" at bounding box center [154, 170] width 36 height 7
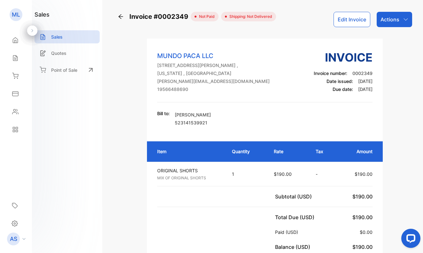
click at [385, 15] on div "Actions" at bounding box center [393, 19] width 35 height 15
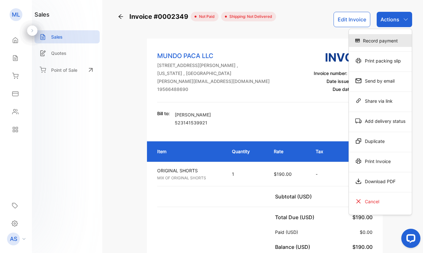
click at [384, 40] on div "Record payment" at bounding box center [380, 40] width 63 height 13
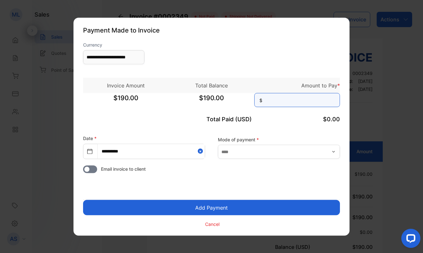
click at [282, 101] on input at bounding box center [297, 100] width 86 height 14
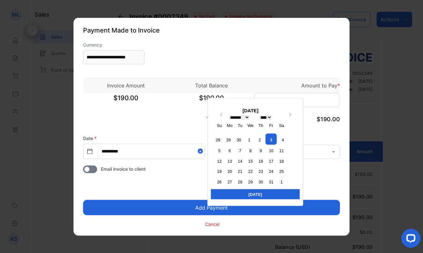
click at [148, 127] on div "Total Paid (USD) $190.00" at bounding box center [211, 119] width 257 height 21
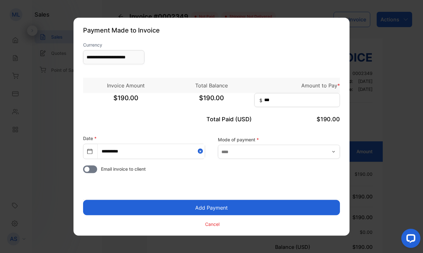
click at [212, 207] on button "Add Payment" at bounding box center [211, 207] width 257 height 15
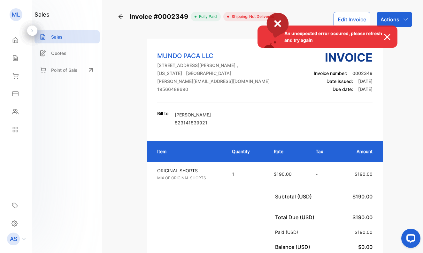
click at [15, 57] on div "An unexpected error occured, please refresh and try again" at bounding box center [211, 126] width 423 height 253
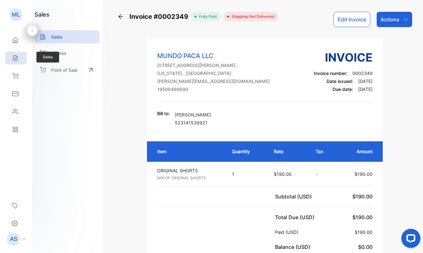
click at [15, 57] on icon at bounding box center [15, 58] width 6 height 6
